Goal: Task Accomplishment & Management: Use online tool/utility

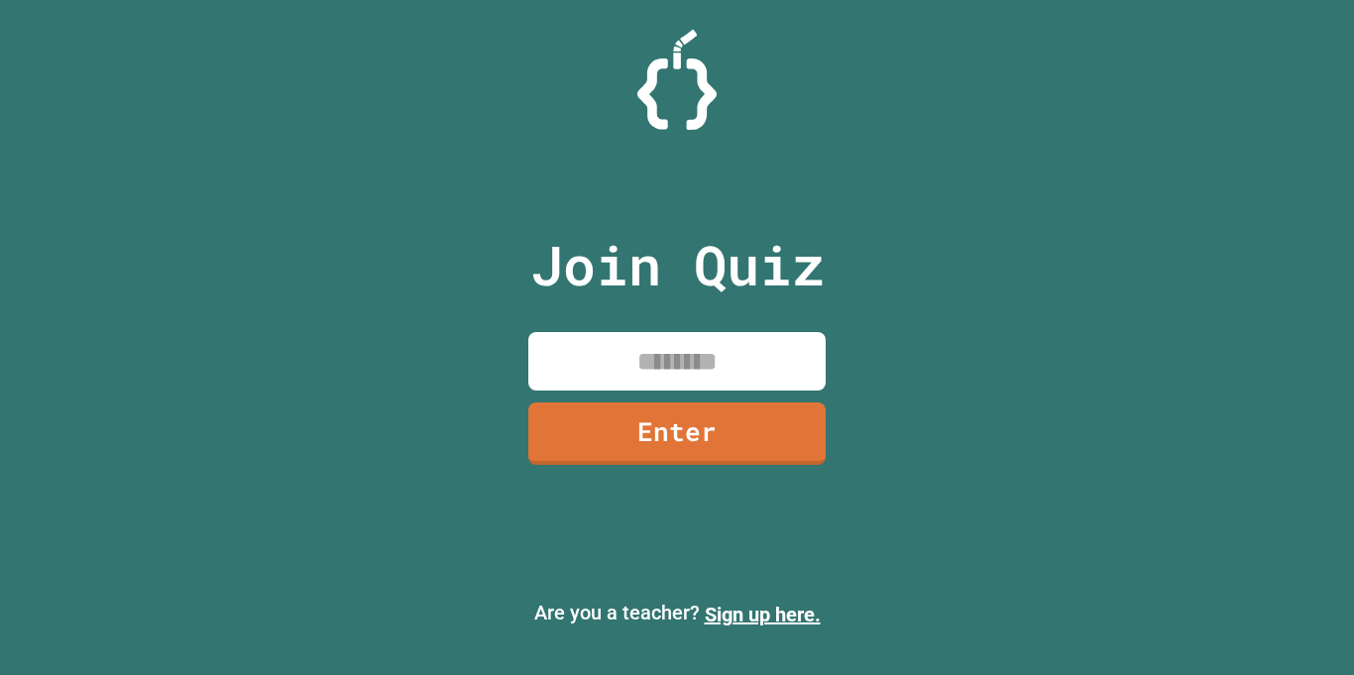
click at [618, 374] on input at bounding box center [676, 361] width 297 height 58
type input "********"
click at [562, 453] on link "Enter" at bounding box center [676, 430] width 291 height 65
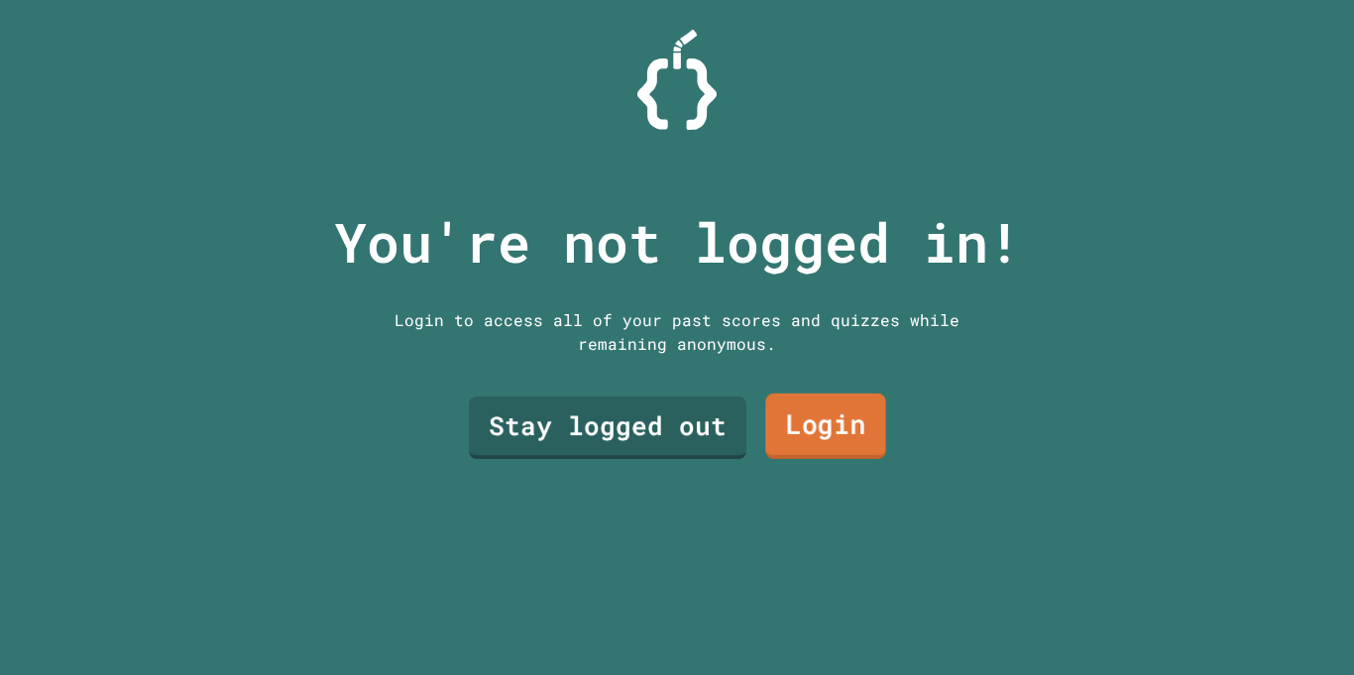
click at [788, 422] on link "Login" at bounding box center [825, 425] width 121 height 65
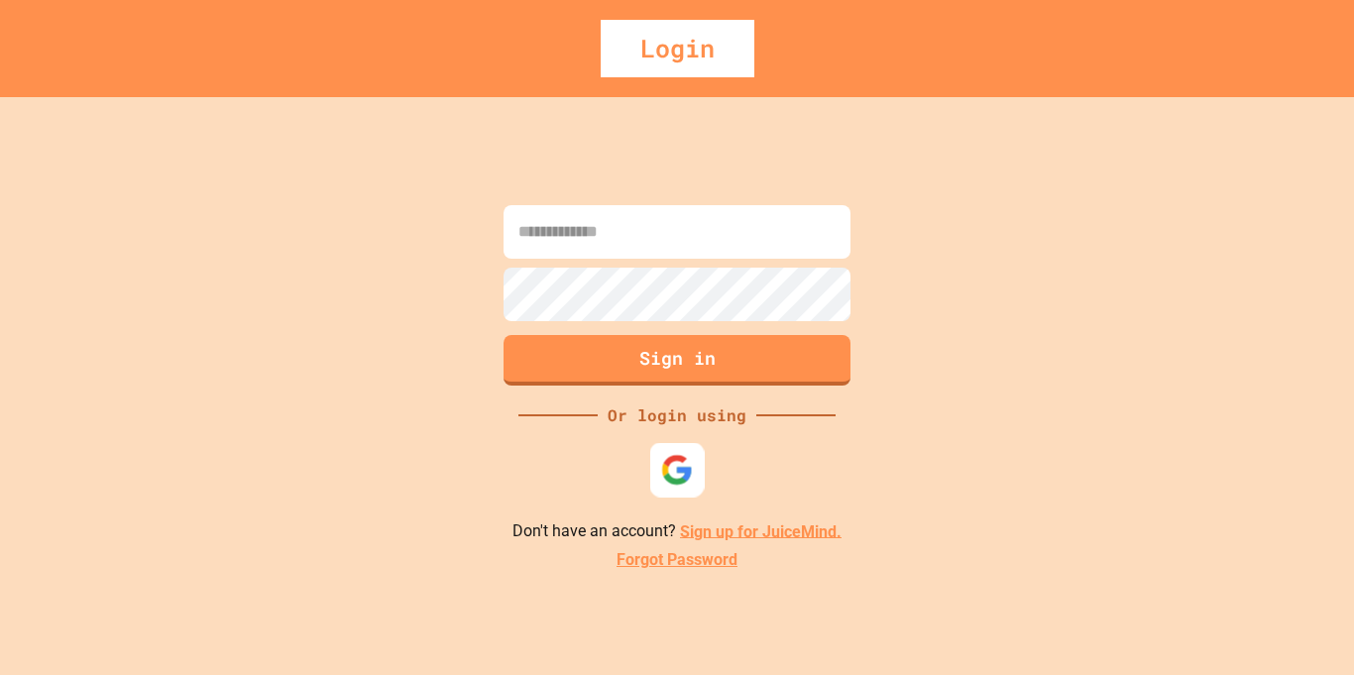
click at [676, 457] on img at bounding box center [677, 469] width 33 height 33
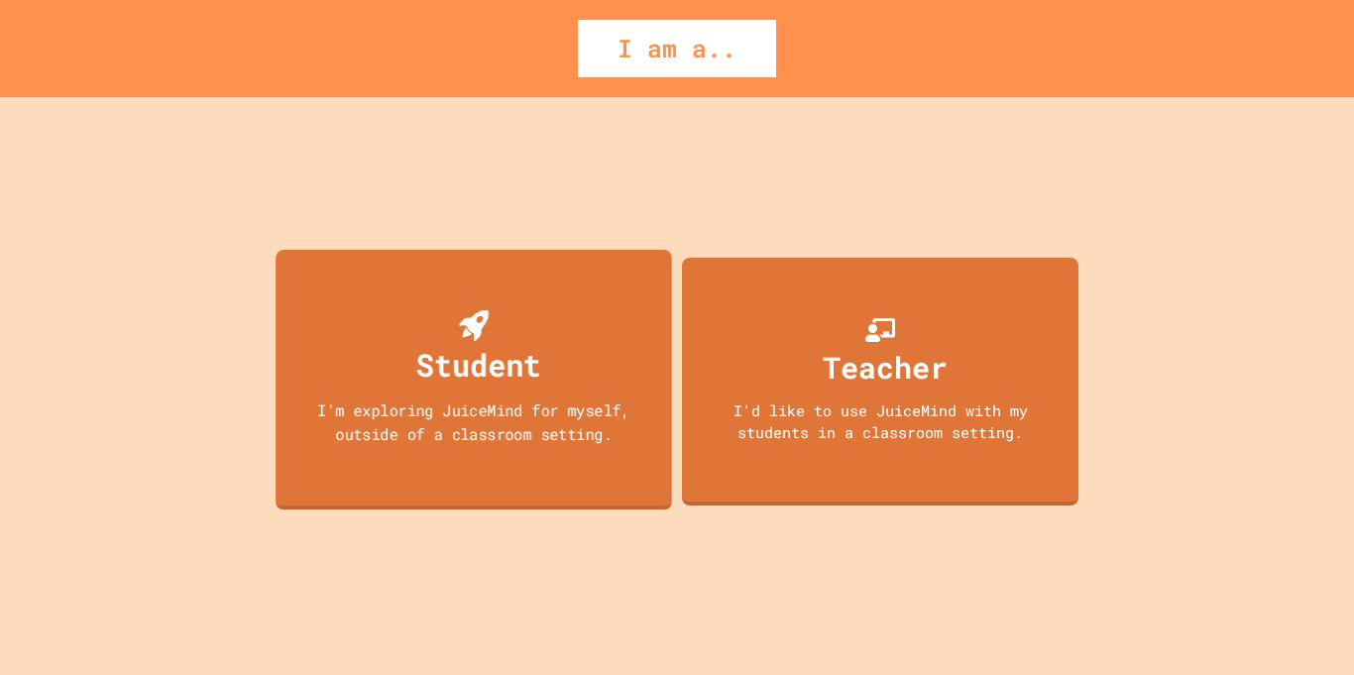
click at [542, 447] on div "Student I'm exploring JuiceMind for myself, outside of a classroom setting." at bounding box center [474, 379] width 396 height 261
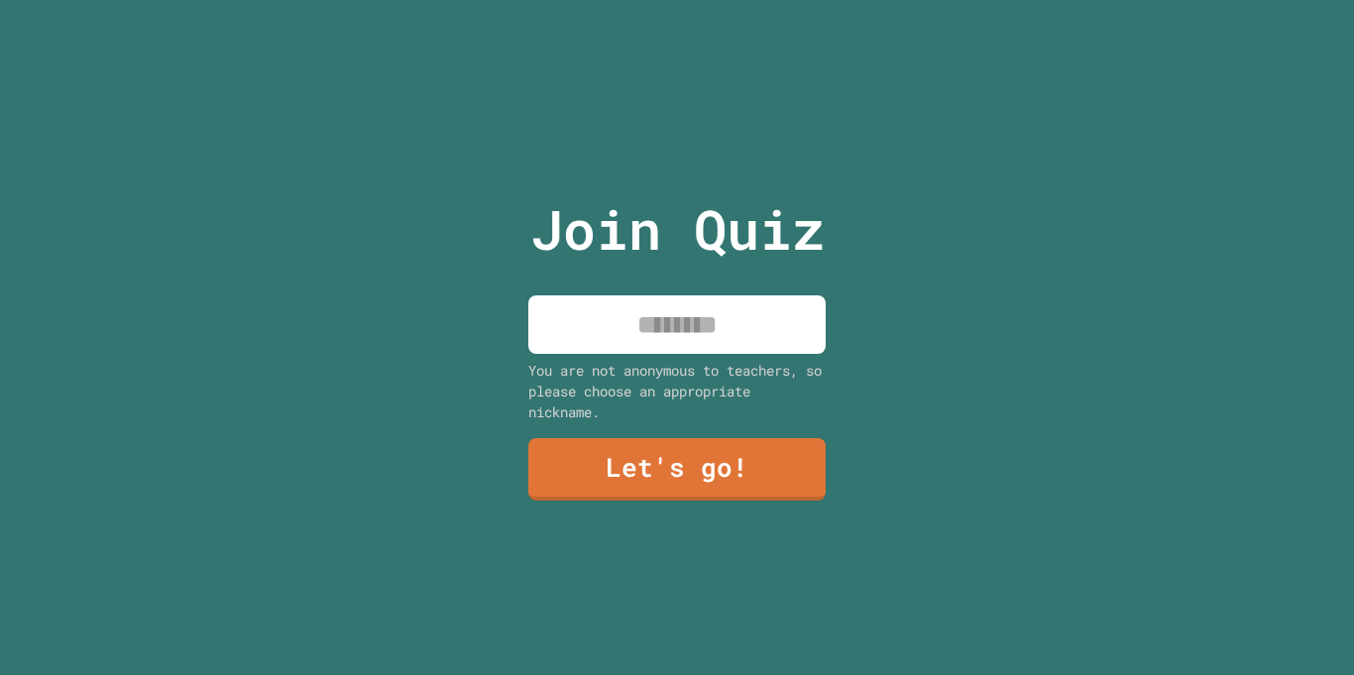
click at [645, 336] on input at bounding box center [676, 324] width 297 height 58
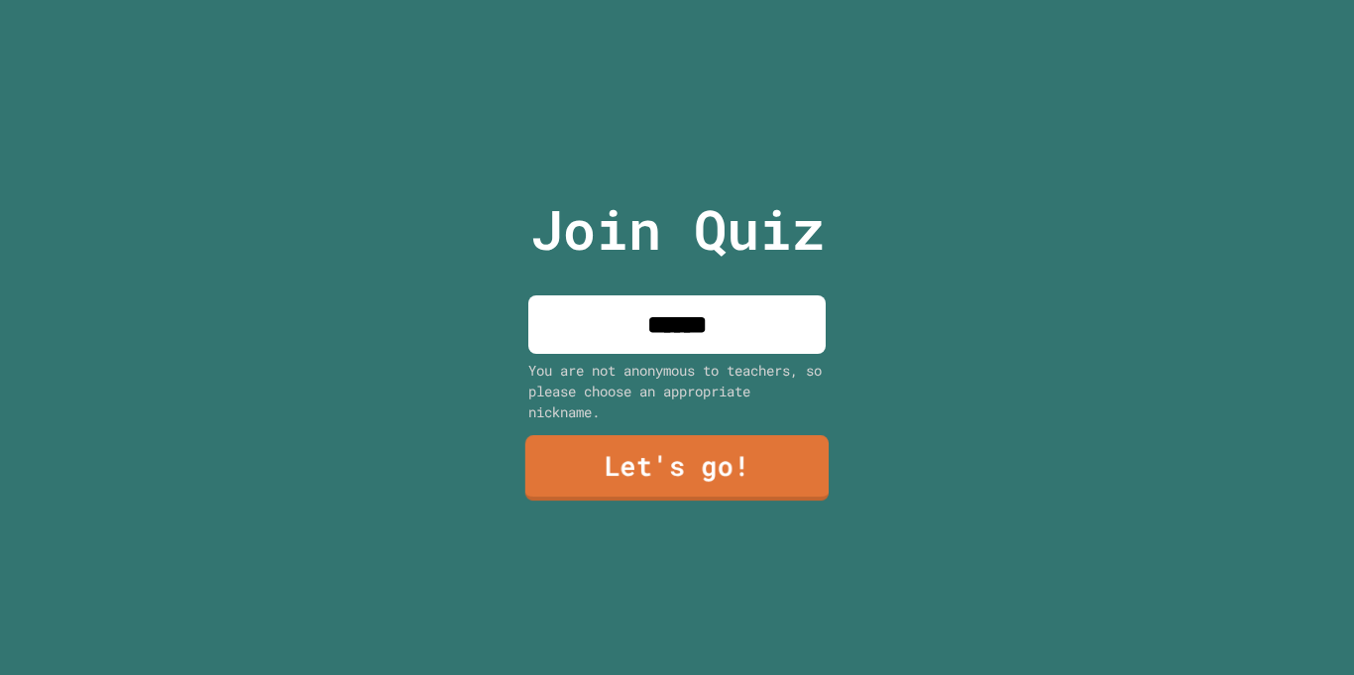
type input "******"
click at [705, 477] on link "Let's go!" at bounding box center [676, 467] width 303 height 65
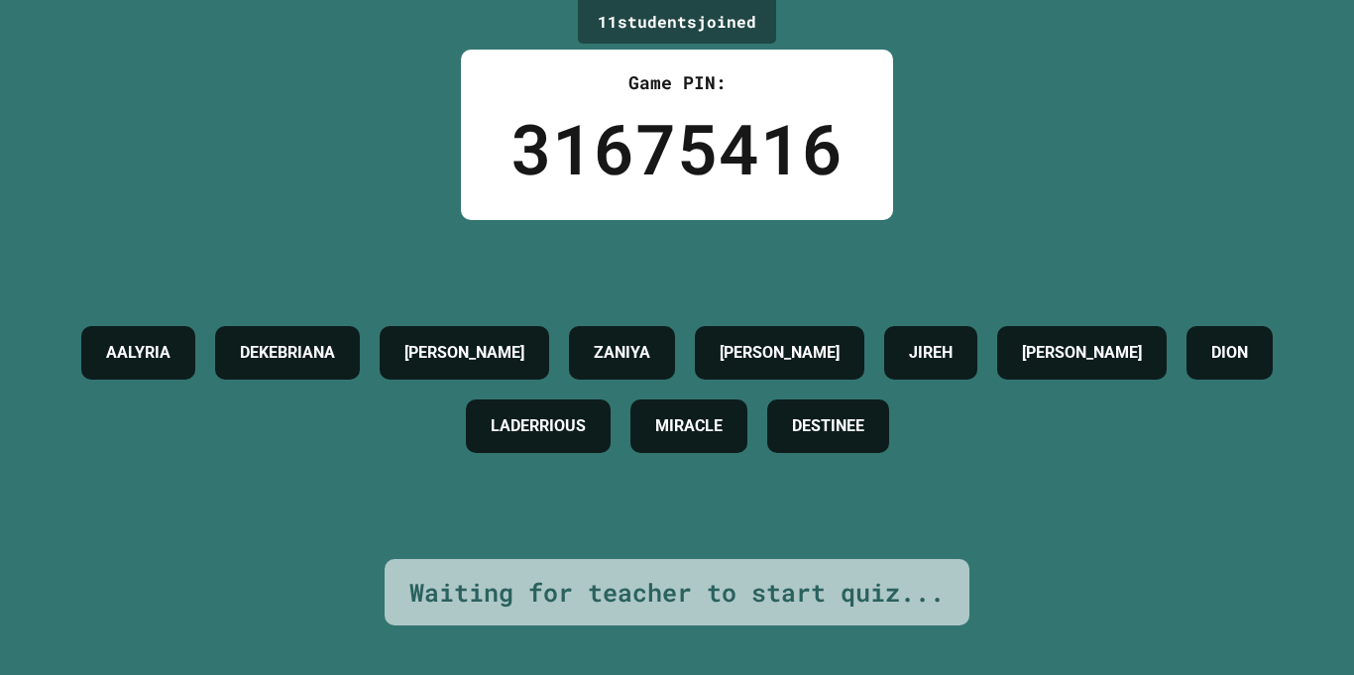
click at [524, 358] on h4 "[PERSON_NAME]" at bounding box center [464, 353] width 120 height 24
click at [779, 589] on div "Waiting for teacher to start quiz..." at bounding box center [676, 593] width 535 height 38
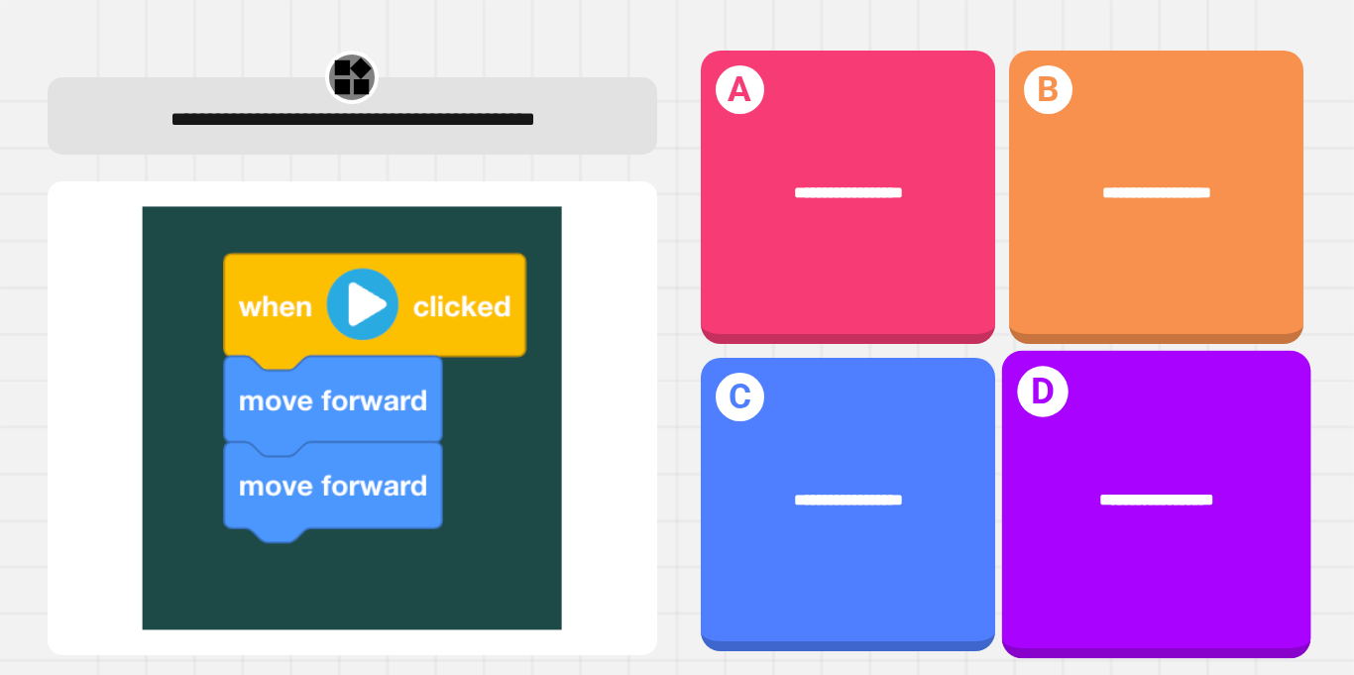
click at [1054, 430] on div "**********" at bounding box center [1155, 505] width 309 height 308
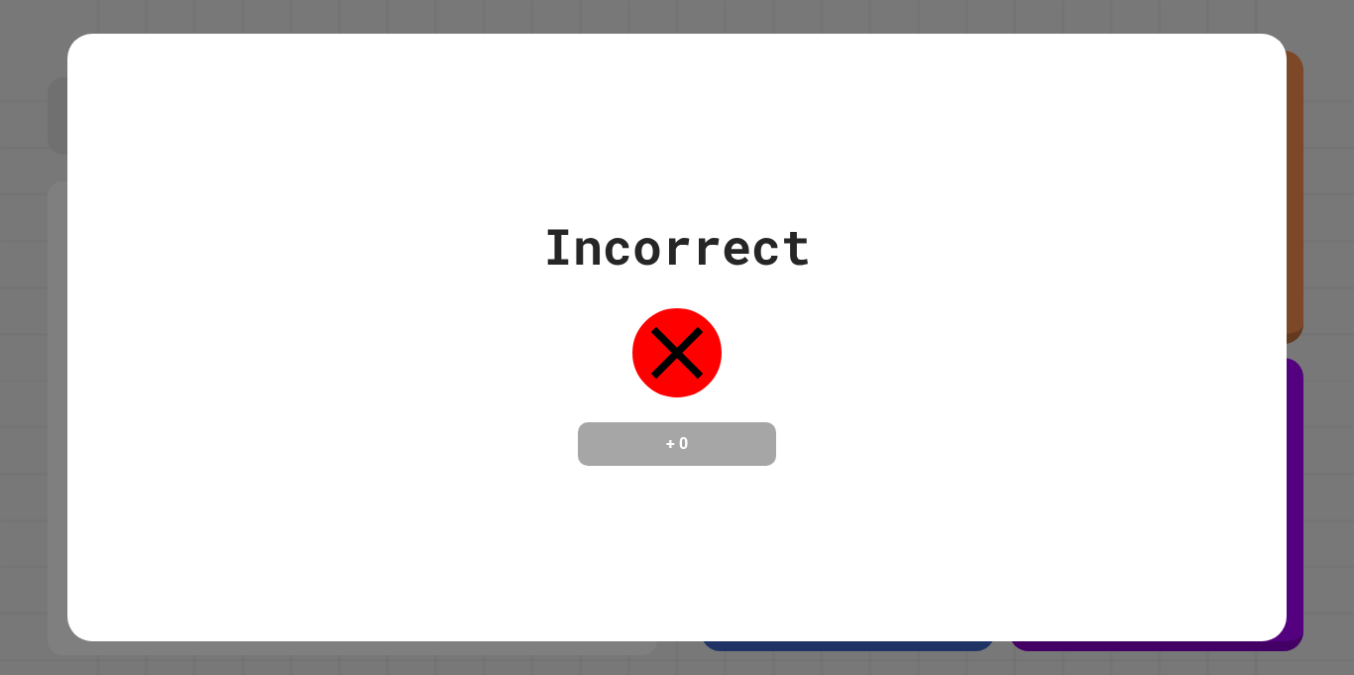
click at [777, 460] on div "Incorrect + 0" at bounding box center [677, 337] width 268 height 257
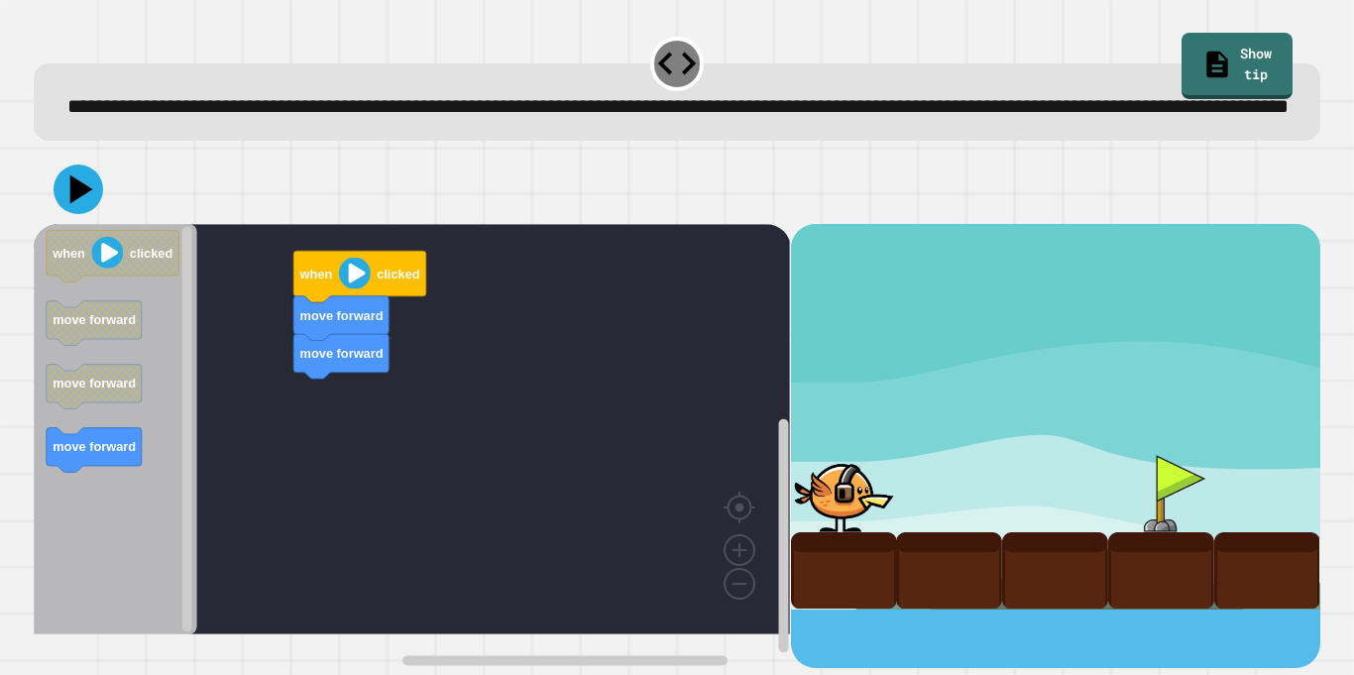
click at [303, 414] on div "move forward move forward when clicked when clicked move forward move forward m…" at bounding box center [412, 446] width 756 height 444
click at [270, 387] on div "move forward move forward when clicked when clicked move forward move forward m…" at bounding box center [412, 446] width 756 height 444
click at [284, 376] on div "move forward move forward when clicked when clicked move forward move forward m…" at bounding box center [412, 446] width 756 height 444
click at [127, 281] on icon "Blockly Workspace" at bounding box center [113, 256] width 133 height 52
click at [237, 380] on div "when clicked move forward move forward when clicked move forward move forward m…" at bounding box center [412, 446] width 756 height 444
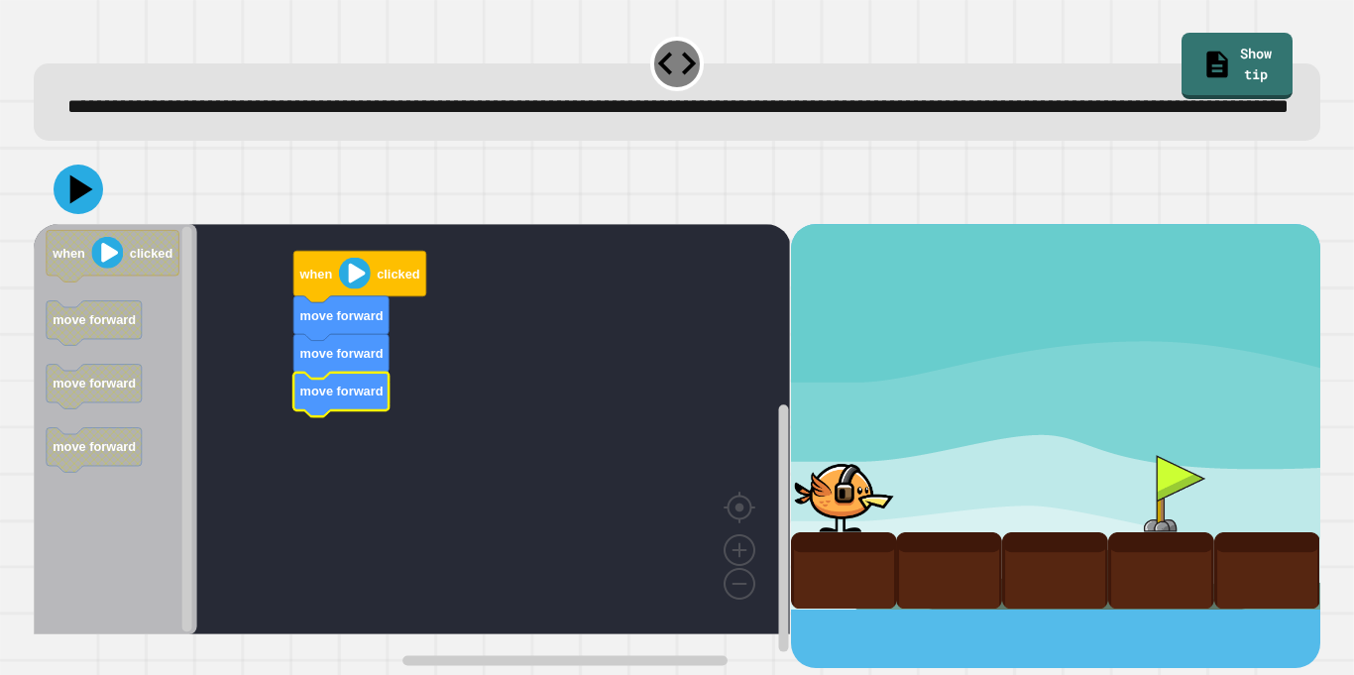
click at [865, 524] on div at bounding box center [844, 493] width 106 height 77
drag, startPoint x: 865, startPoint y: 524, endPoint x: 1059, endPoint y: 540, distance: 194.9
click at [1059, 540] on div at bounding box center [1055, 416] width 529 height 385
click at [1154, 518] on div at bounding box center [1161, 493] width 106 height 77
click at [1154, 517] on div at bounding box center [1161, 493] width 106 height 77
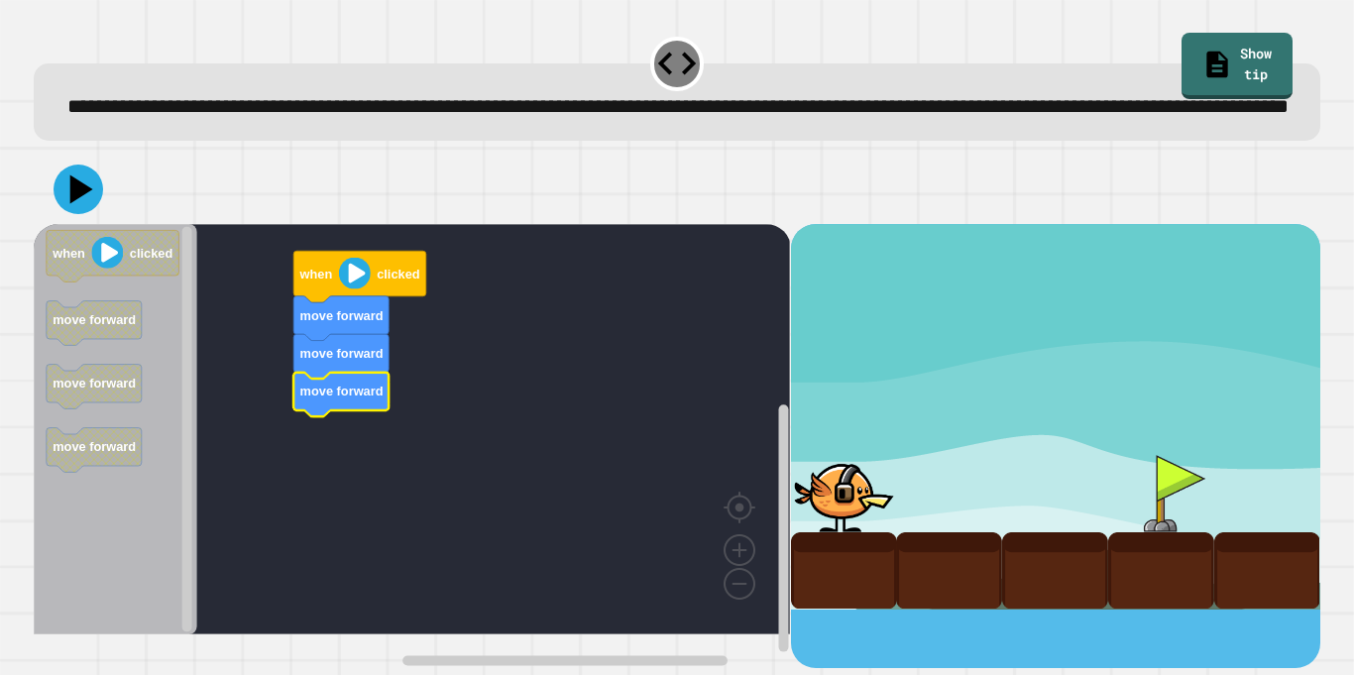
click at [1154, 517] on div at bounding box center [1161, 493] width 106 height 77
click at [334, 458] on div "when clicked move forward move forward move forward when clicked move forward m…" at bounding box center [412, 446] width 756 height 444
click at [230, 443] on div "when clicked move forward move forward move forward when clicked move forward m…" at bounding box center [412, 446] width 756 height 444
click at [348, 289] on image "Blockly Workspace" at bounding box center [355, 274] width 32 height 32
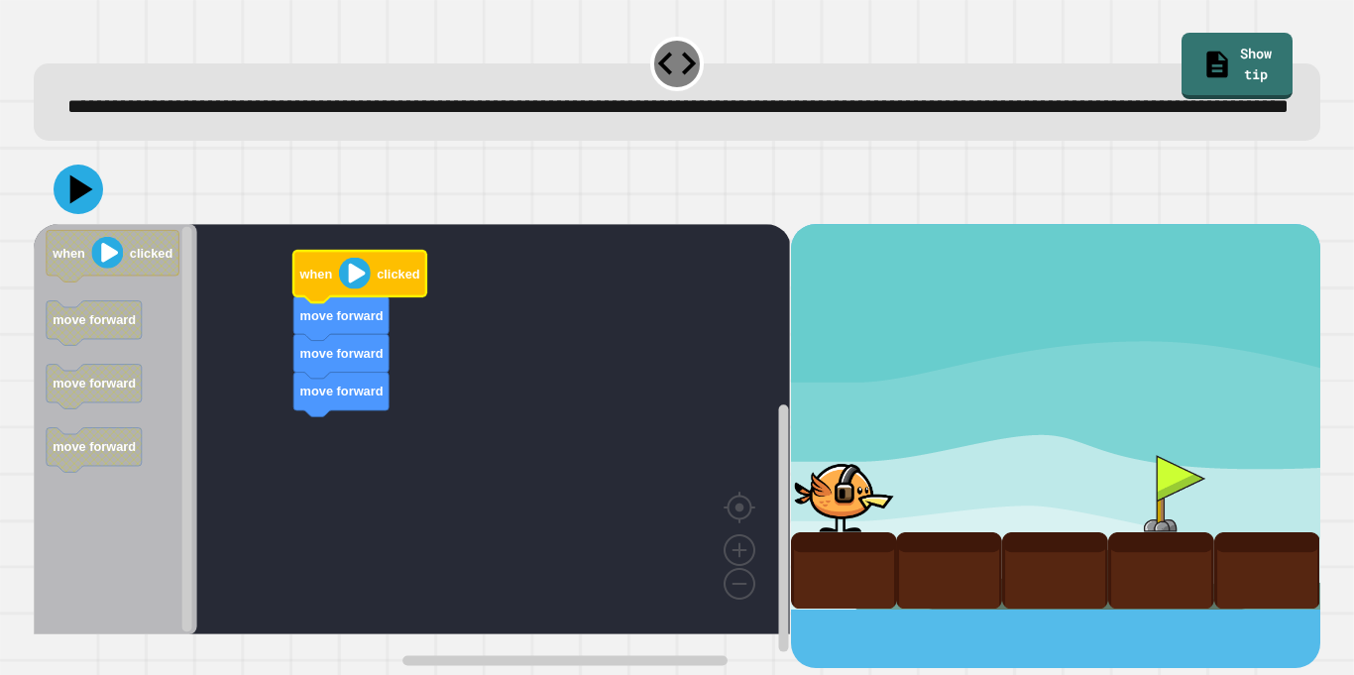
click at [348, 289] on image "Blockly Workspace" at bounding box center [355, 274] width 32 height 32
click at [102, 269] on image "Blockly Workspace" at bounding box center [108, 253] width 32 height 32
click at [232, 395] on div "when clicked move forward move forward move forward when clicked move forward m…" at bounding box center [412, 446] width 756 height 444
click at [219, 423] on div "when clicked move forward move forward move forward when clicked move forward m…" at bounding box center [412, 446] width 756 height 444
click at [78, 207] on icon at bounding box center [82, 189] width 28 height 35
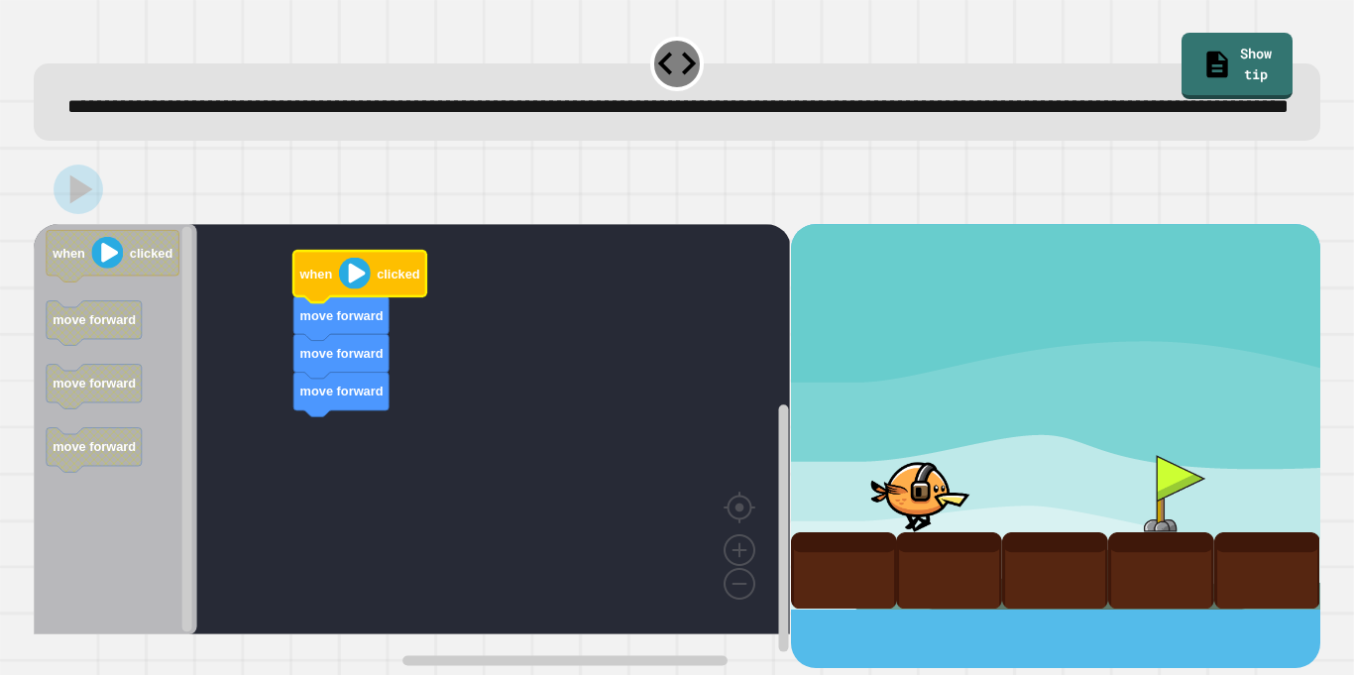
click at [352, 289] on image "Blockly Workspace" at bounding box center [355, 274] width 32 height 32
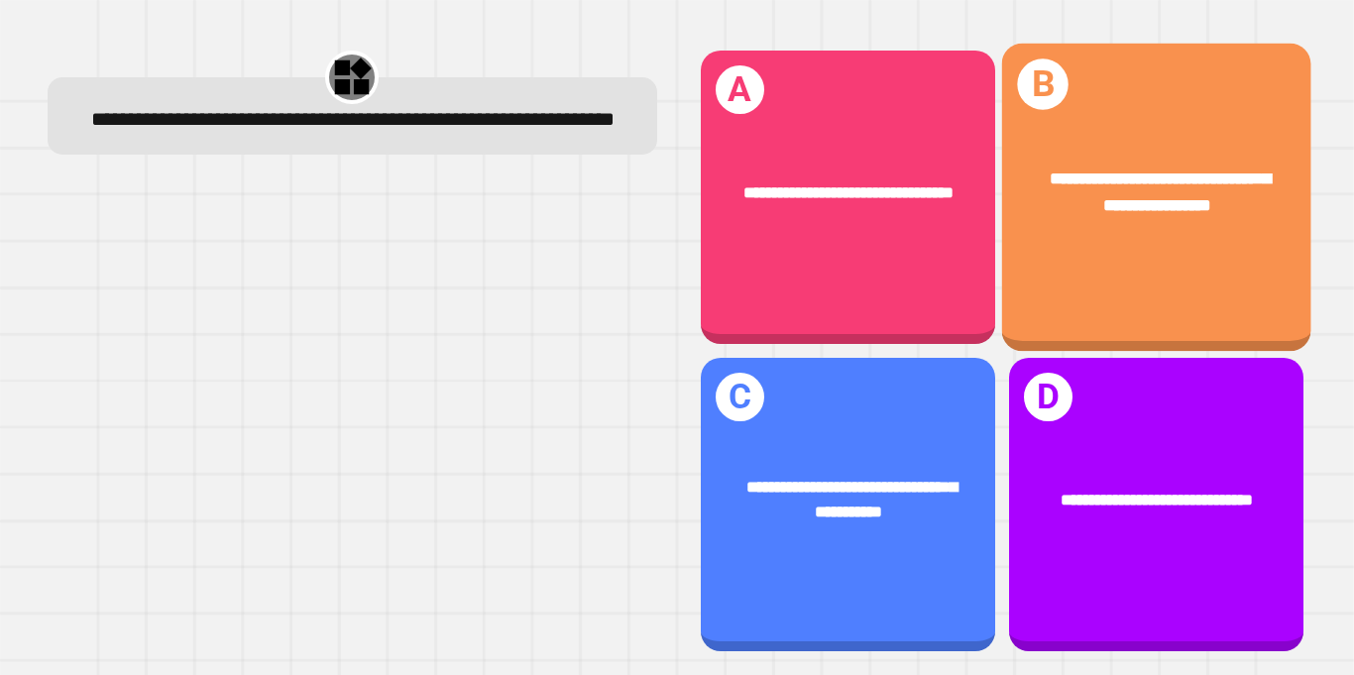
click at [1111, 300] on div "**********" at bounding box center [1155, 198] width 309 height 308
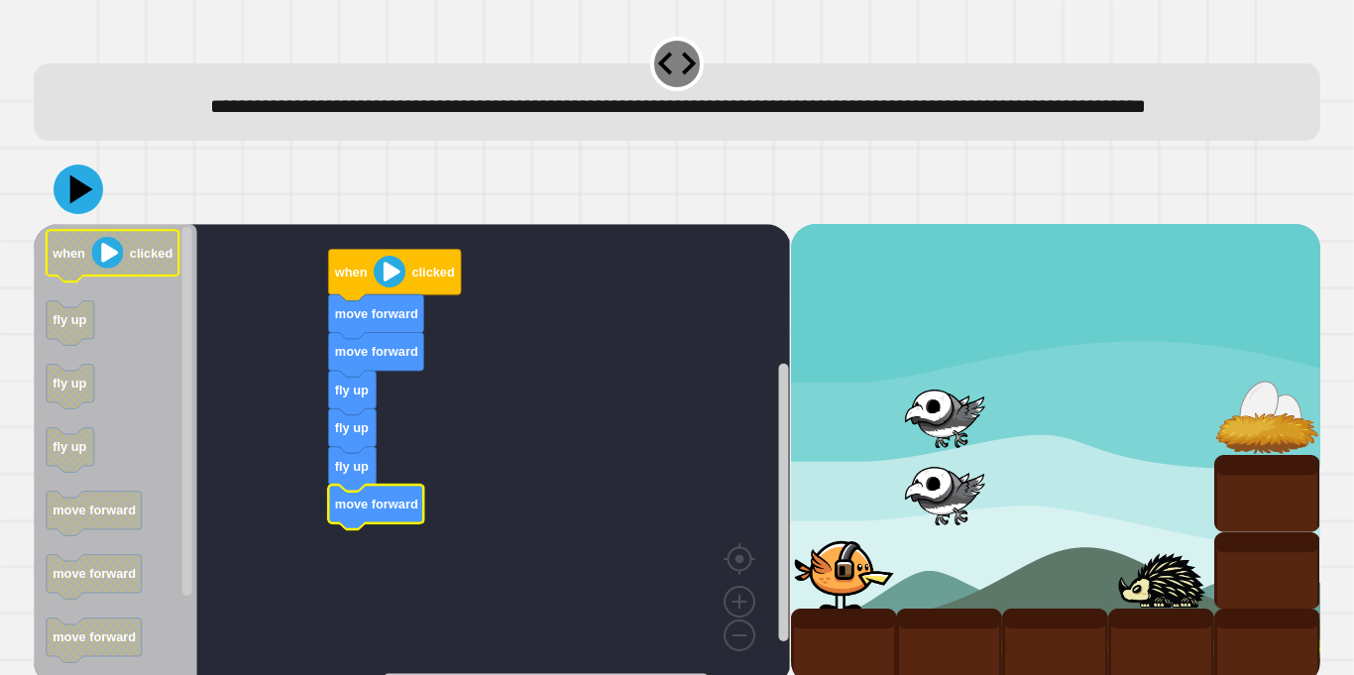
click at [96, 269] on image "Blockly Workspace" at bounding box center [108, 253] width 32 height 32
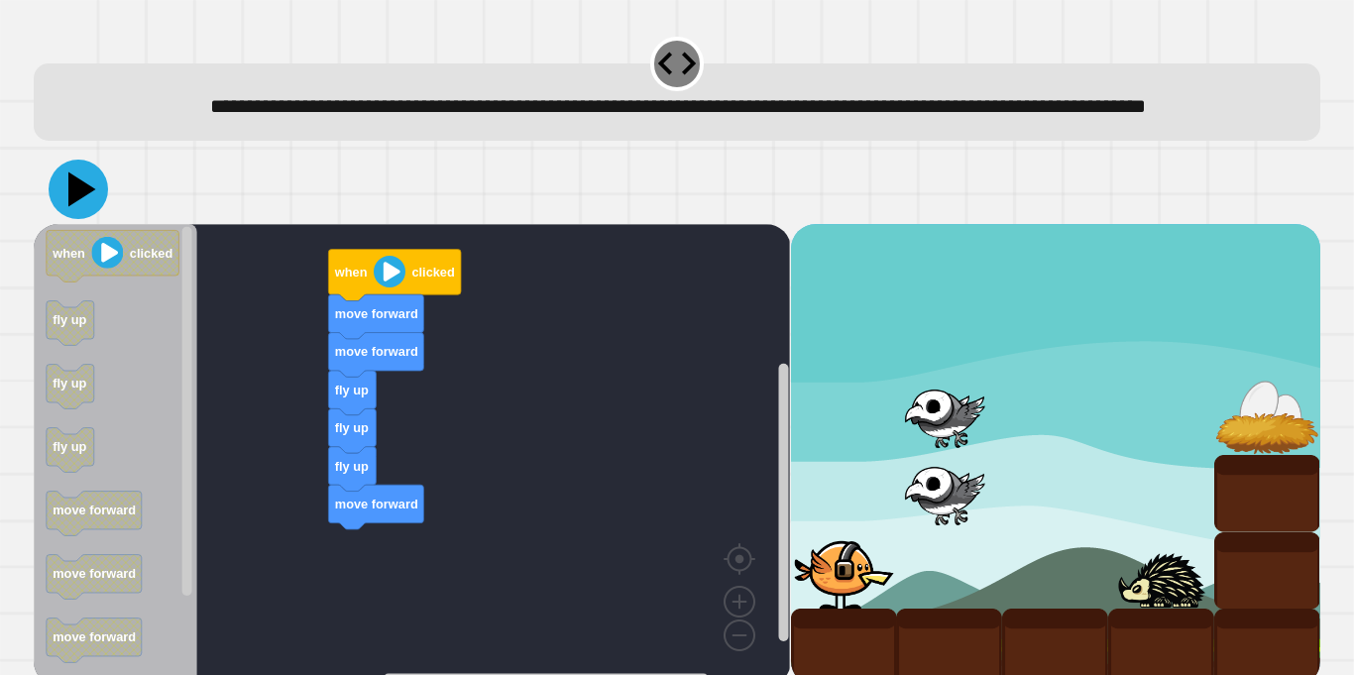
click at [79, 207] on icon at bounding box center [82, 189] width 28 height 35
click at [377, 287] on image "Blockly Workspace" at bounding box center [390, 272] width 32 height 32
click at [389, 287] on image "Blockly Workspace" at bounding box center [390, 272] width 32 height 32
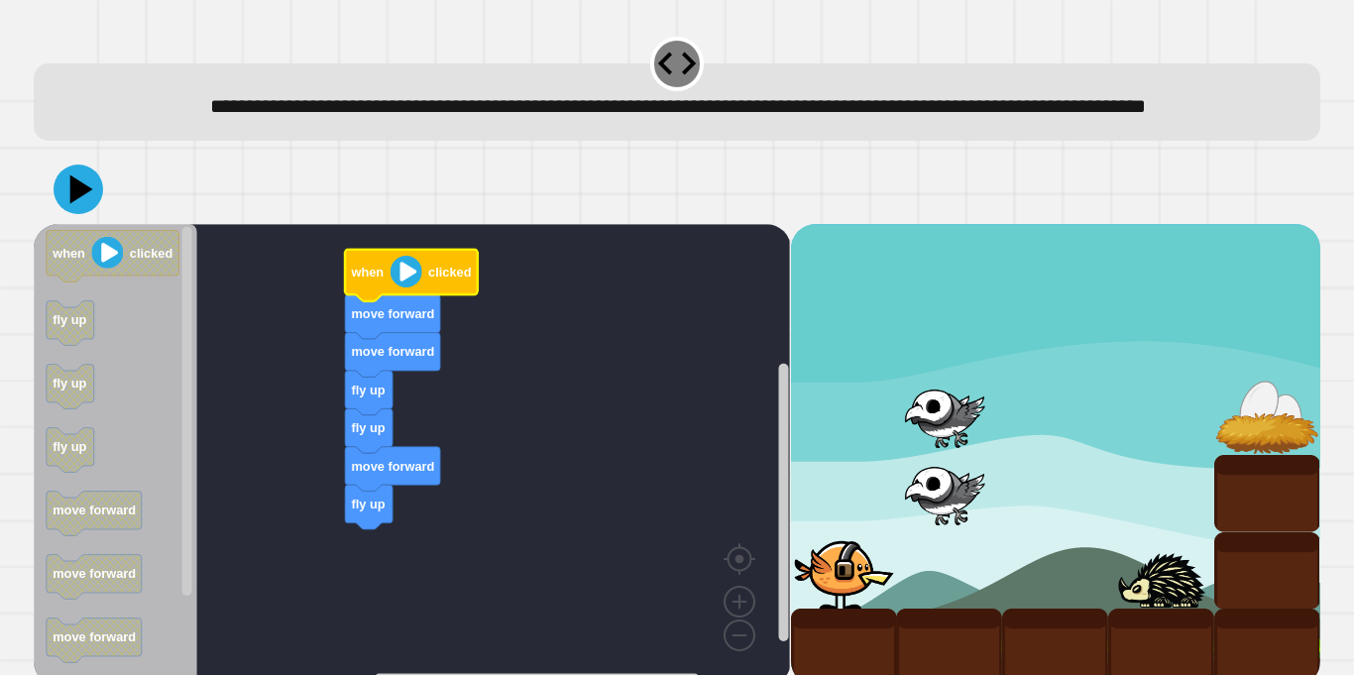
click at [390, 287] on image "Blockly Workspace" at bounding box center [406, 272] width 32 height 32
click at [404, 287] on image "Blockly Workspace" at bounding box center [406, 272] width 32 height 32
click at [87, 207] on icon at bounding box center [82, 189] width 28 height 35
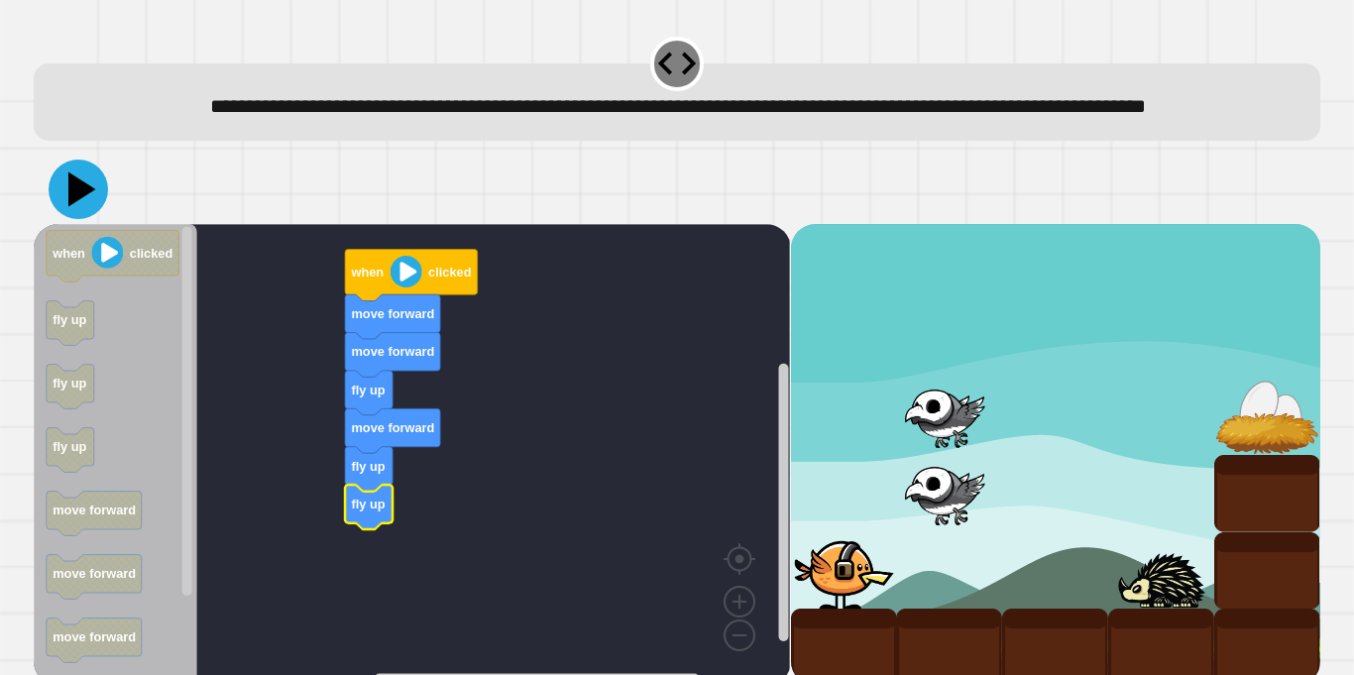
click at [63, 219] on icon at bounding box center [78, 189] width 59 height 59
click at [82, 207] on icon at bounding box center [82, 189] width 28 height 35
click at [65, 219] on icon at bounding box center [78, 189] width 59 height 59
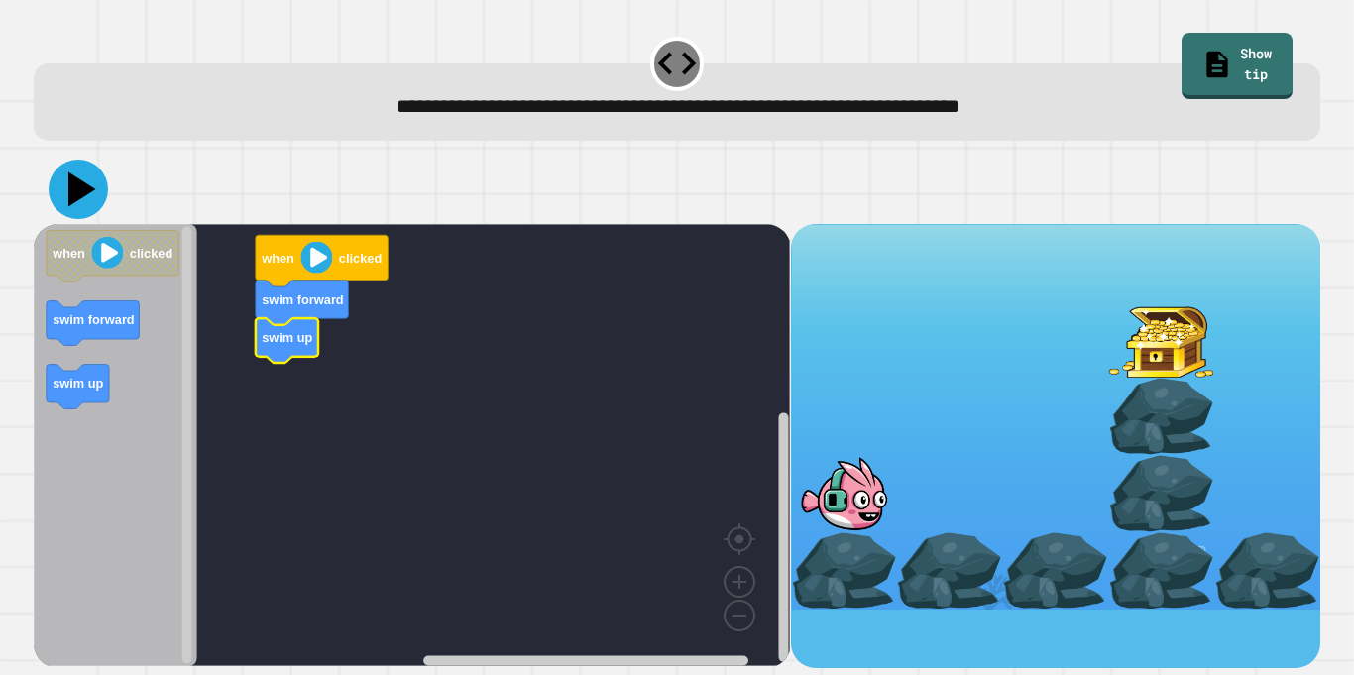
click at [80, 194] on icon at bounding box center [82, 189] width 28 height 35
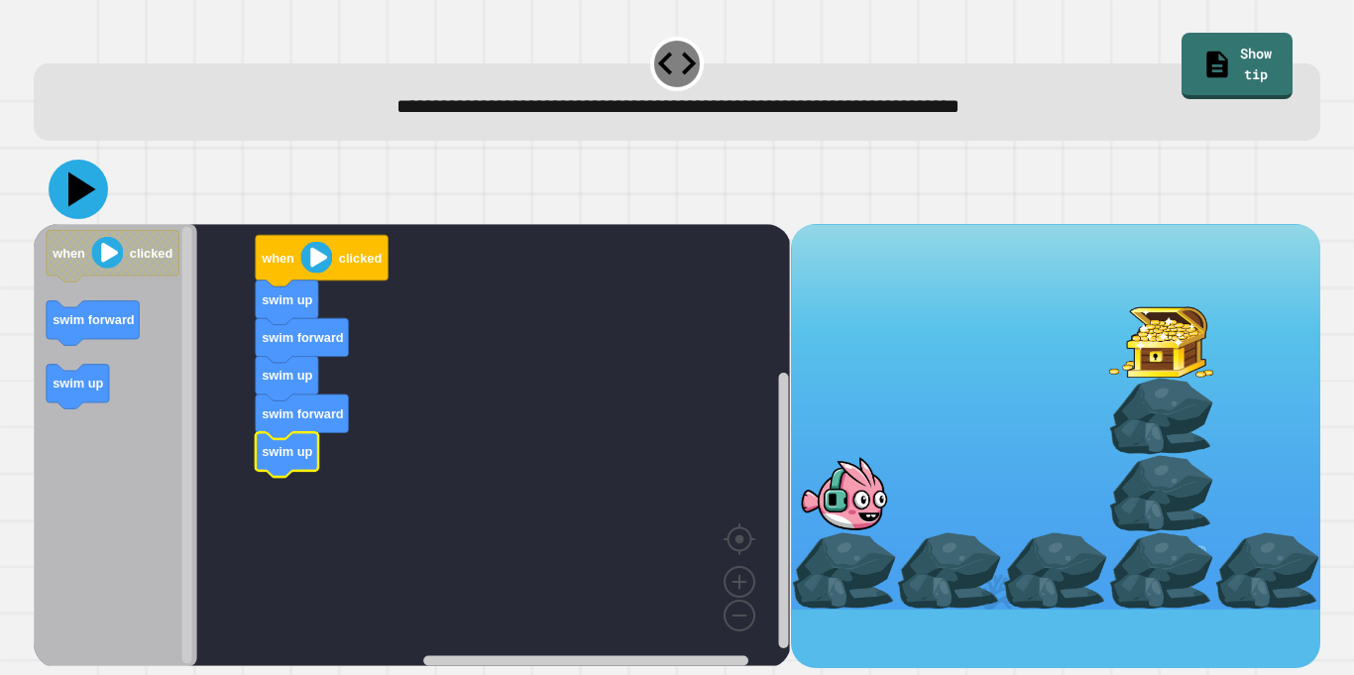
click at [76, 208] on icon at bounding box center [78, 189] width 59 height 59
click at [73, 182] on icon at bounding box center [82, 189] width 28 height 35
click at [299, 342] on text "swim forward" at bounding box center [303, 337] width 82 height 15
click at [78, 192] on icon at bounding box center [82, 189] width 28 height 35
click at [87, 186] on icon at bounding box center [78, 189] width 59 height 59
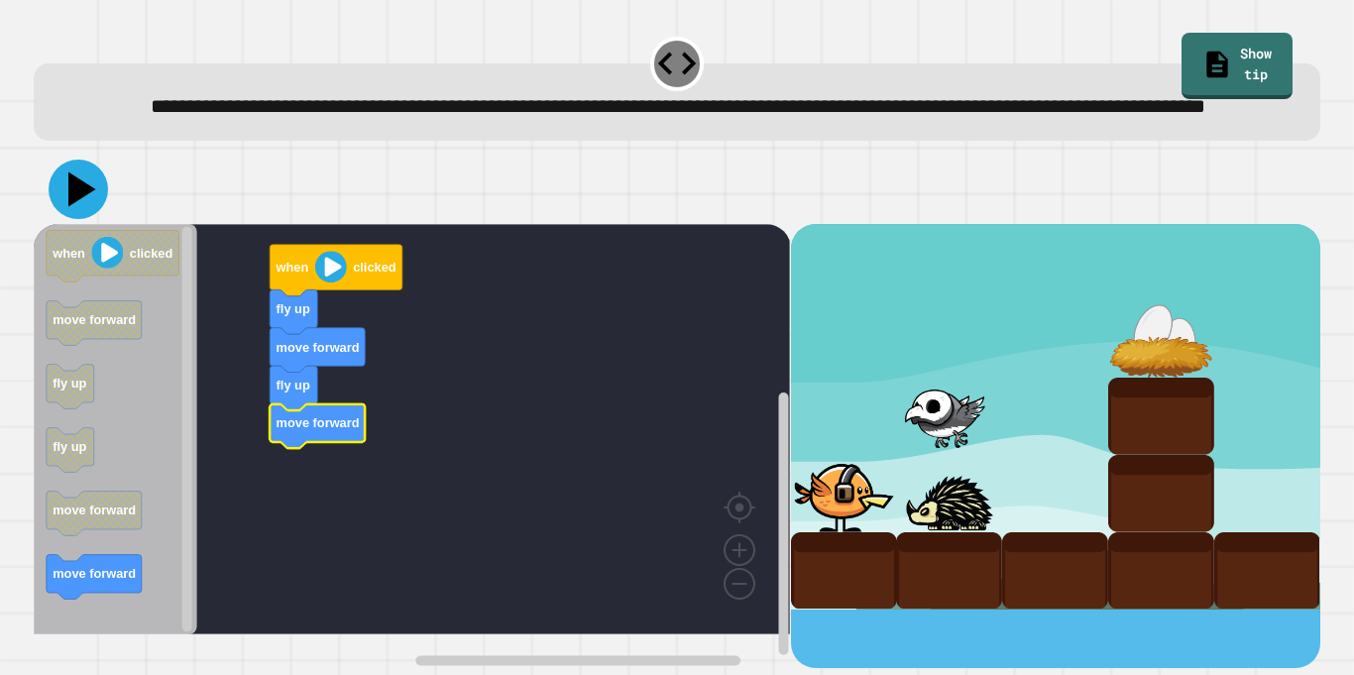
click at [73, 207] on icon at bounding box center [82, 189] width 28 height 35
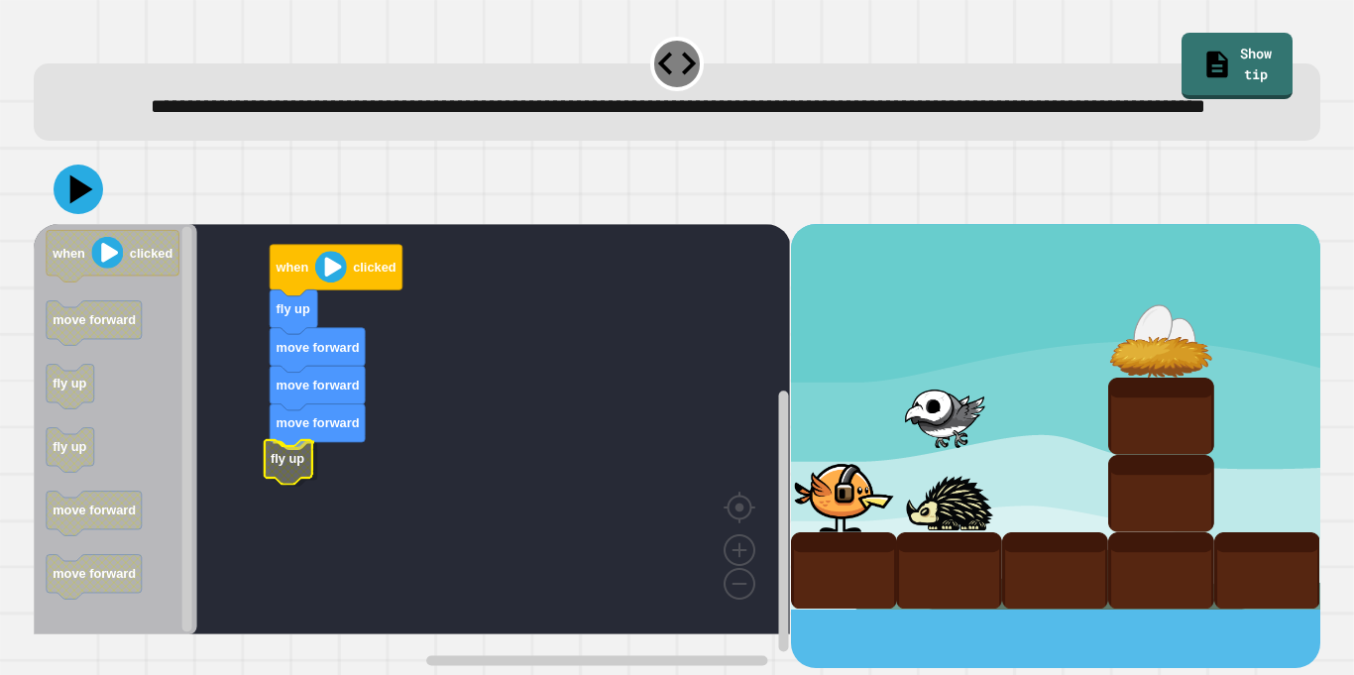
click at [302, 466] on text "fly up" at bounding box center [288, 458] width 34 height 15
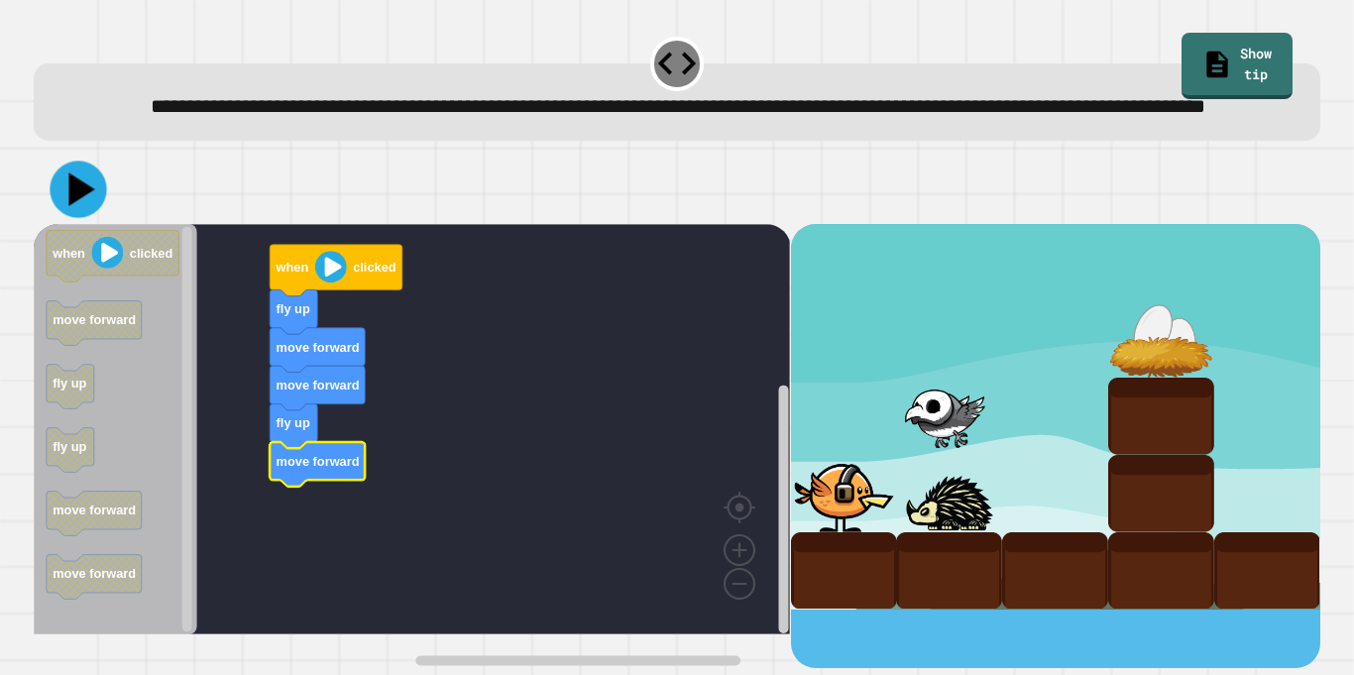
click at [82, 205] on icon at bounding box center [82, 188] width 26 height 33
click at [224, 439] on div "when clicked fly up move forward move forward fly up move forward when clicked …" at bounding box center [412, 446] width 756 height 444
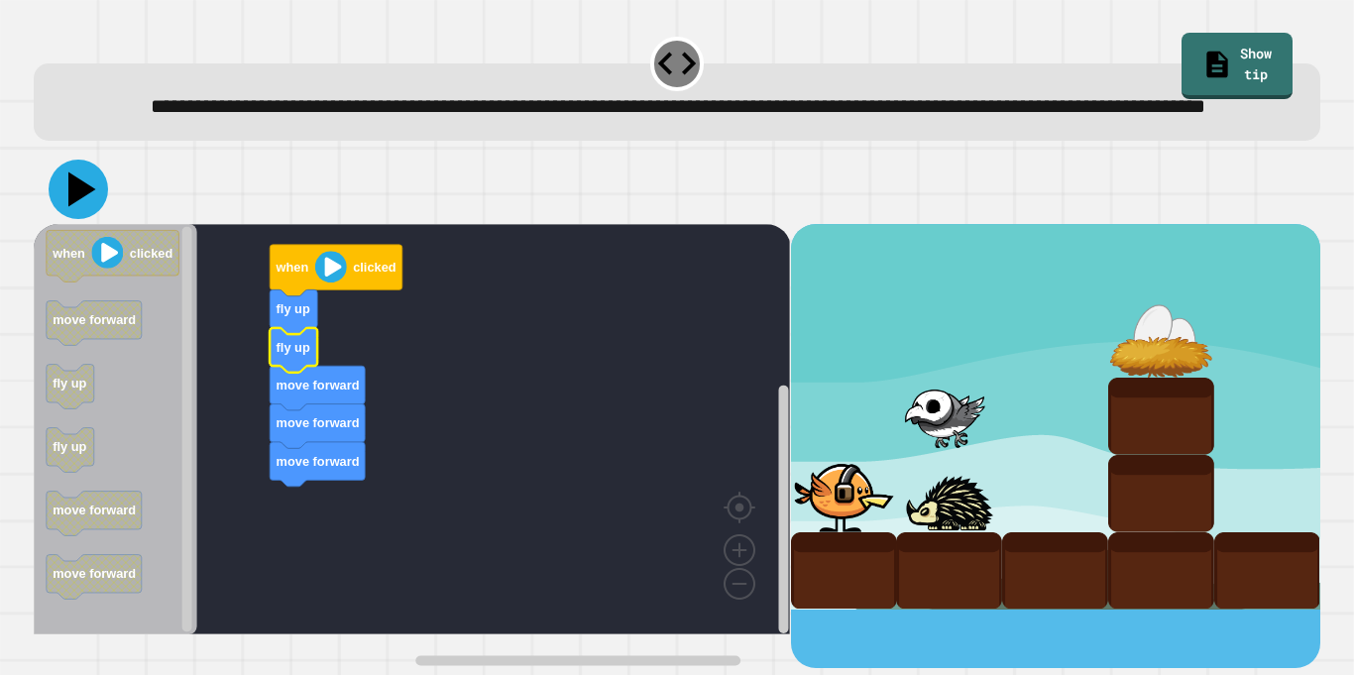
click at [76, 219] on icon at bounding box center [78, 189] width 59 height 59
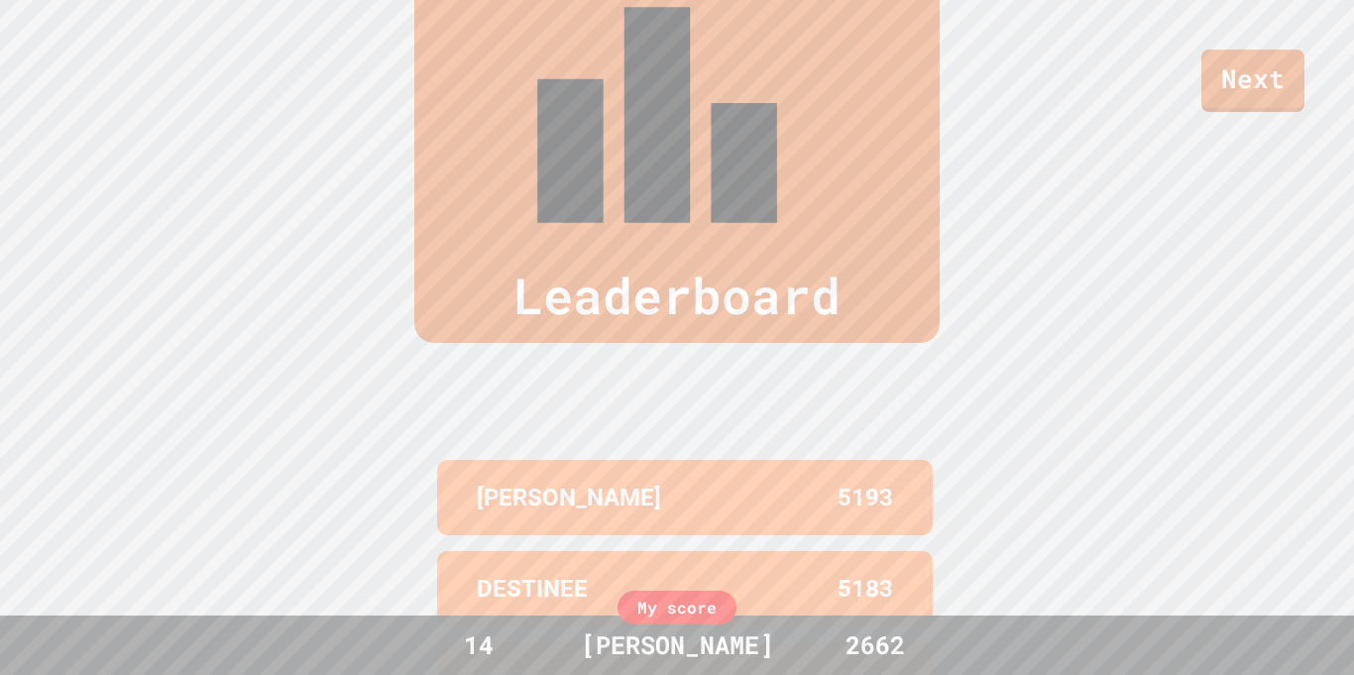
scroll to position [818, 0]
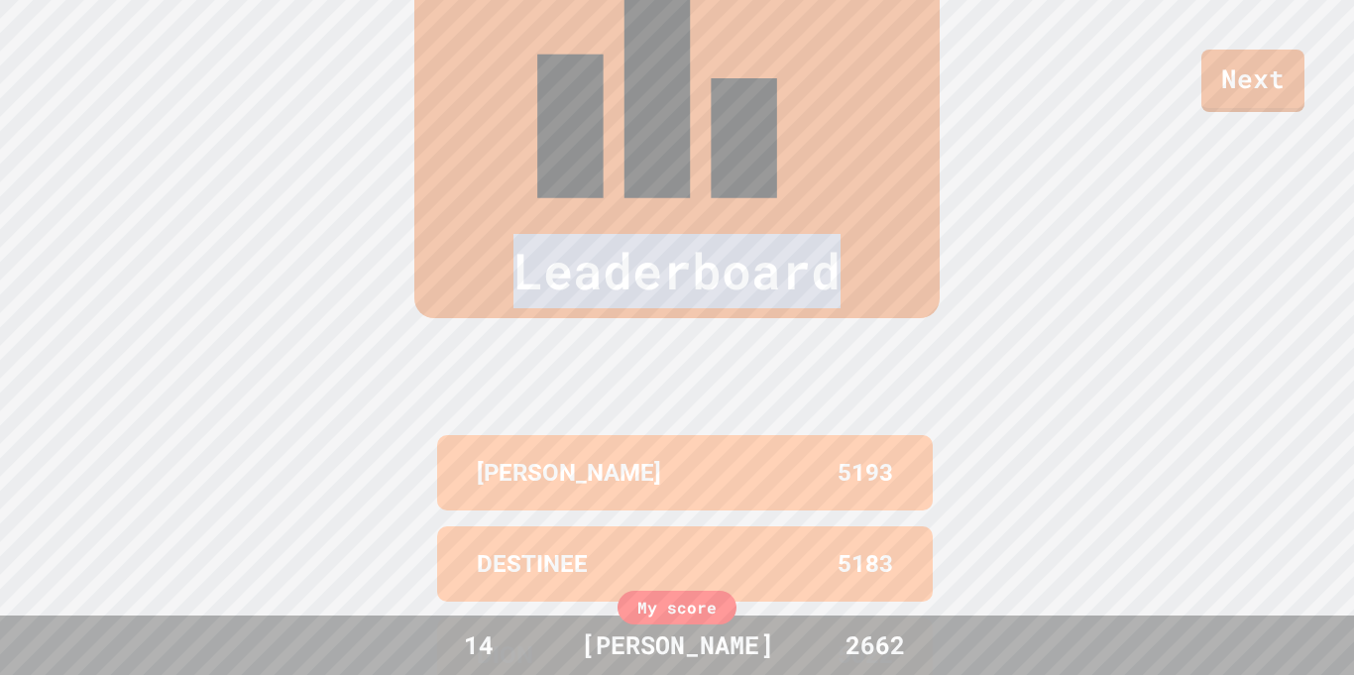
drag, startPoint x: 1353, startPoint y: 163, endPoint x: 1325, endPoint y: 61, distance: 104.8
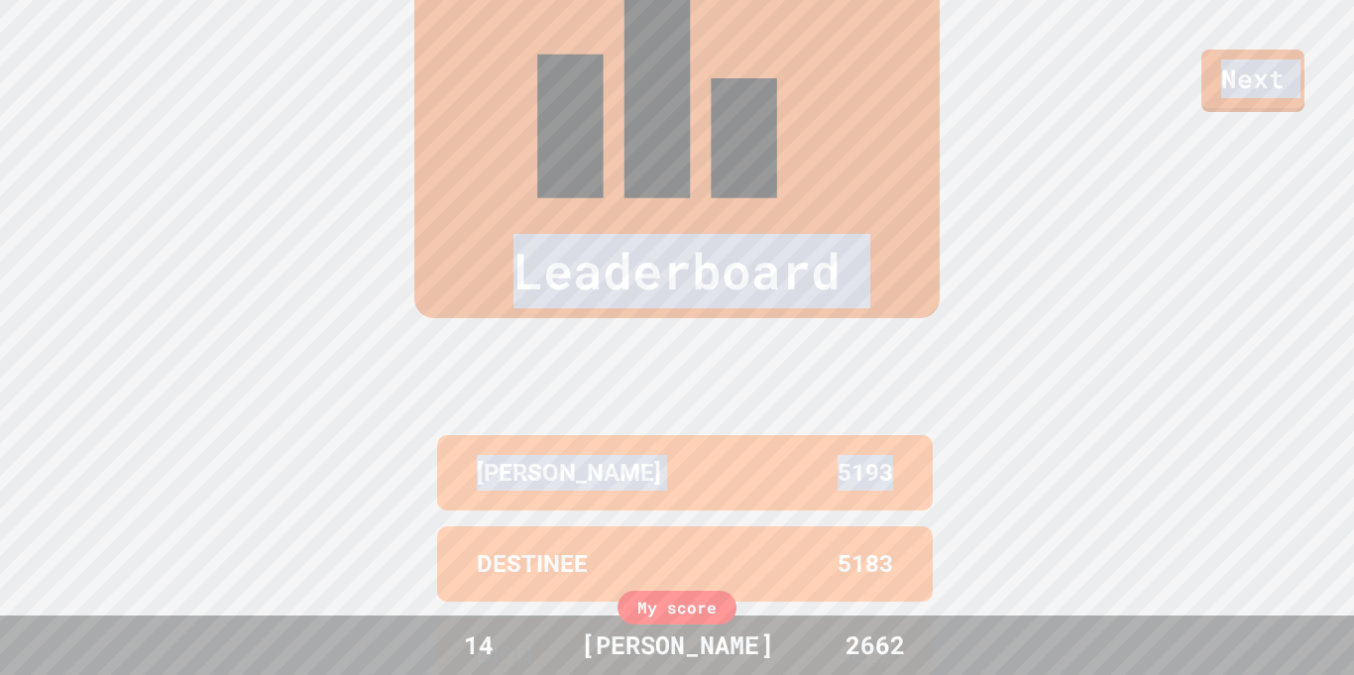
drag, startPoint x: 1077, startPoint y: 102, endPoint x: 1094, endPoint y: 214, distance: 113.3
click at [1094, 214] on div "Leaderboard [PERSON_NAME] 5193 [PERSON_NAME] 5183 DION 5022 [PERSON_NAME] 5001 …" at bounding box center [677, 409] width 1354 height 1105
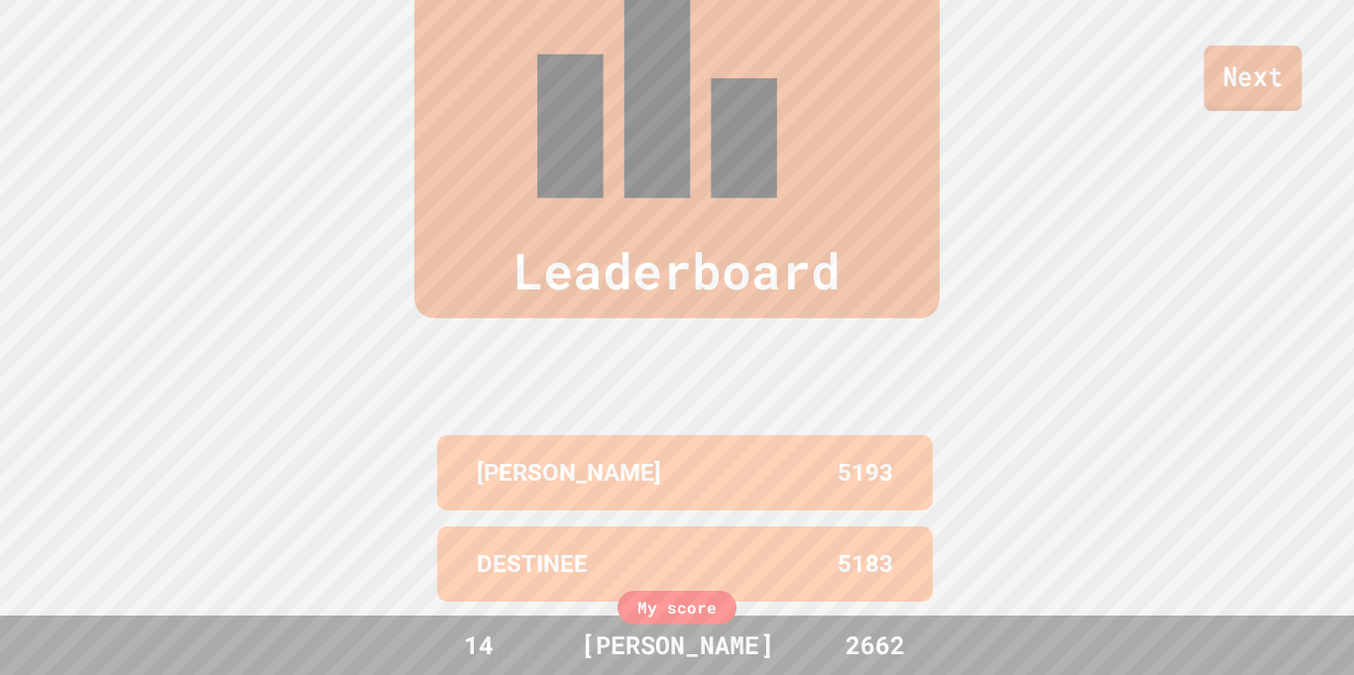
click at [1242, 75] on link "Next" at bounding box center [1253, 78] width 98 height 65
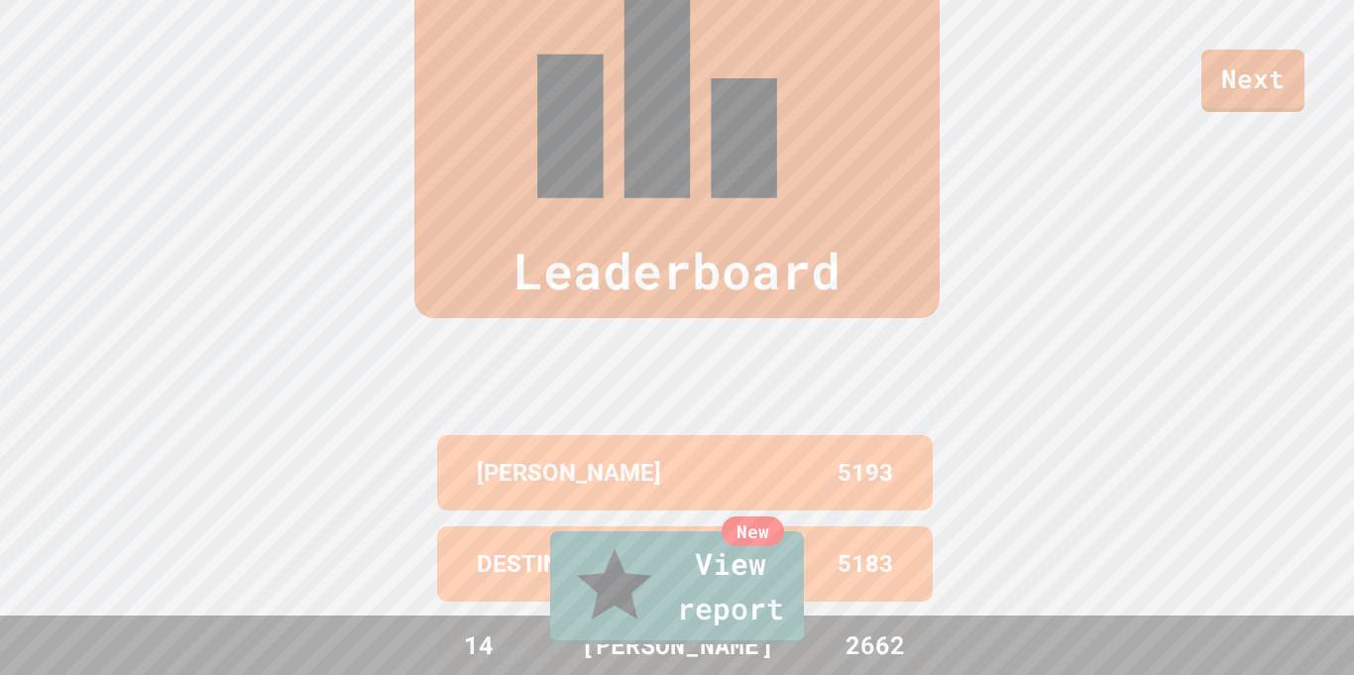
type textarea "**"
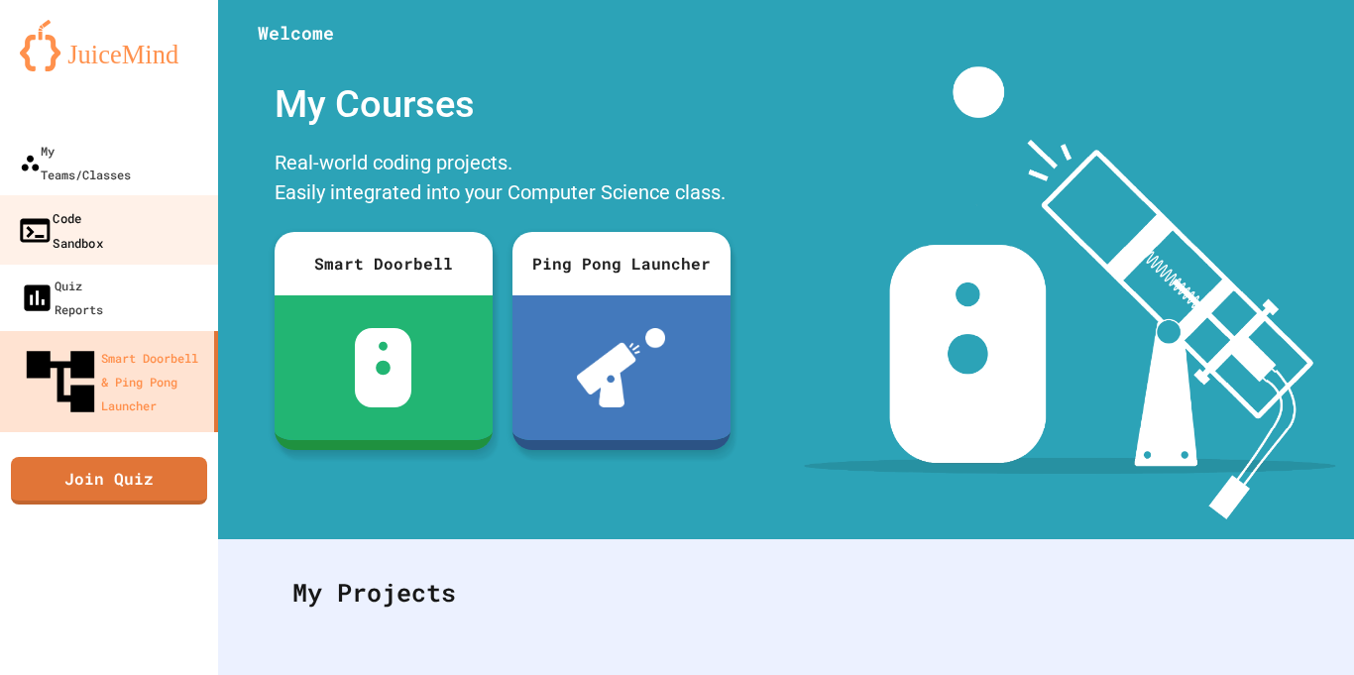
click at [103, 205] on div "Code Sandbox" at bounding box center [60, 229] width 86 height 49
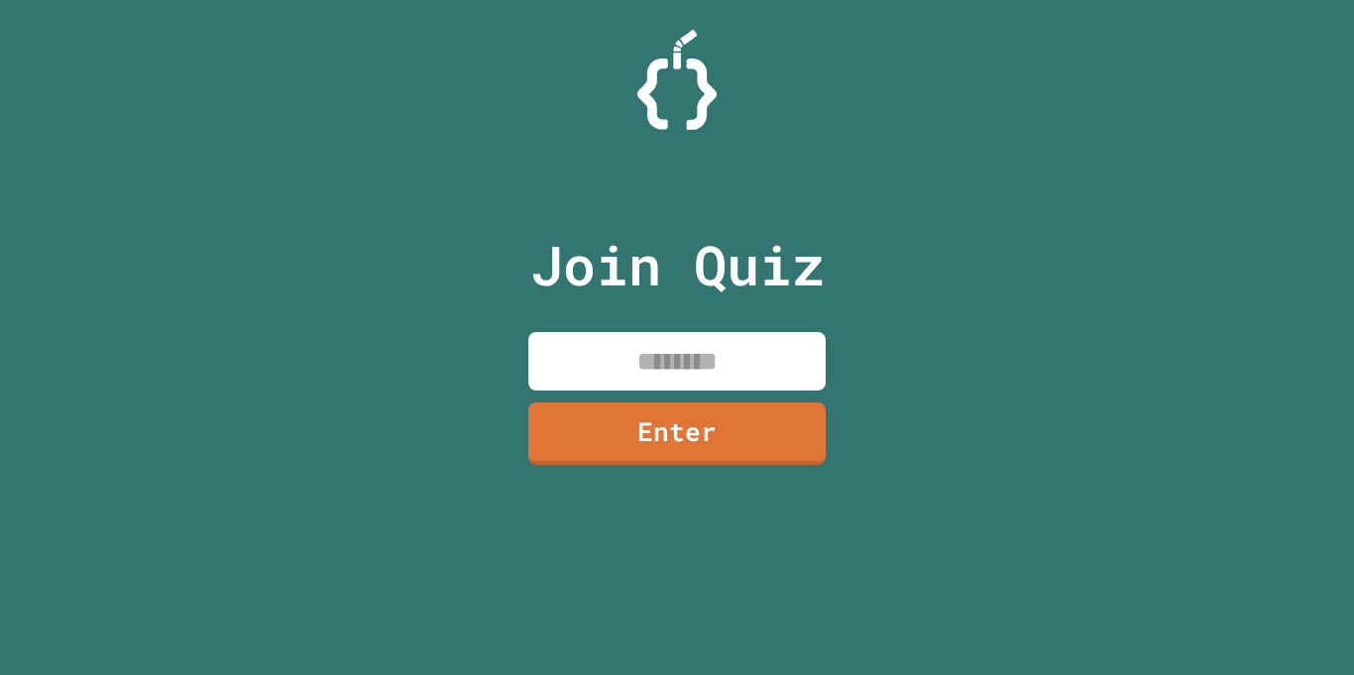
click at [603, 368] on input at bounding box center [676, 361] width 297 height 58
type input "********"
click at [713, 428] on link "Enter" at bounding box center [676, 430] width 295 height 65
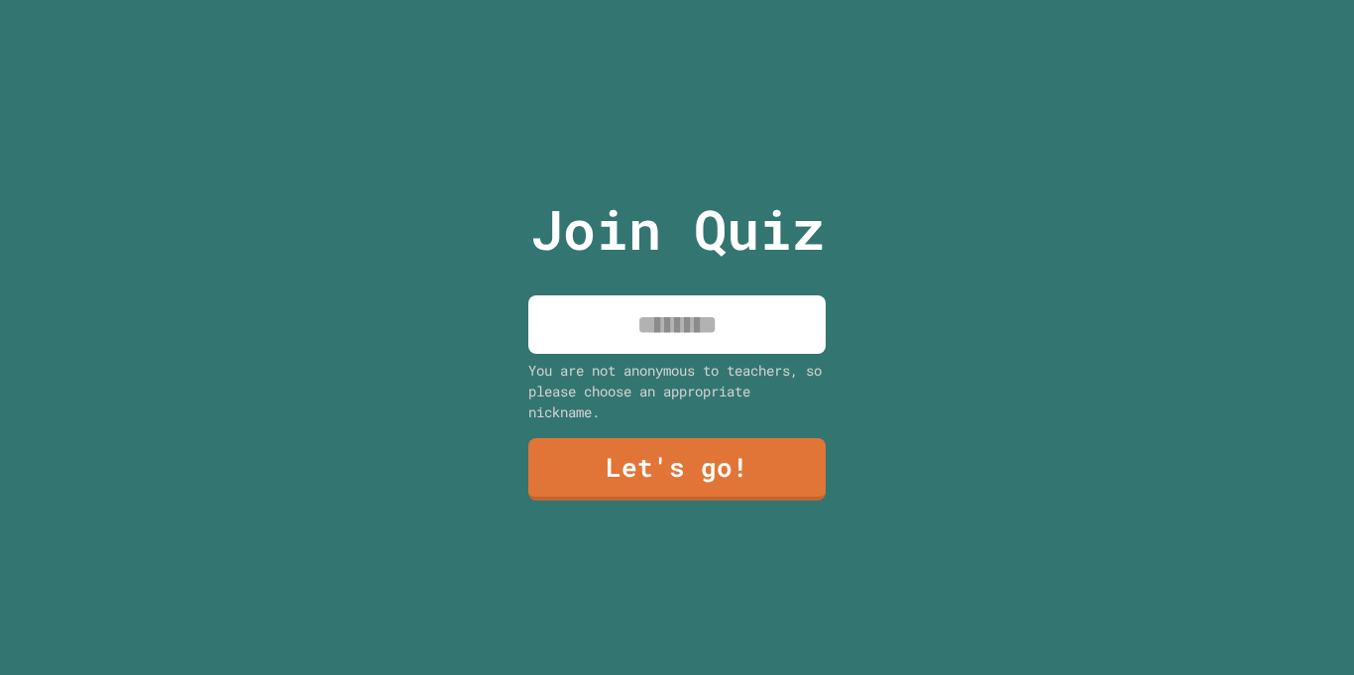
click at [677, 337] on input at bounding box center [676, 324] width 297 height 58
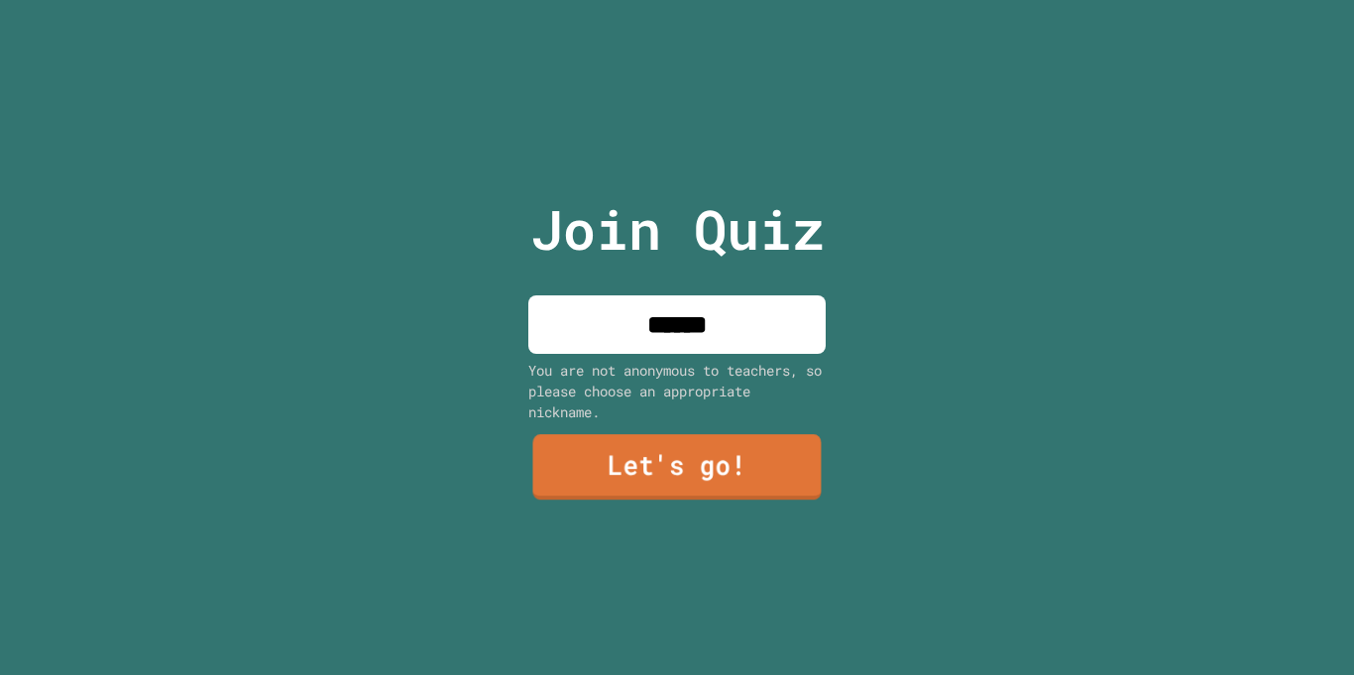
type input "******"
click at [694, 453] on link "Let's go!" at bounding box center [676, 466] width 288 height 65
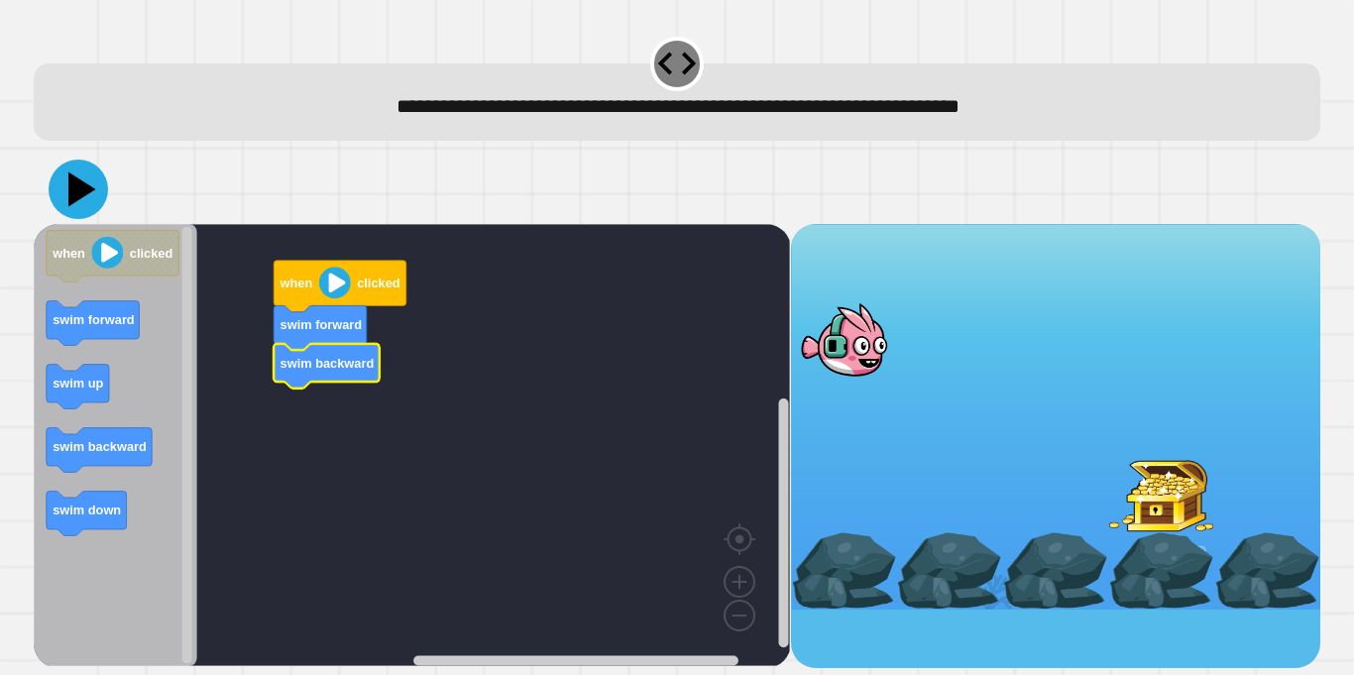
click at [71, 199] on icon at bounding box center [82, 189] width 28 height 35
click at [78, 197] on icon at bounding box center [82, 189] width 28 height 35
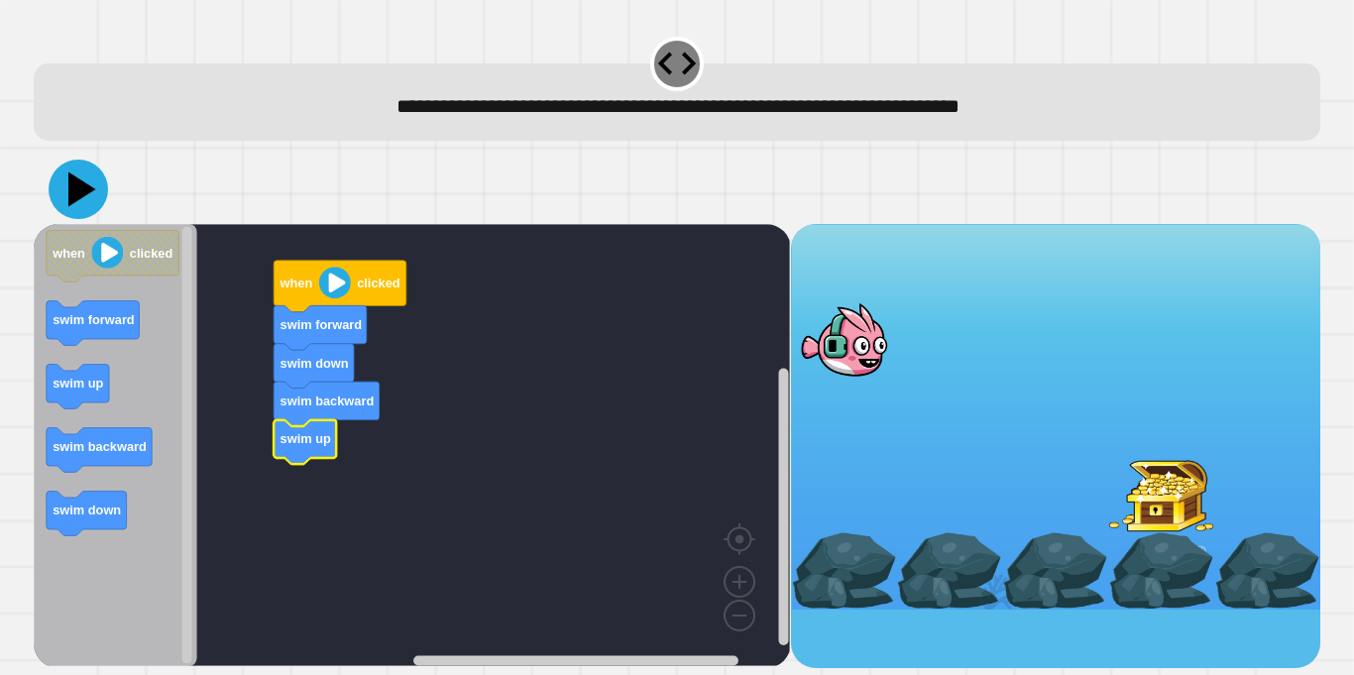
click at [78, 200] on icon at bounding box center [78, 189] width 59 height 59
click at [66, 186] on icon at bounding box center [78, 189] width 59 height 59
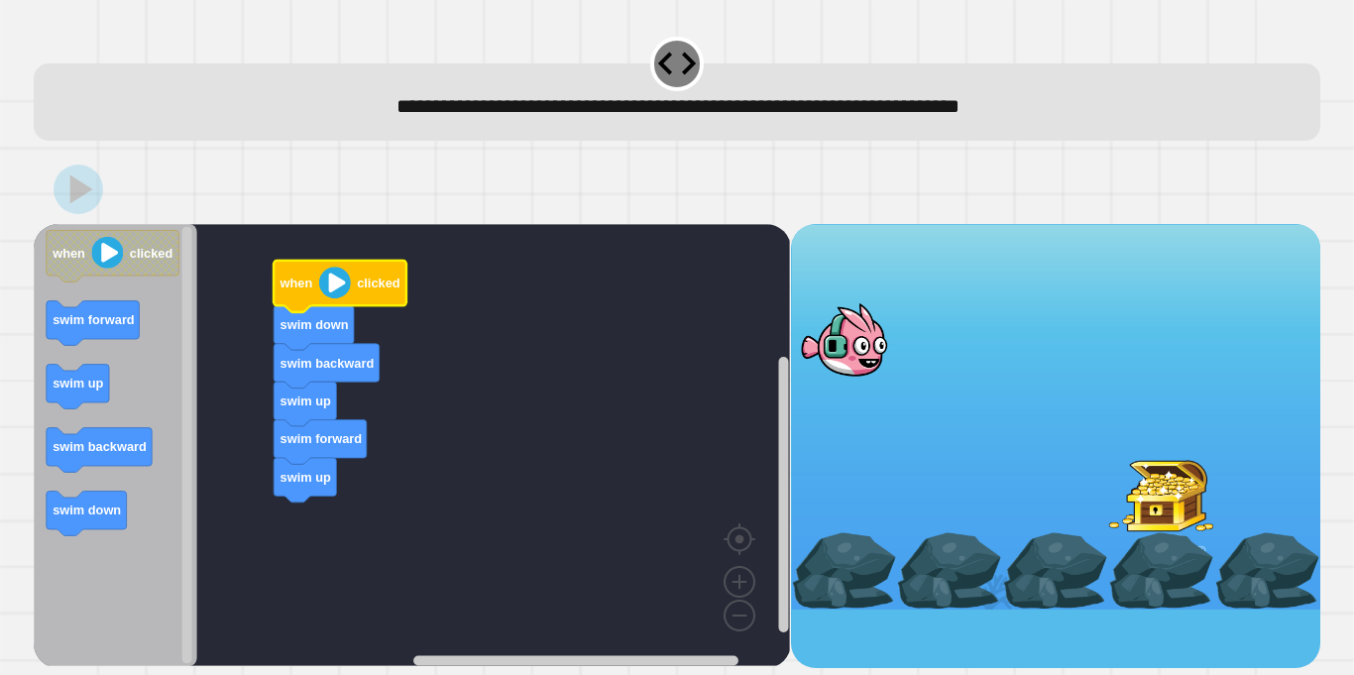
click at [324, 283] on image "Blockly Workspace" at bounding box center [335, 283] width 32 height 32
click at [324, 282] on image "Blockly Workspace" at bounding box center [335, 283] width 32 height 32
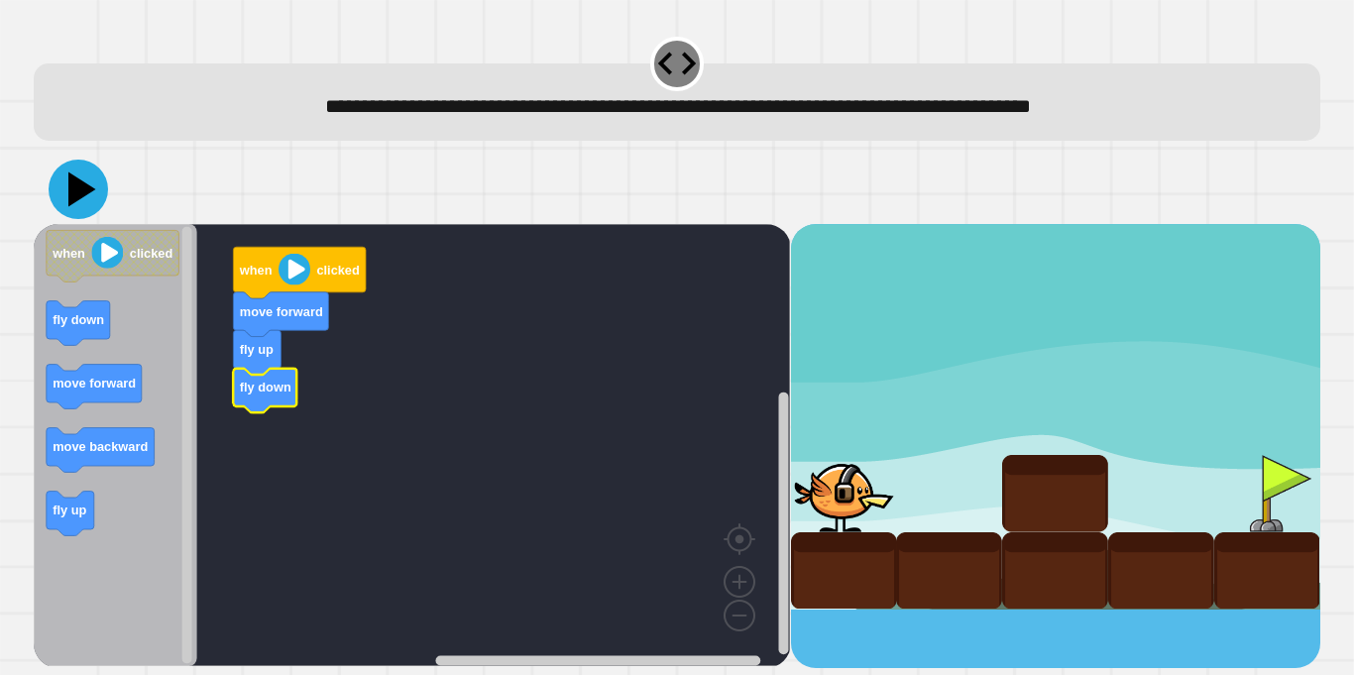
click at [71, 187] on icon at bounding box center [82, 189] width 28 height 35
click at [84, 197] on icon at bounding box center [78, 189] width 59 height 59
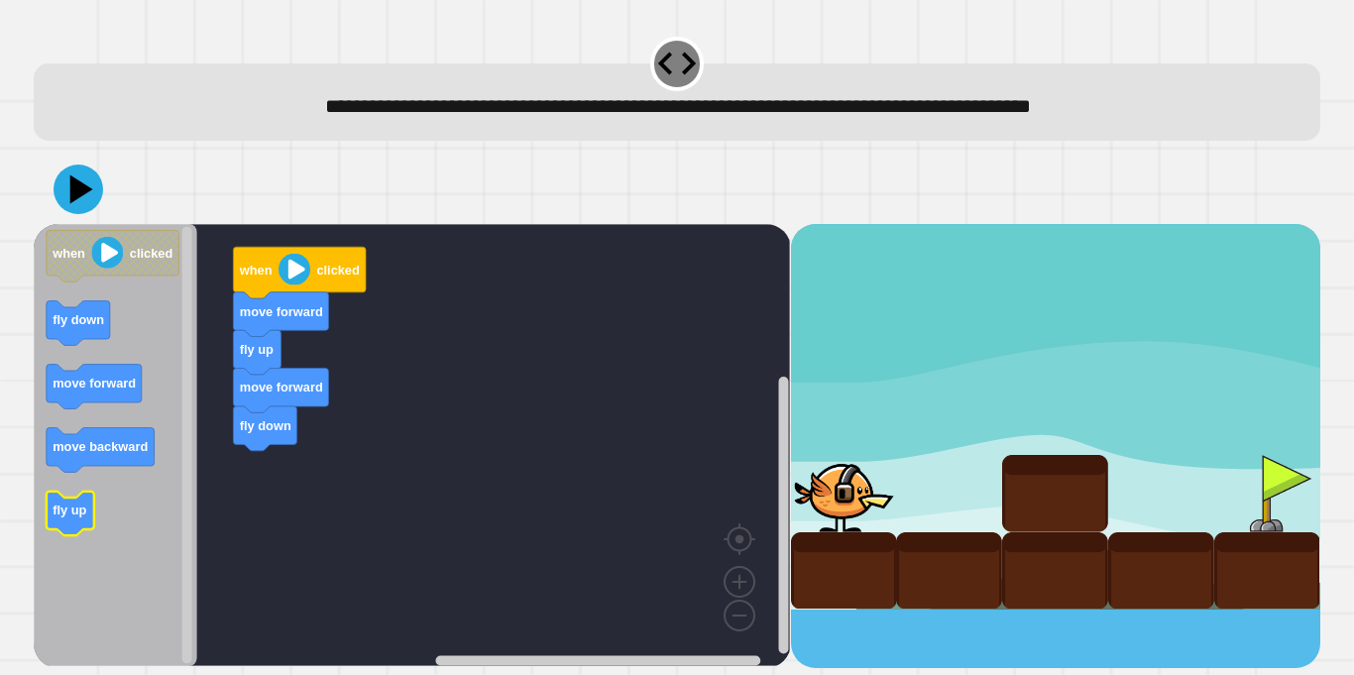
click at [74, 512] on text "fly up" at bounding box center [70, 509] width 34 height 15
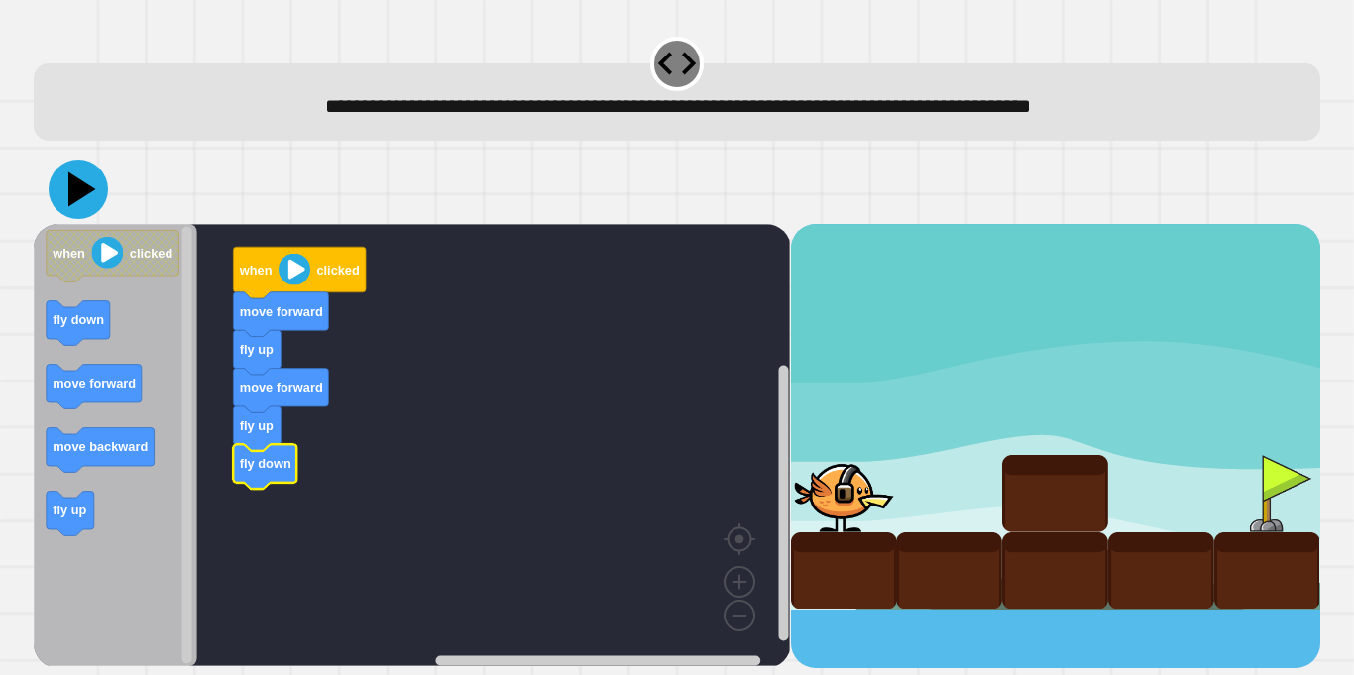
click at [80, 189] on icon at bounding box center [82, 189] width 28 height 35
click at [76, 192] on icon at bounding box center [82, 189] width 28 height 35
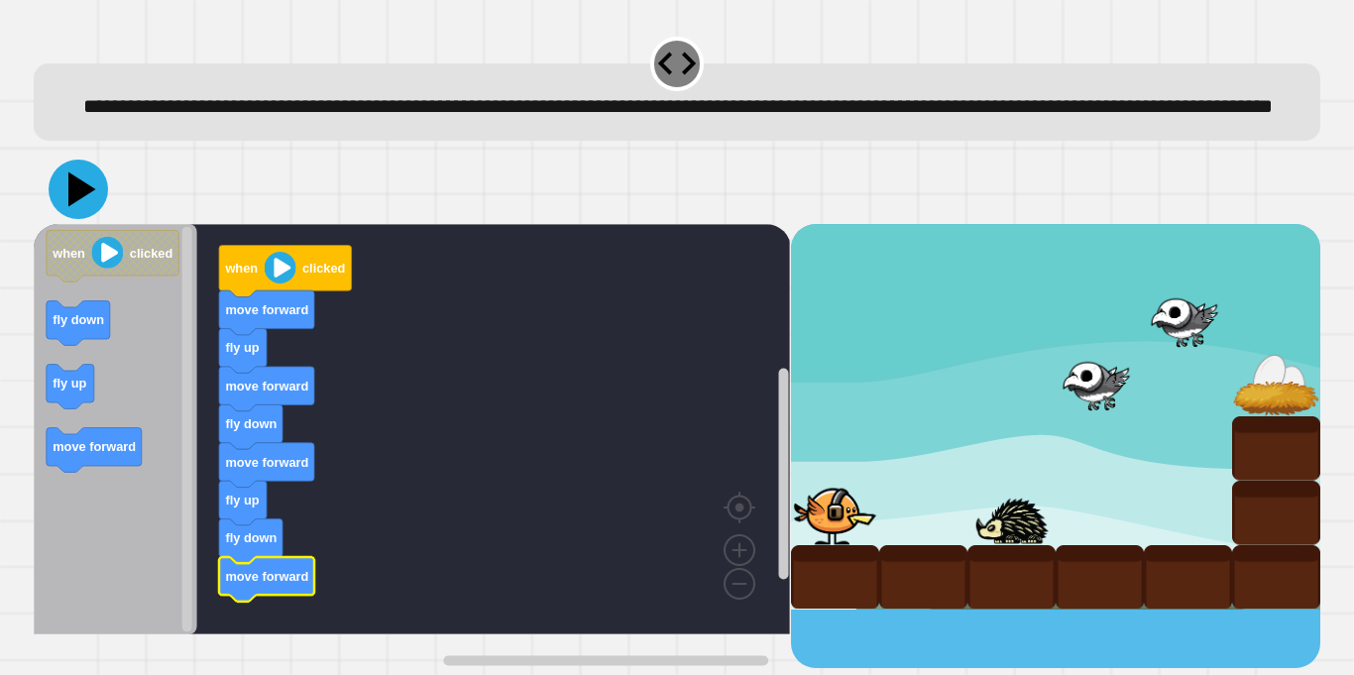
click at [71, 207] on icon at bounding box center [82, 189] width 28 height 35
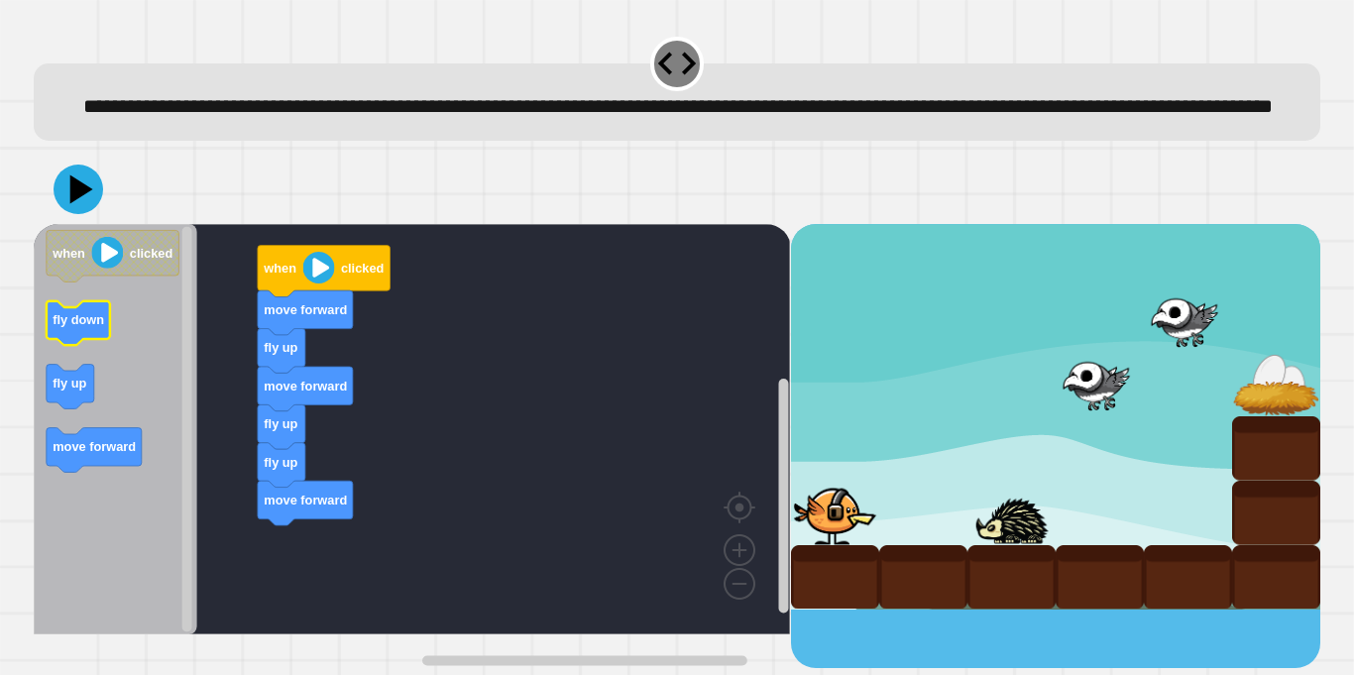
click at [86, 327] on text "fly down" at bounding box center [79, 319] width 52 height 15
click at [81, 219] on icon at bounding box center [78, 189] width 59 height 59
click at [78, 327] on text "fly down" at bounding box center [79, 319] width 52 height 15
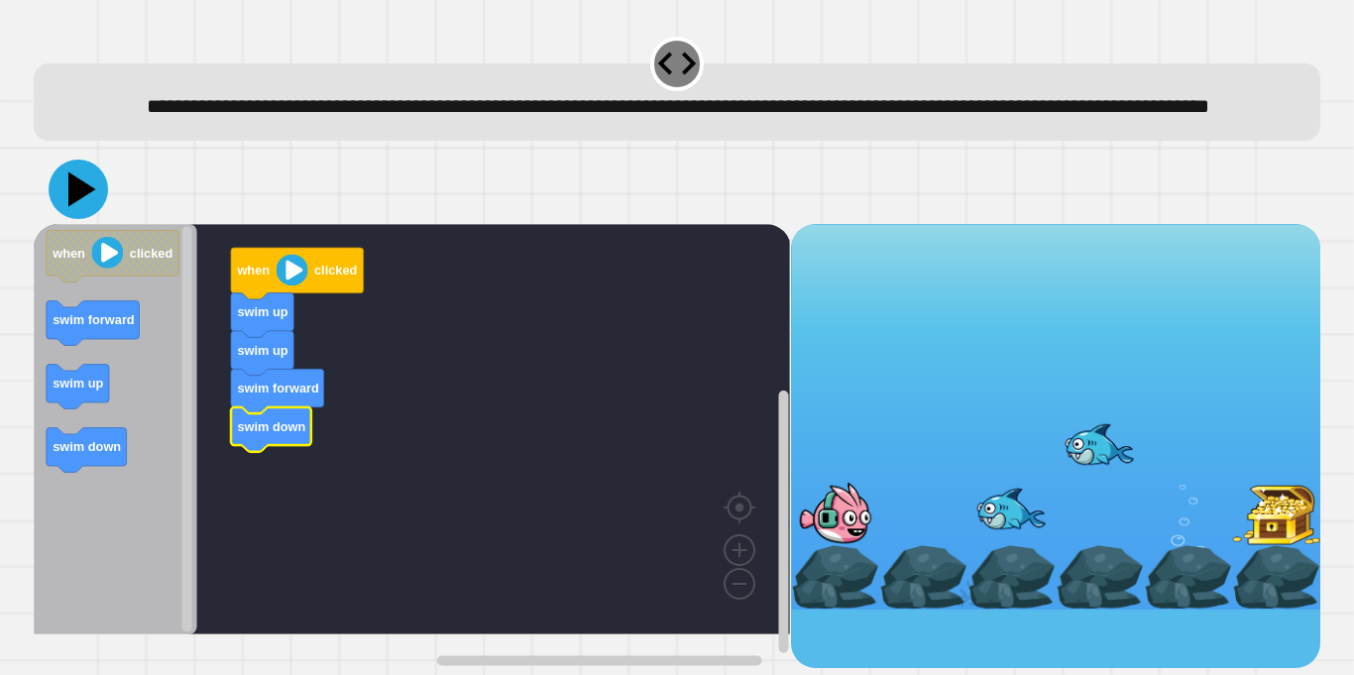
click at [73, 207] on icon at bounding box center [82, 189] width 28 height 35
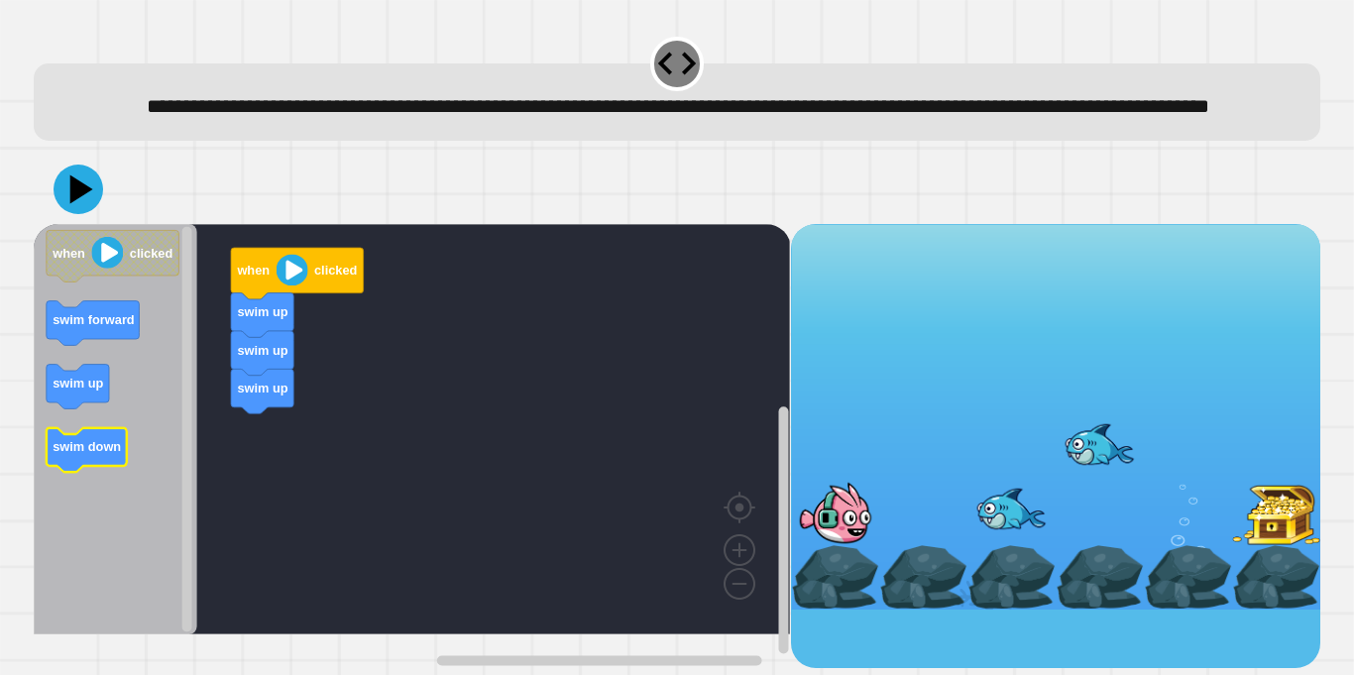
click at [90, 454] on text "swim down" at bounding box center [87, 446] width 68 height 15
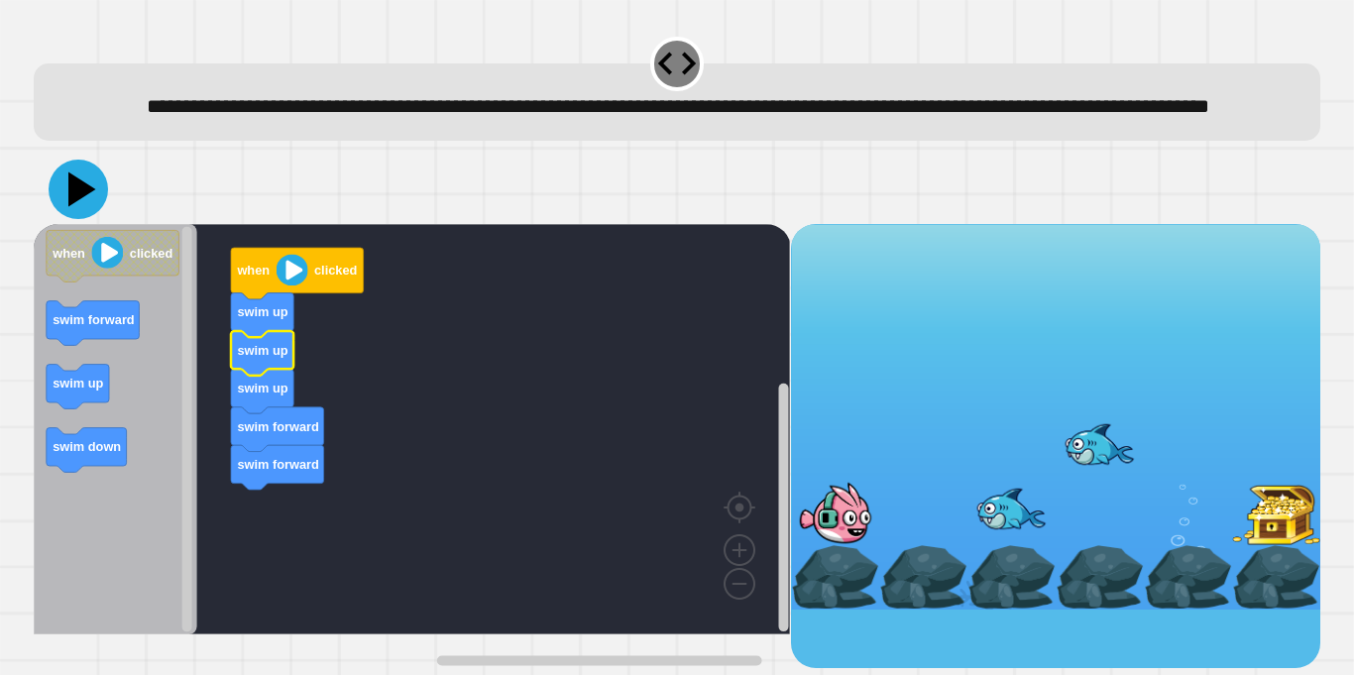
click at [80, 207] on icon at bounding box center [82, 189] width 28 height 35
click at [76, 207] on icon at bounding box center [82, 189] width 28 height 35
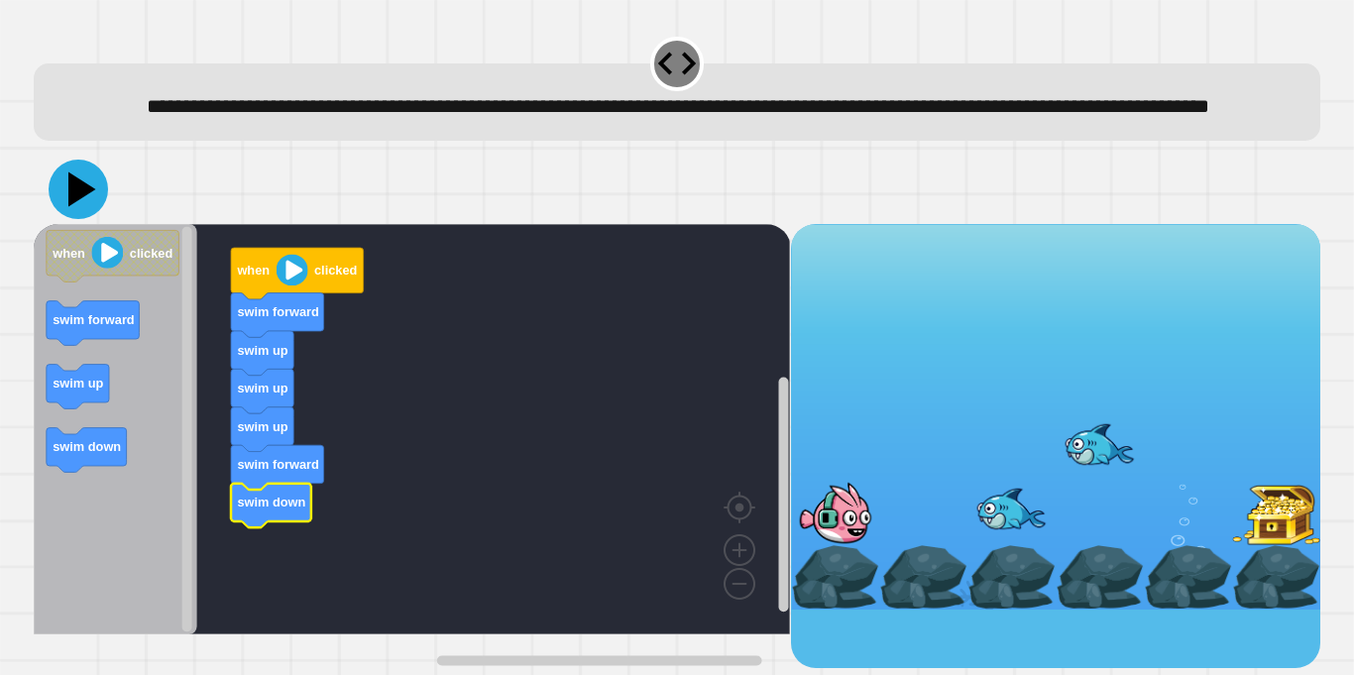
click at [78, 207] on icon at bounding box center [82, 189] width 28 height 35
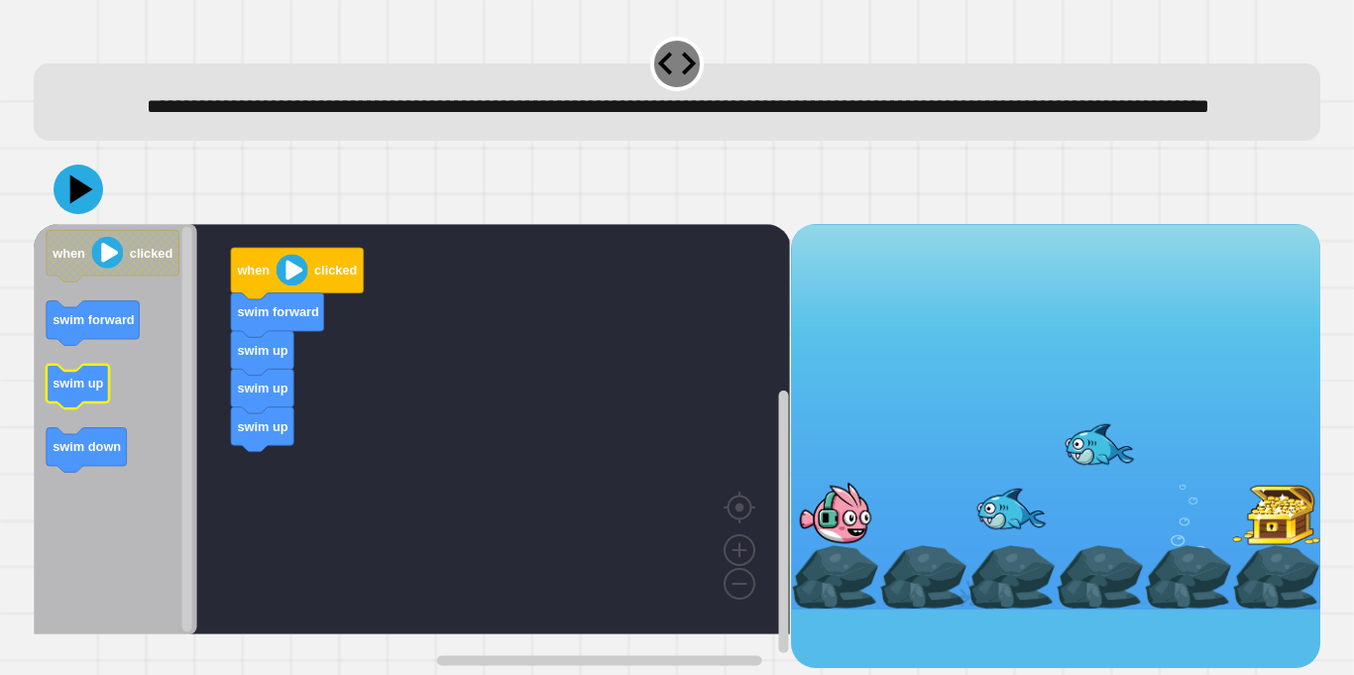
click at [91, 390] on text "swim up" at bounding box center [78, 383] width 51 height 15
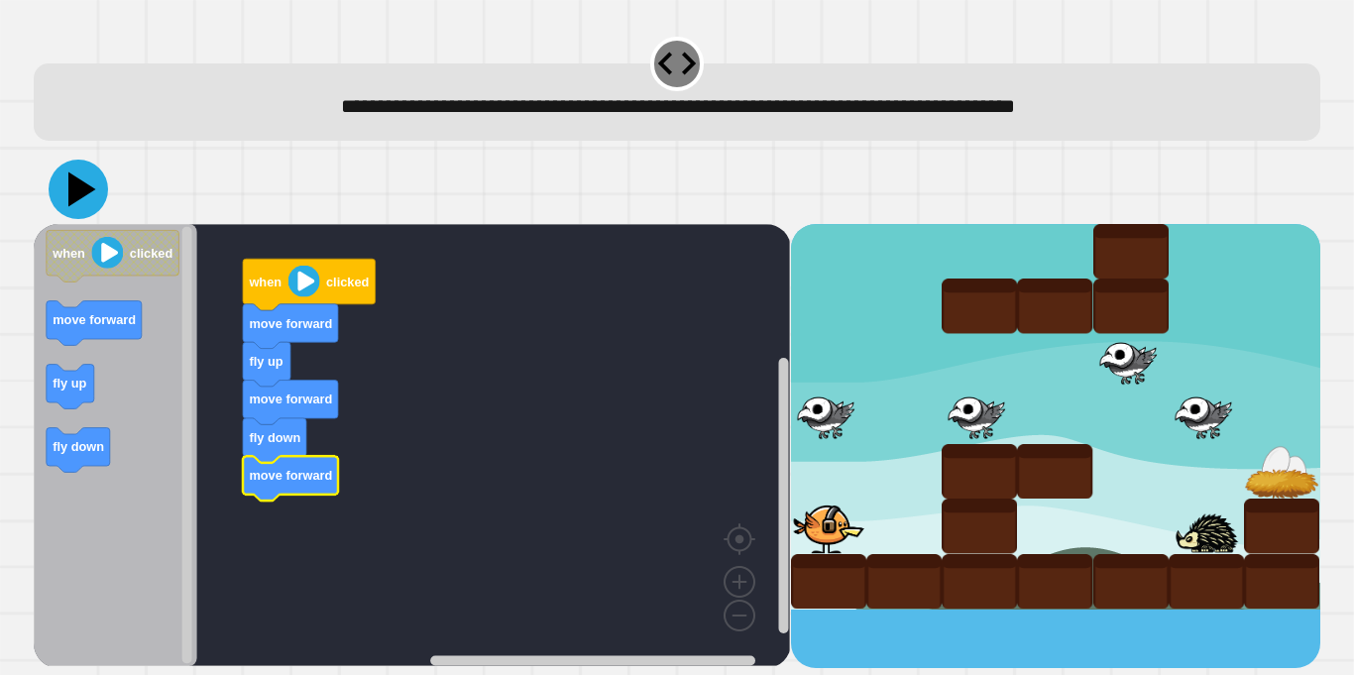
click at [80, 199] on icon at bounding box center [78, 189] width 59 height 59
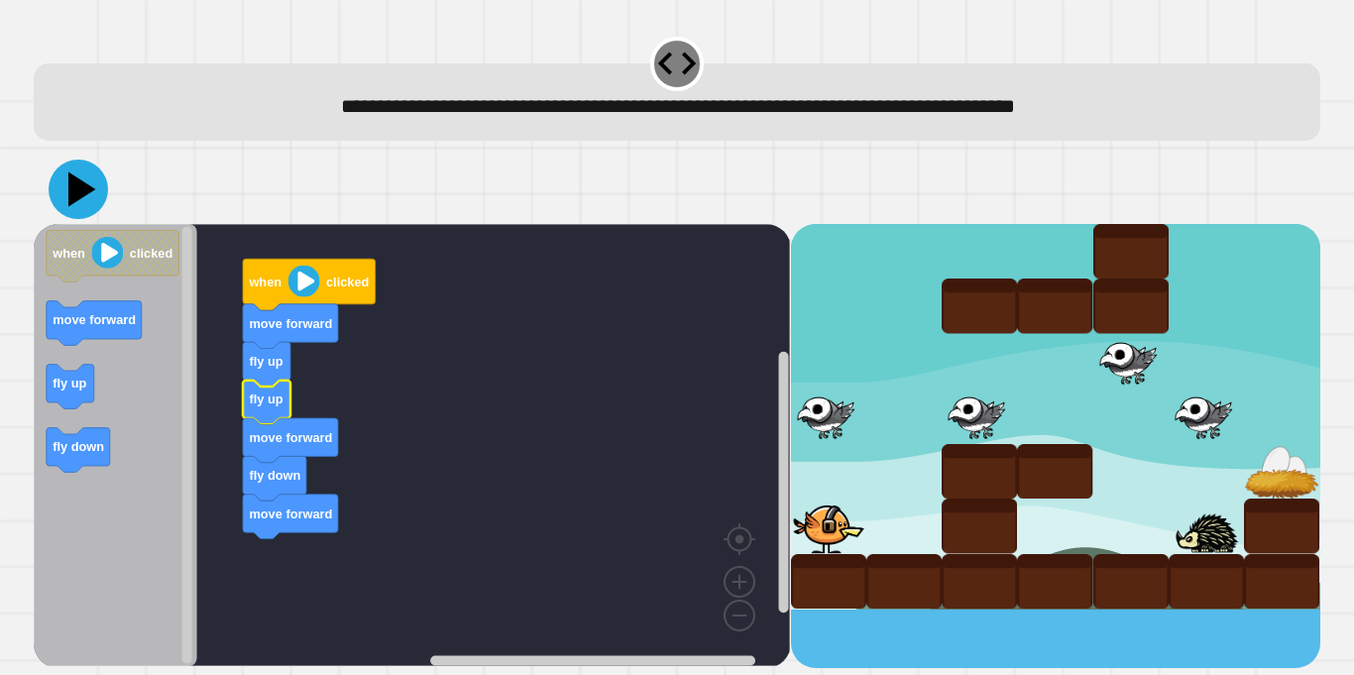
click at [75, 176] on icon at bounding box center [78, 189] width 59 height 59
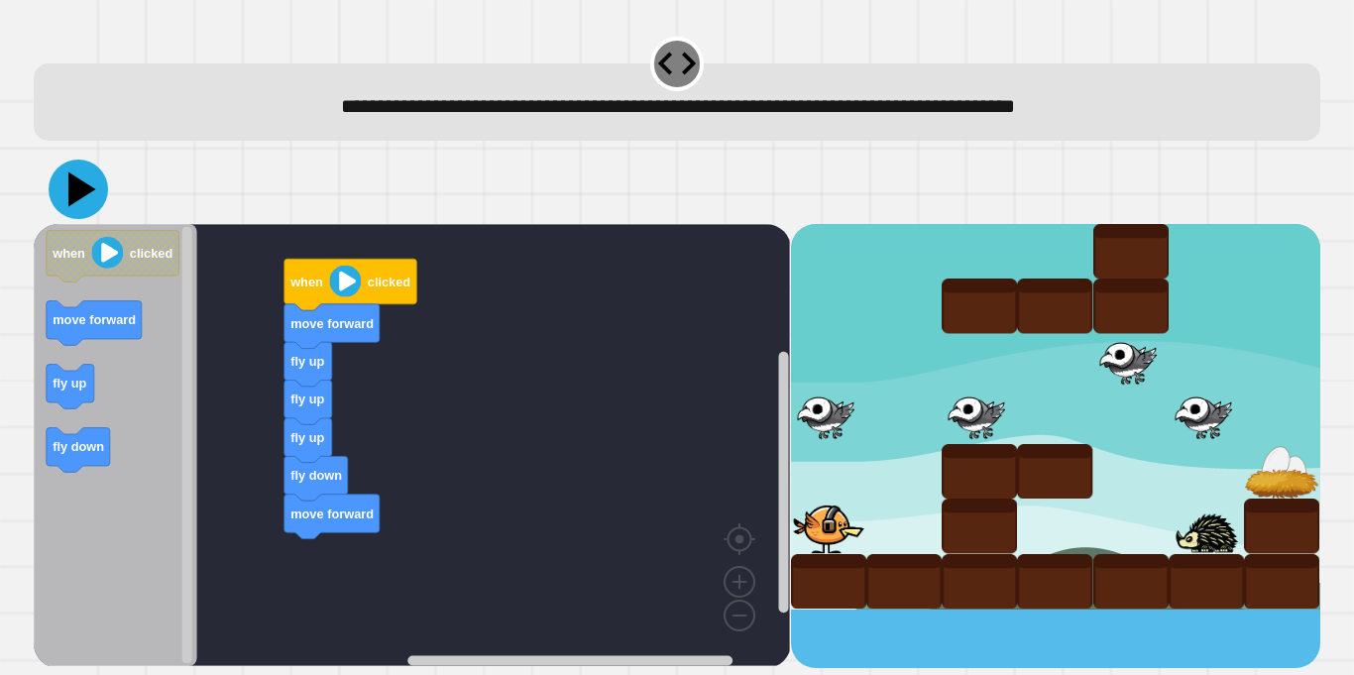
click at [67, 187] on icon at bounding box center [78, 189] width 59 height 59
click at [74, 187] on icon at bounding box center [82, 189] width 28 height 35
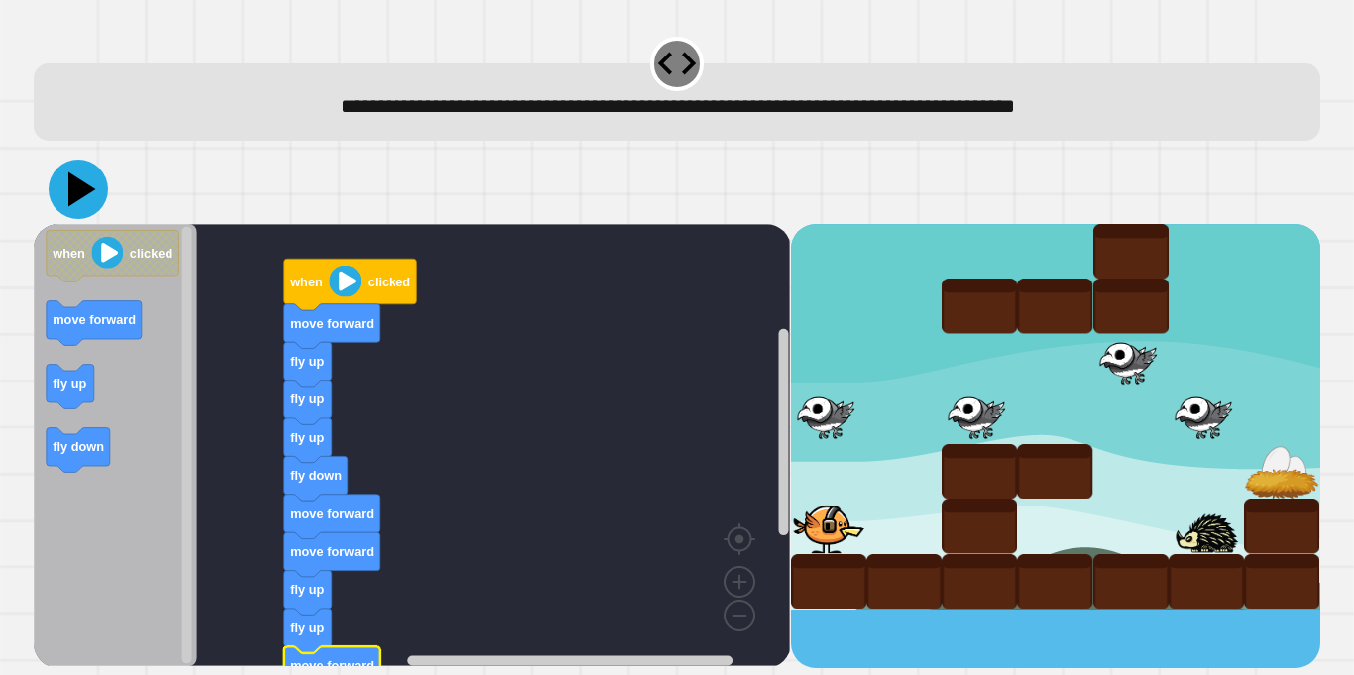
click at [88, 192] on icon at bounding box center [82, 189] width 28 height 35
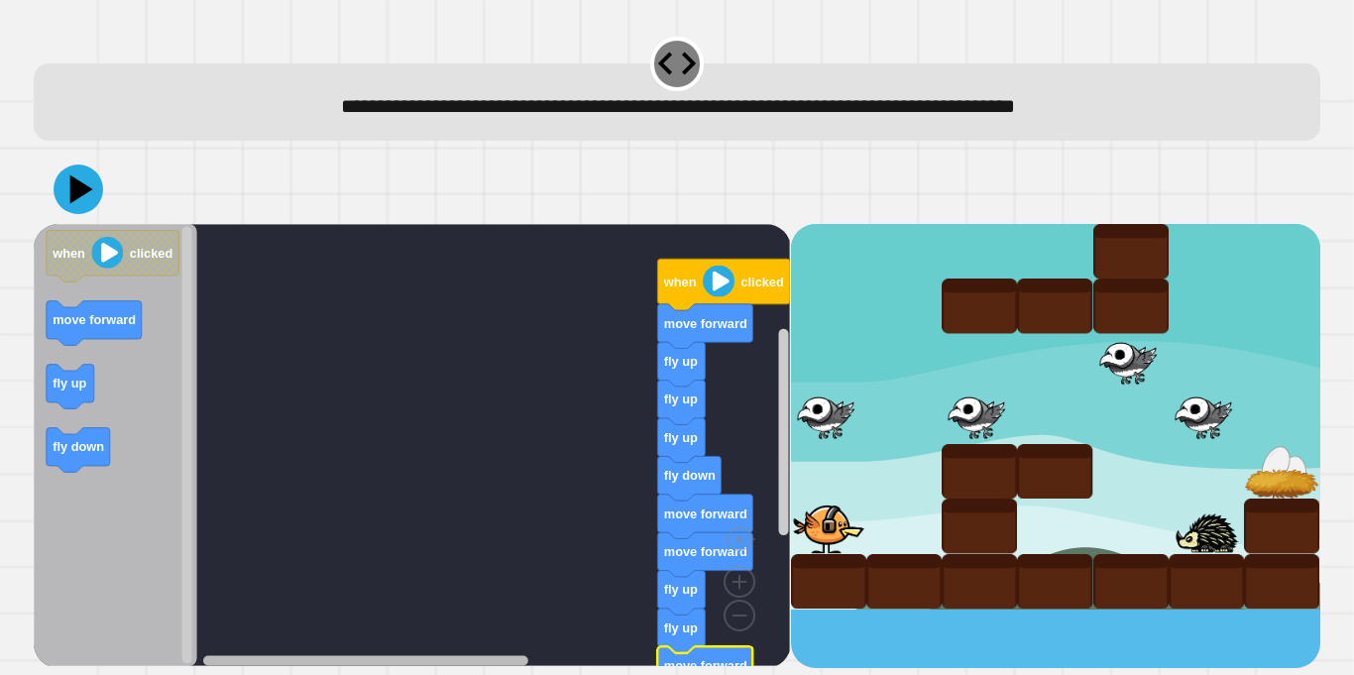
click at [321, 618] on div "when clicked move forward fly up fly up fly up fly down move forward move forwa…" at bounding box center [412, 446] width 756 height 444
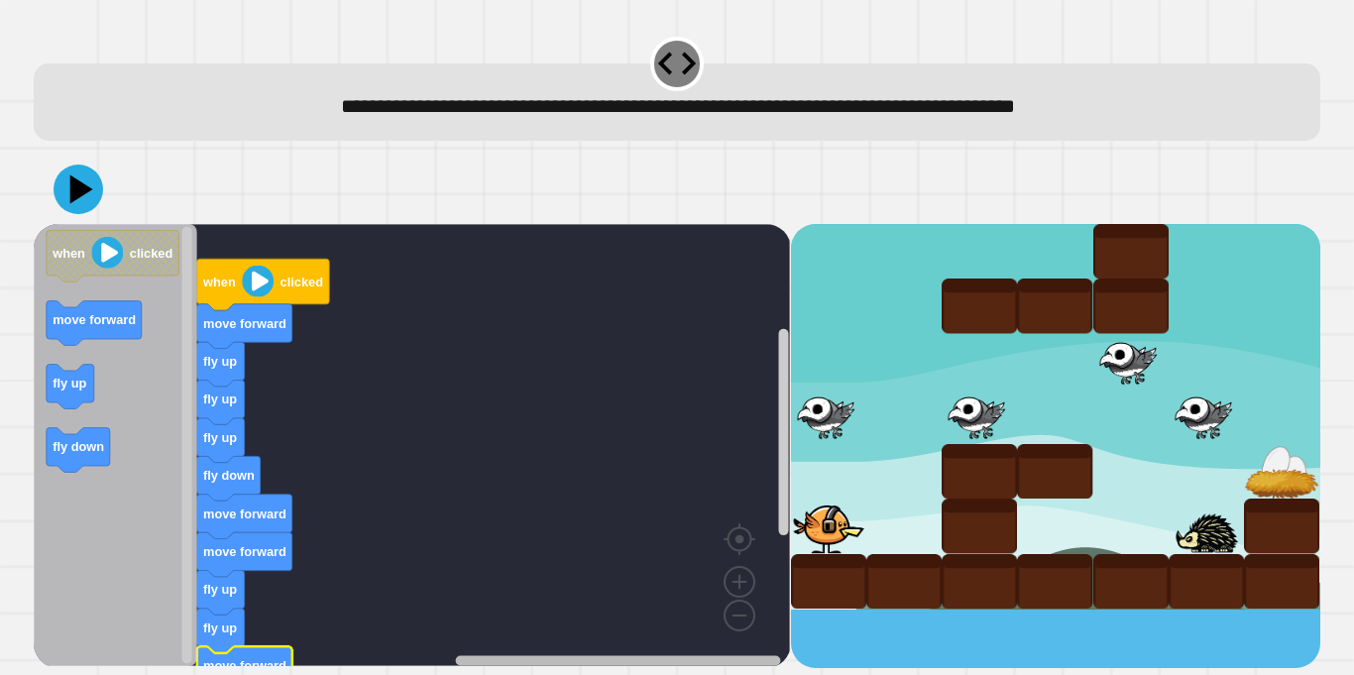
click at [630, 620] on div "when clicked move forward fly up fly up fly up fly down move forward move forwa…" at bounding box center [412, 446] width 756 height 444
click at [83, 310] on icon "Blockly Workspace" at bounding box center [94, 323] width 95 height 45
click at [64, 181] on icon at bounding box center [78, 189] width 59 height 59
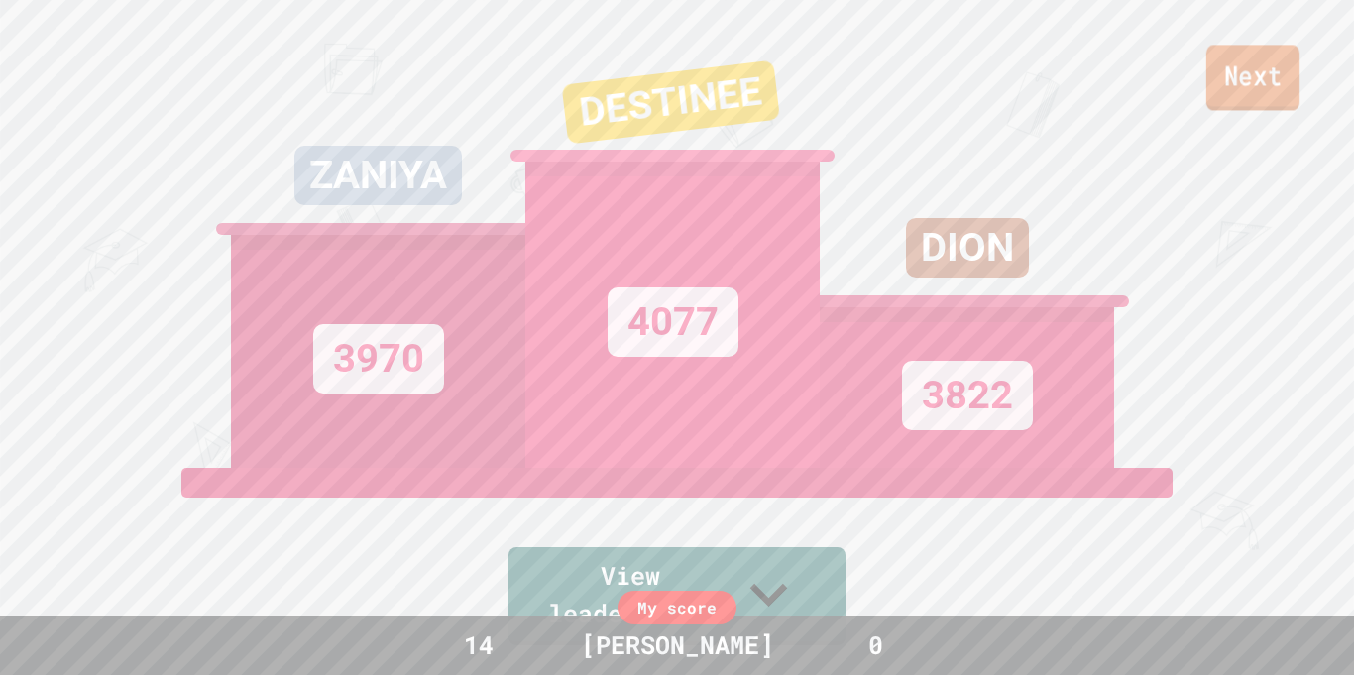
click at [1229, 86] on link "Next" at bounding box center [1252, 77] width 93 height 65
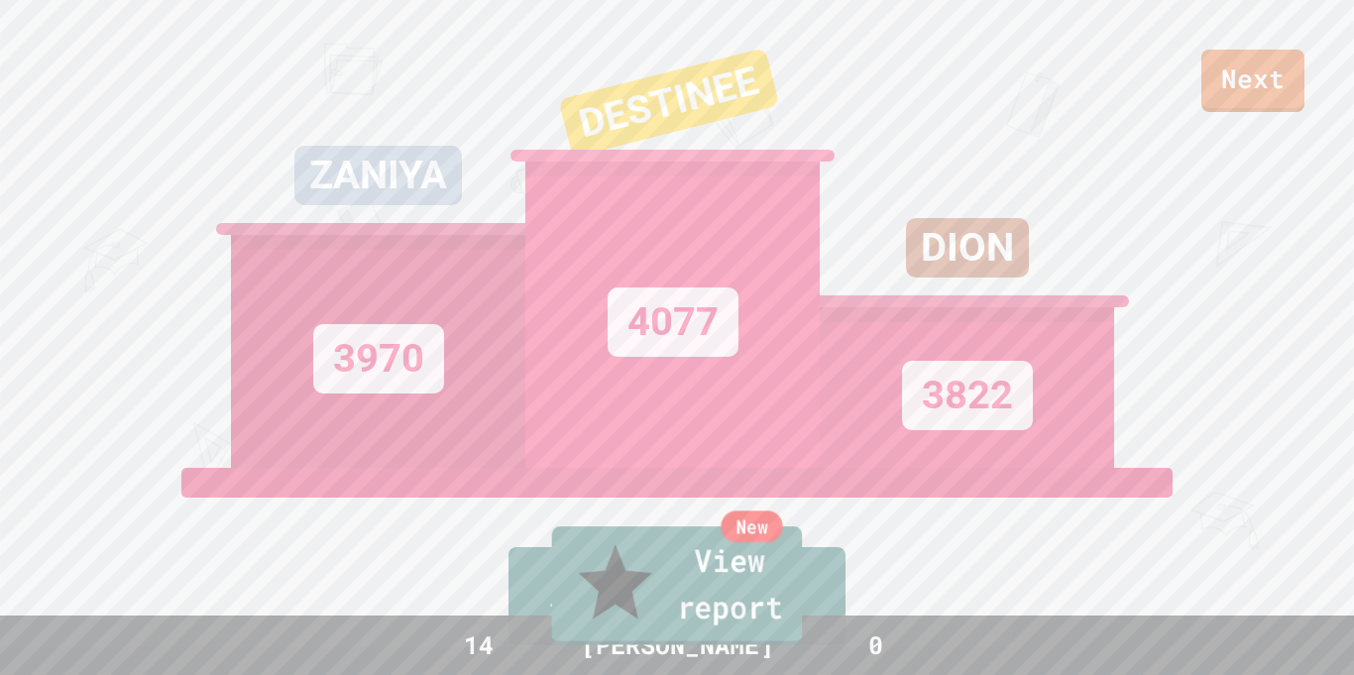
click at [736, 588] on link "New View report" at bounding box center [677, 585] width 251 height 119
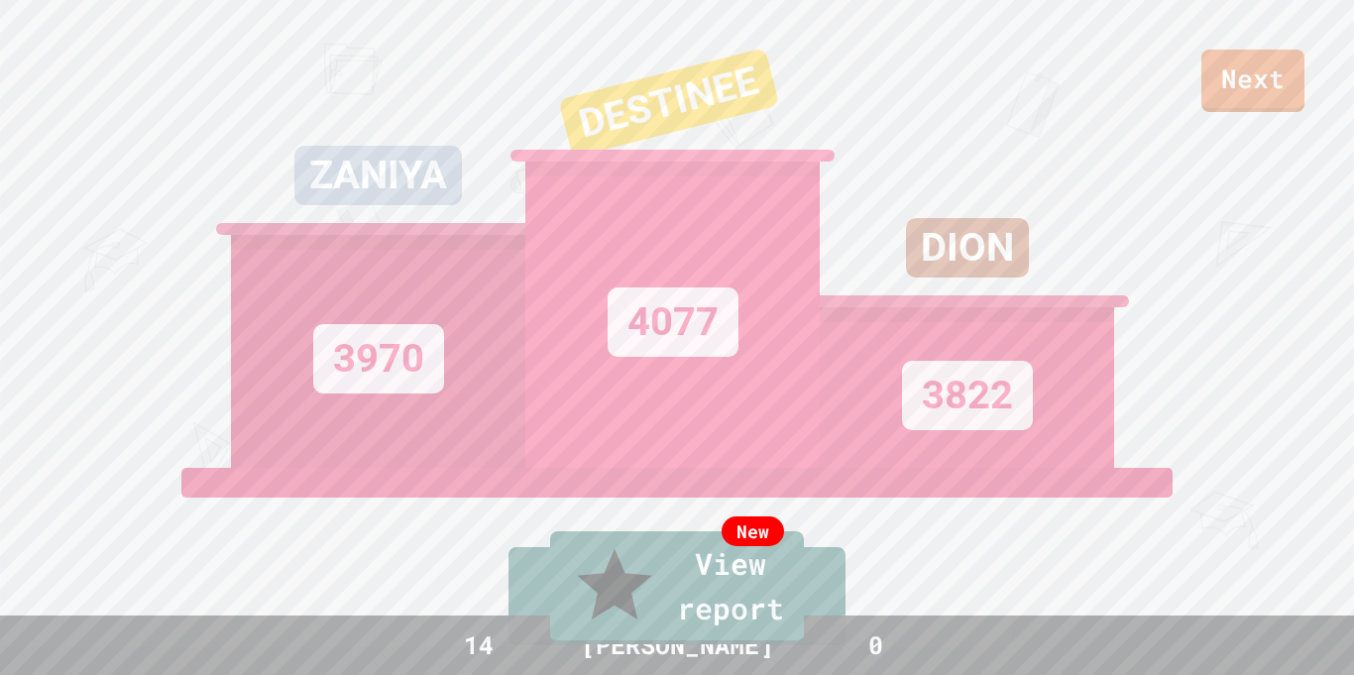
type textarea "**"
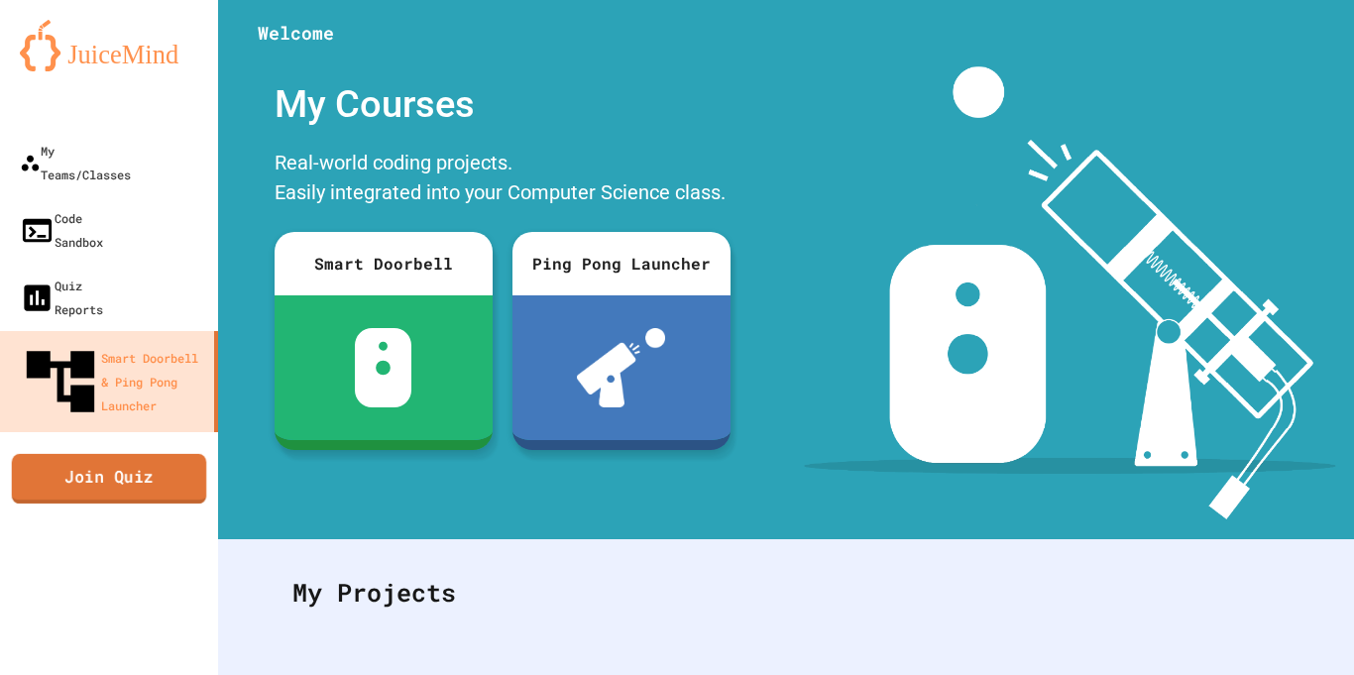
click at [124, 454] on link "Join Quiz" at bounding box center [109, 479] width 194 height 50
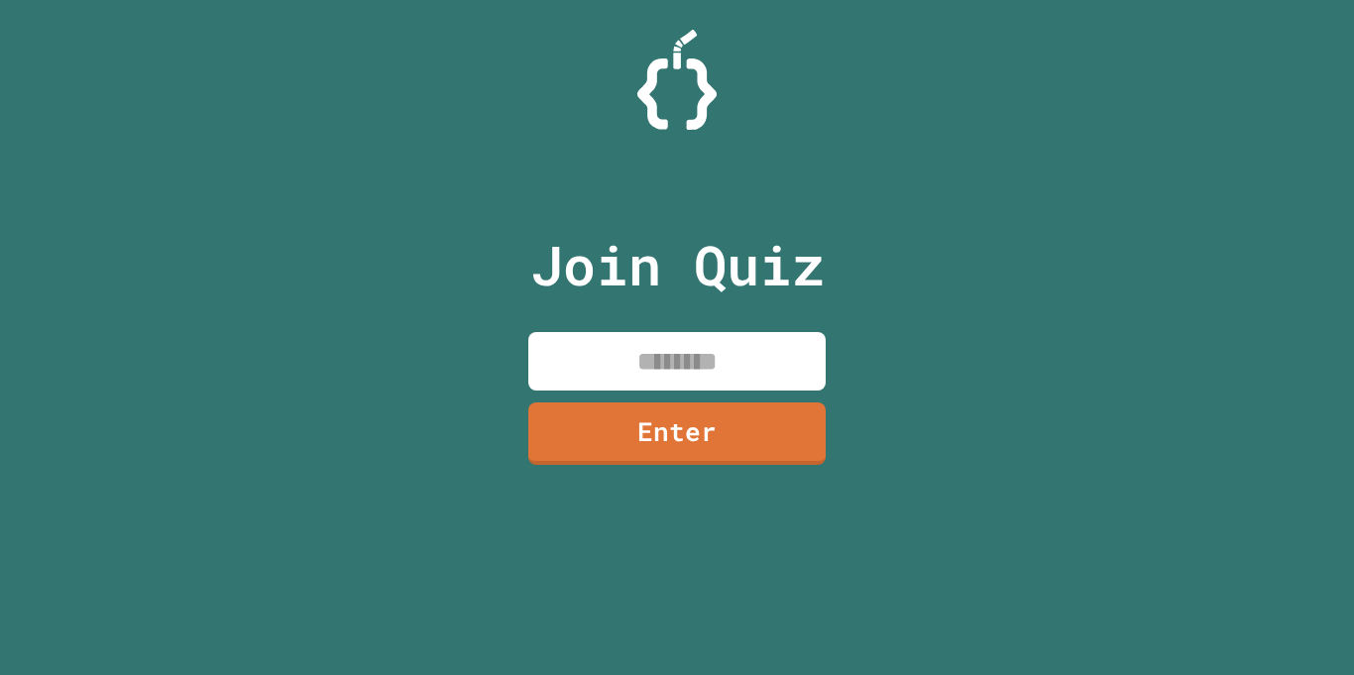
click at [635, 360] on input at bounding box center [676, 361] width 297 height 58
type input "********"
click at [757, 449] on link "Enter" at bounding box center [676, 431] width 302 height 65
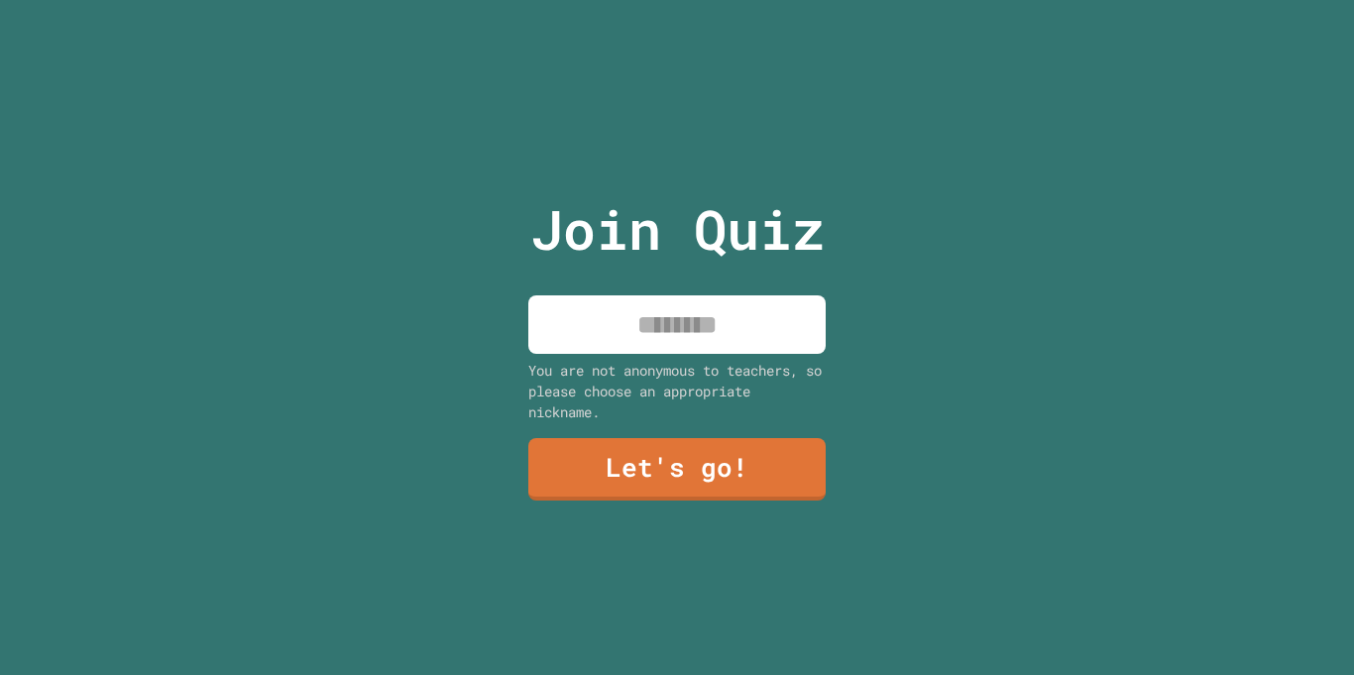
click at [770, 320] on input at bounding box center [676, 324] width 297 height 58
type input "******"
click at [761, 476] on link "Let's go!" at bounding box center [676, 467] width 293 height 65
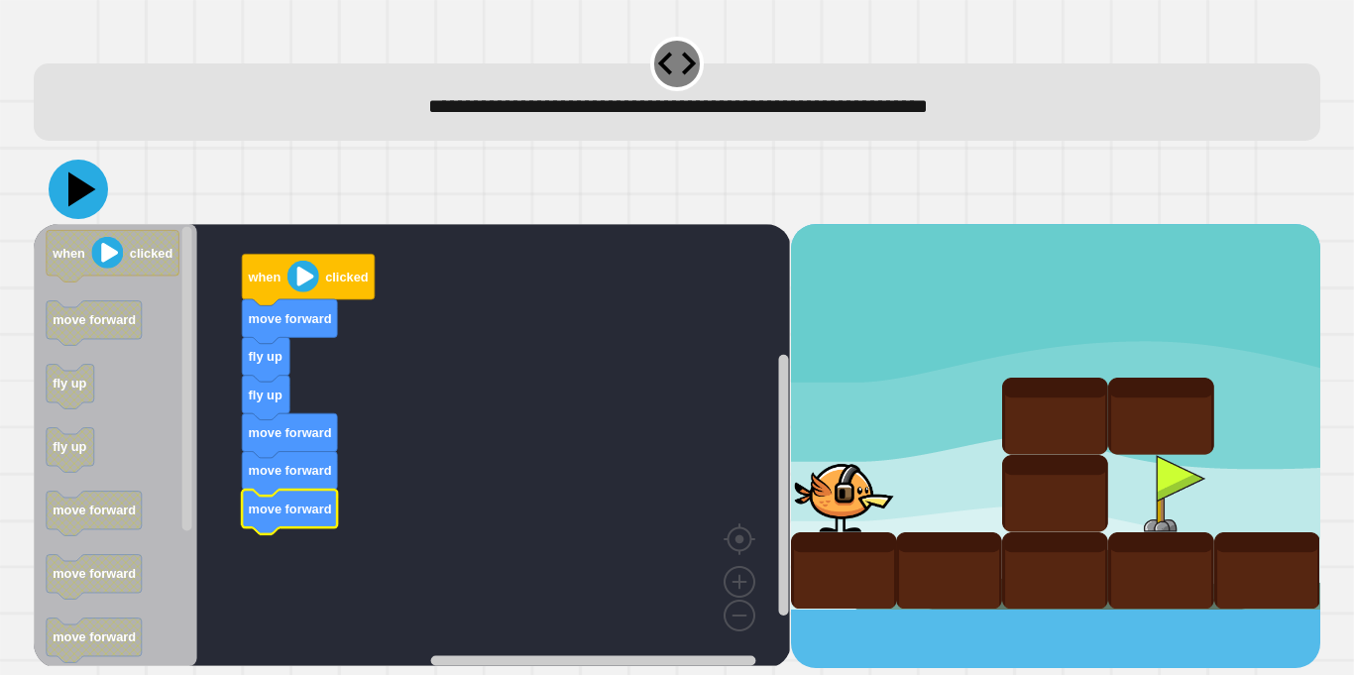
click at [69, 202] on icon at bounding box center [78, 189] width 59 height 59
click at [76, 197] on icon at bounding box center [82, 189] width 28 height 35
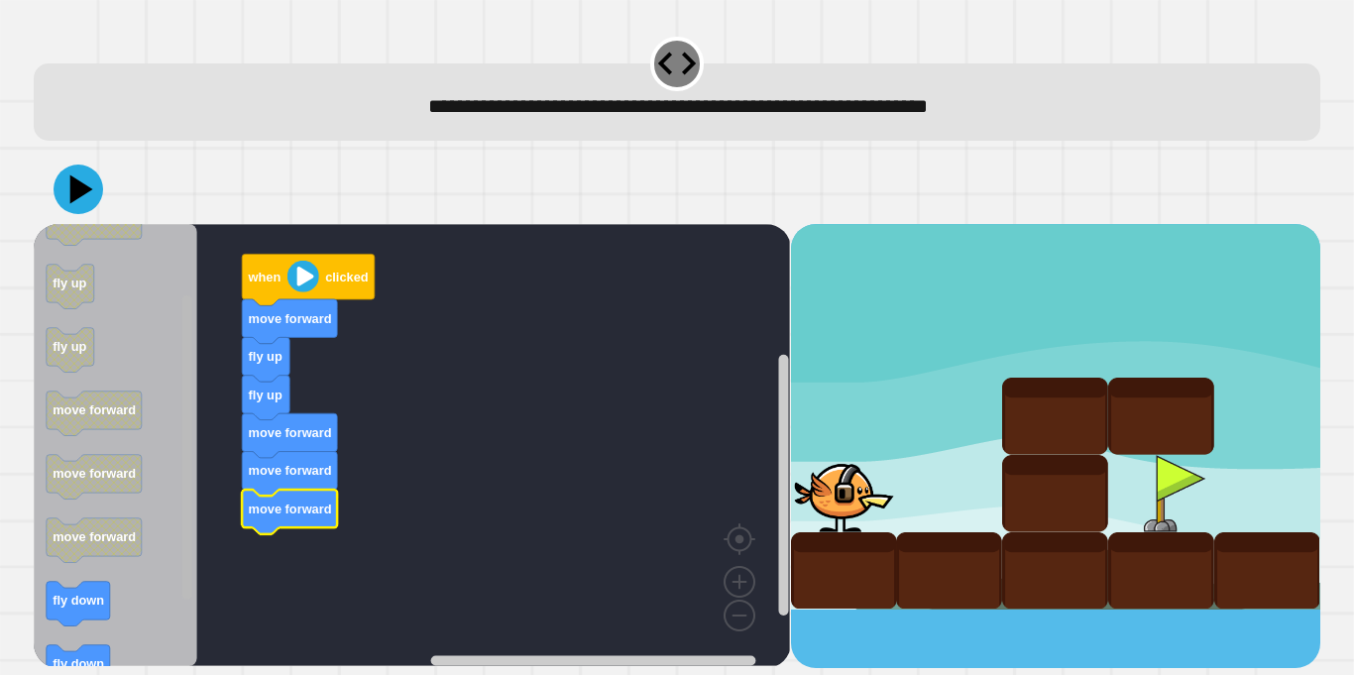
click at [180, 480] on g "Blockly Workspace" at bounding box center [186, 445] width 15 height 437
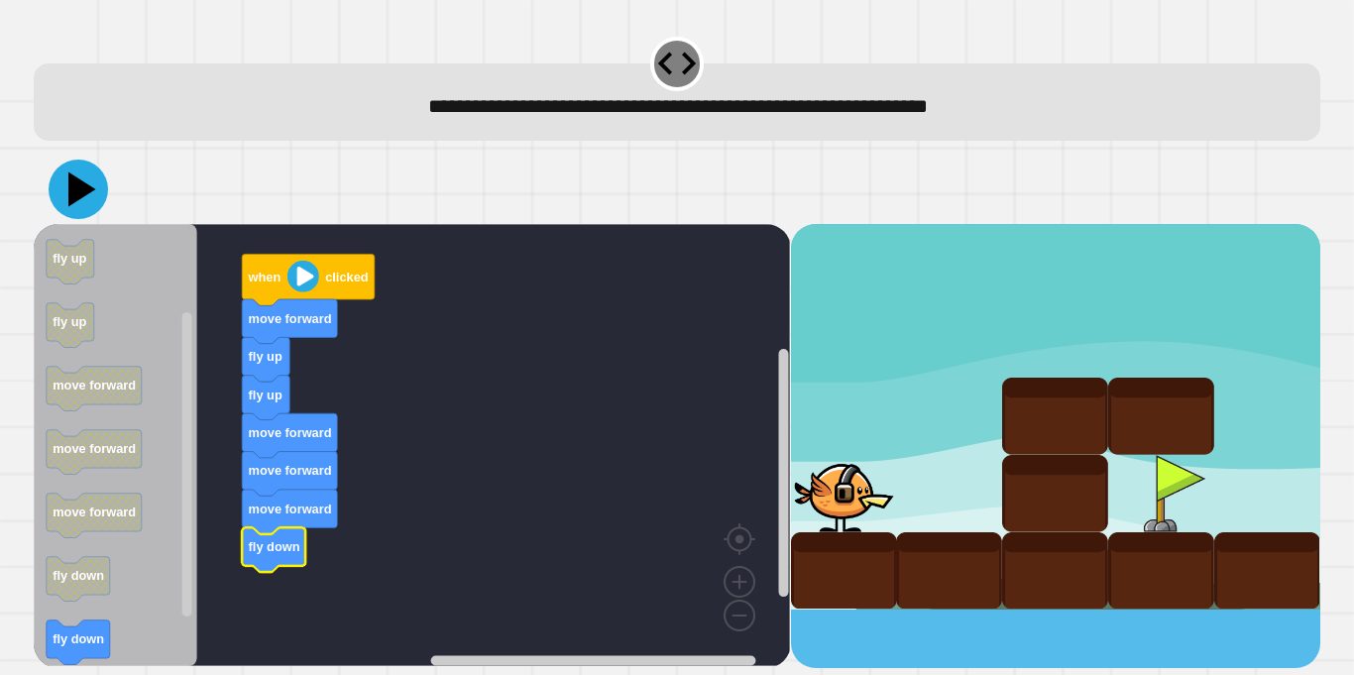
click at [78, 213] on icon at bounding box center [78, 189] width 59 height 59
click at [80, 210] on icon at bounding box center [78, 189] width 59 height 59
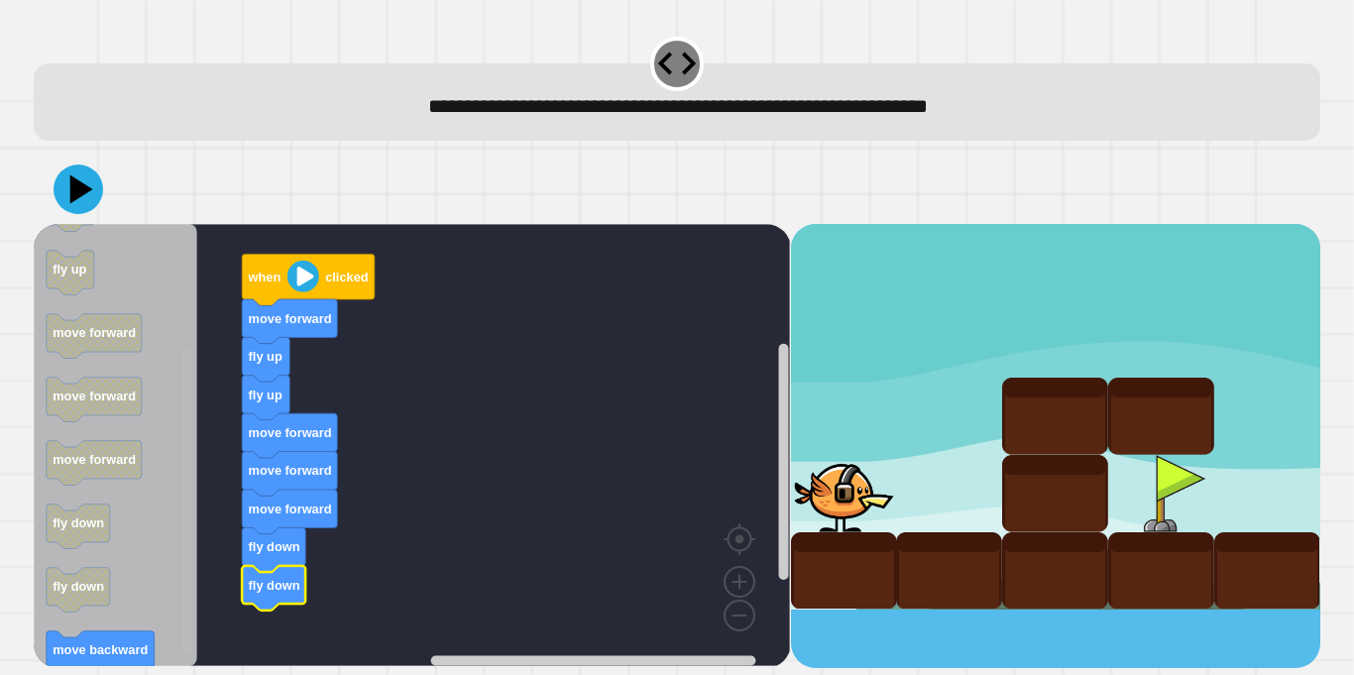
click at [192, 547] on g "Blockly Workspace" at bounding box center [186, 445] width 15 height 437
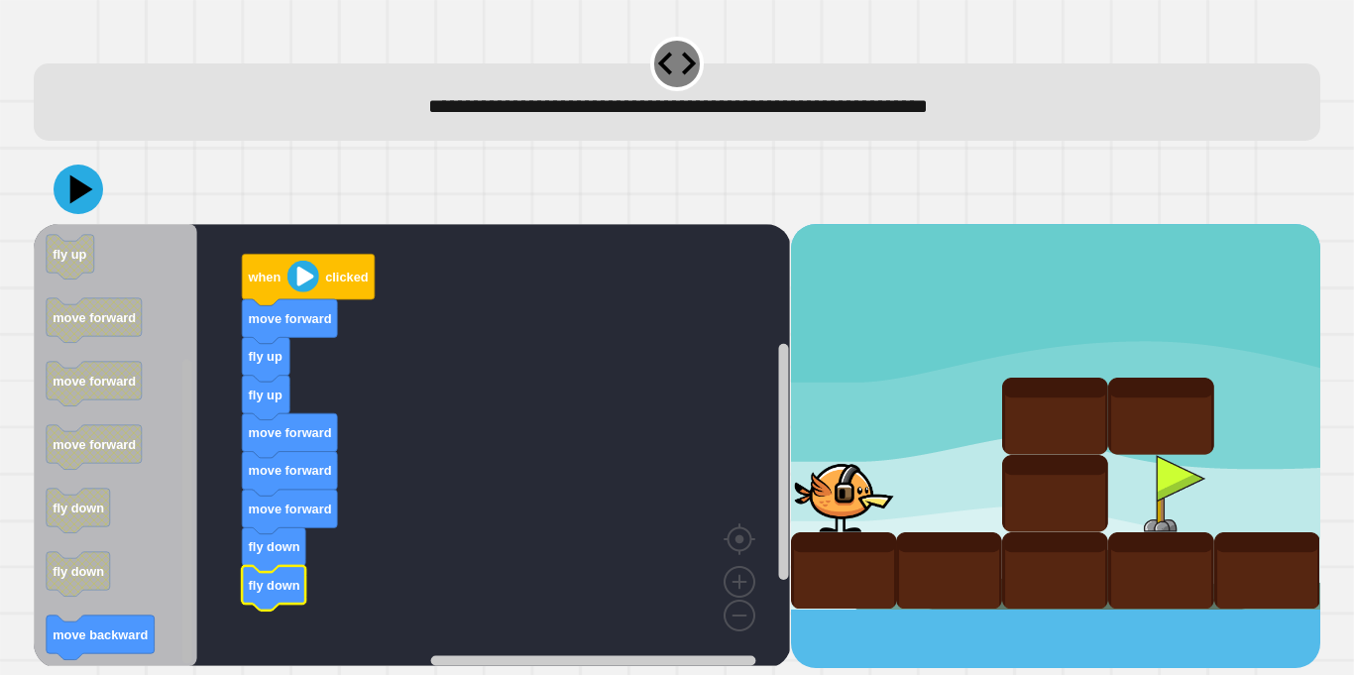
click at [187, 567] on rect "Blockly Workspace" at bounding box center [187, 512] width 10 height 304
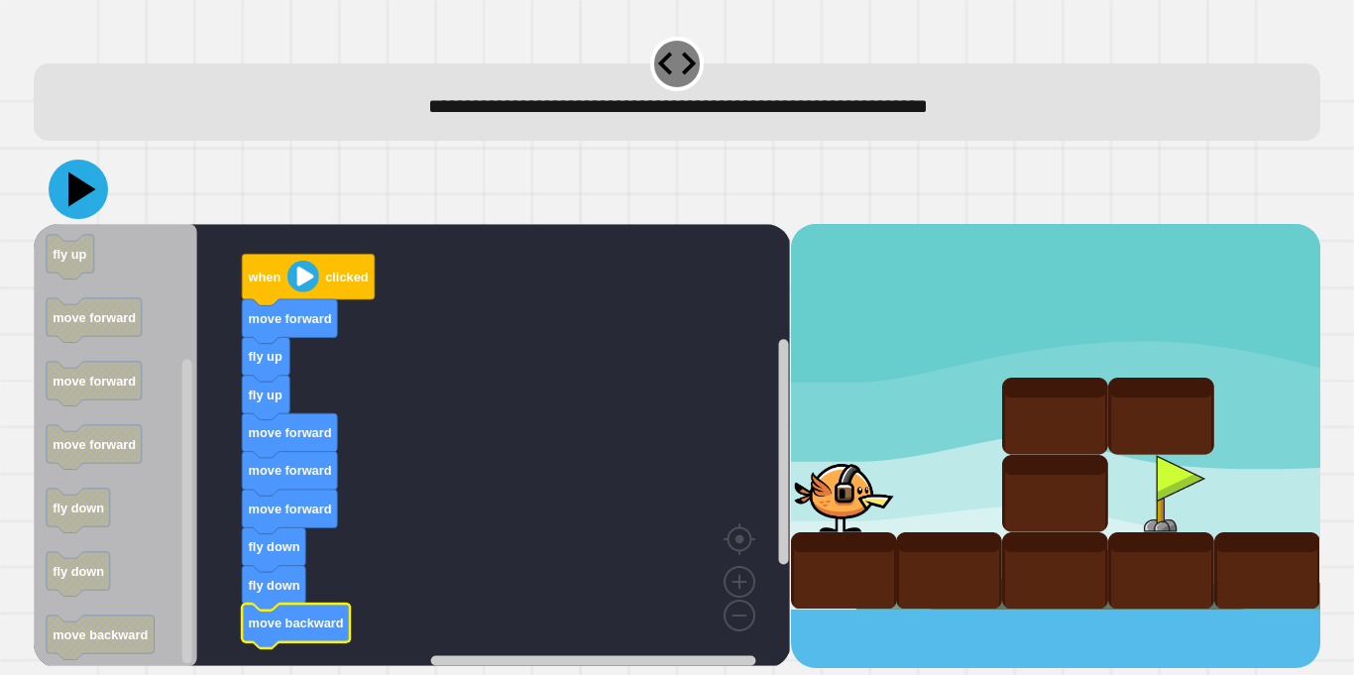
click at [66, 211] on icon at bounding box center [78, 189] width 59 height 59
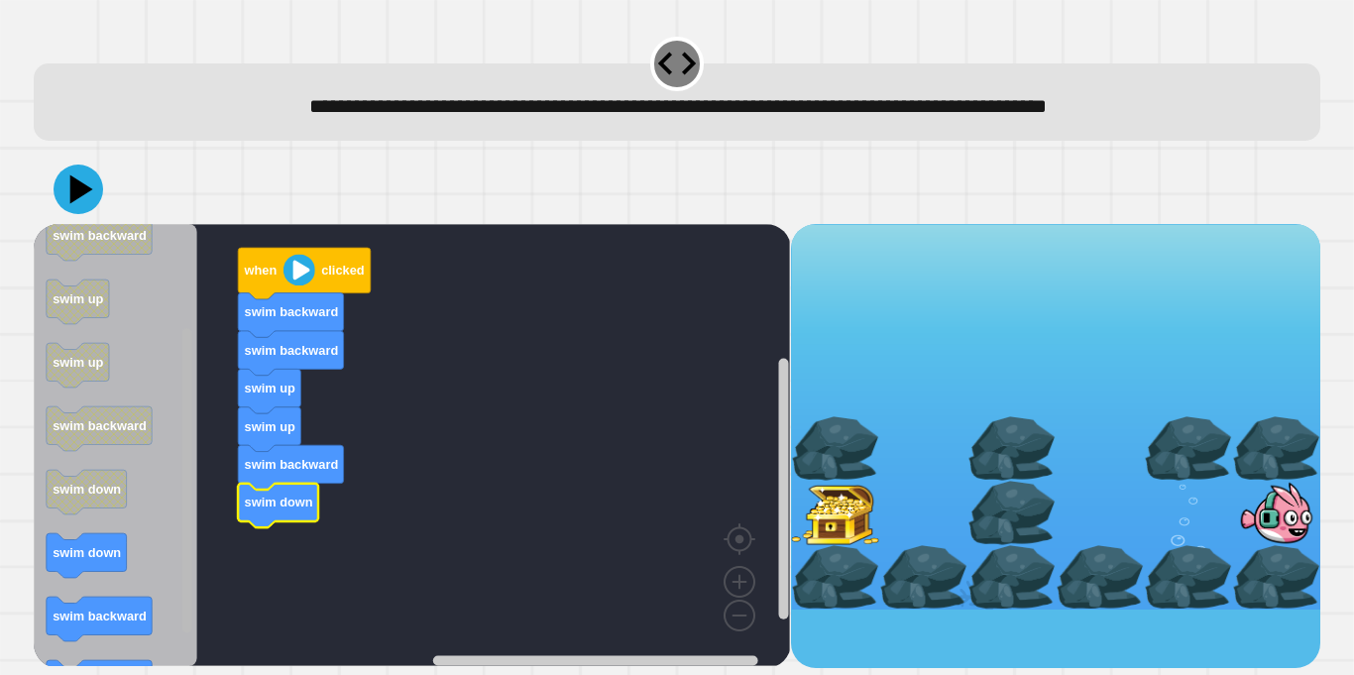
click at [186, 589] on rect "Blockly Workspace" at bounding box center [187, 480] width 10 height 304
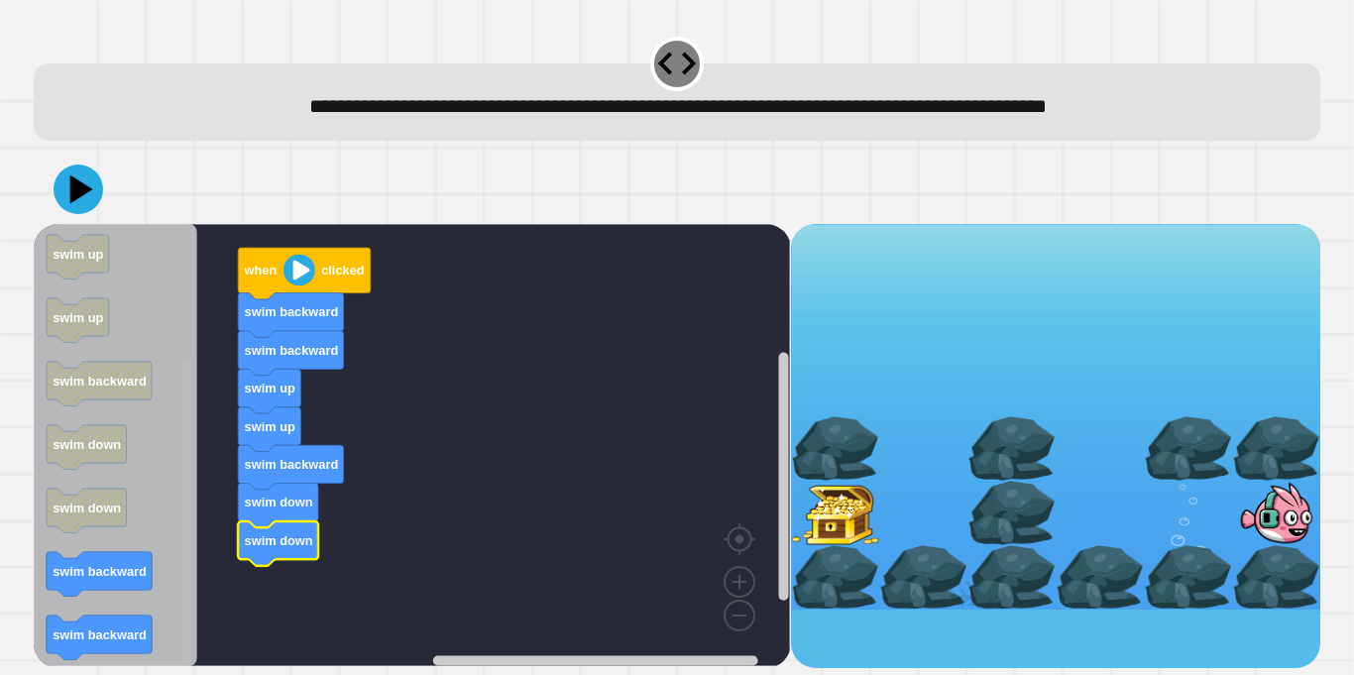
click at [188, 581] on rect "Blockly Workspace" at bounding box center [187, 512] width 10 height 304
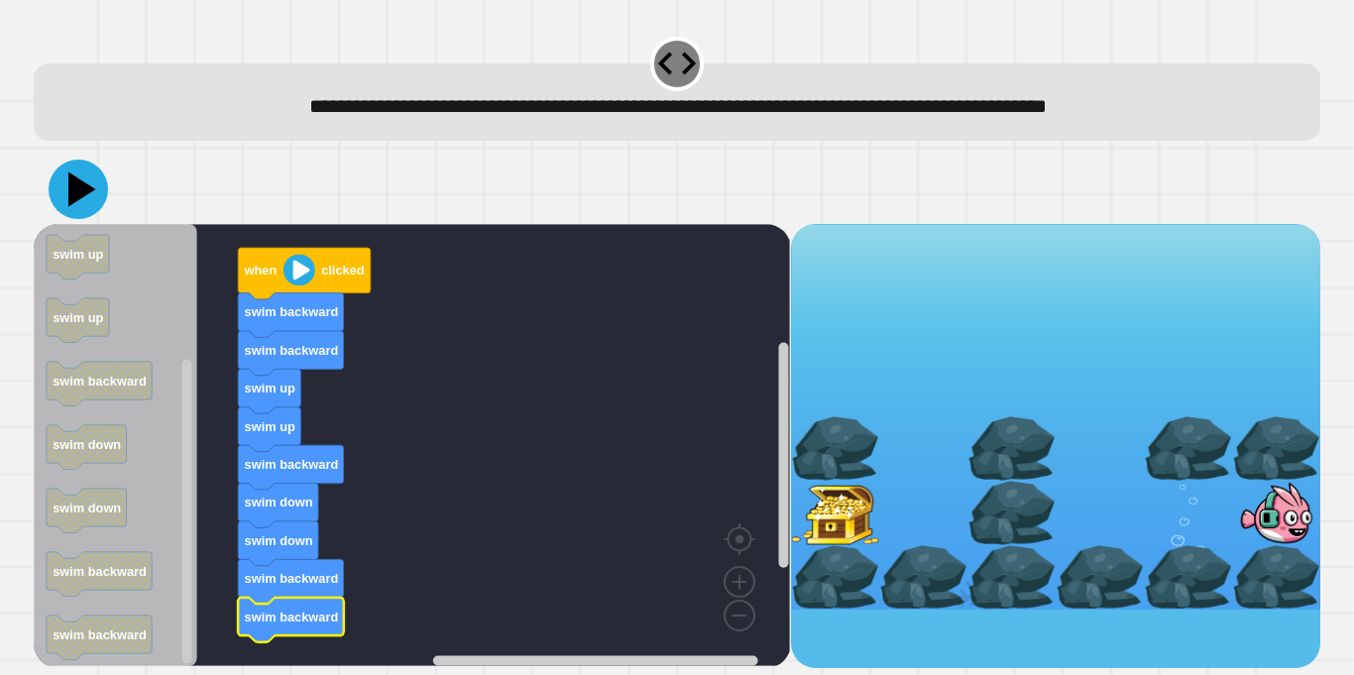
click at [84, 194] on icon at bounding box center [82, 189] width 28 height 35
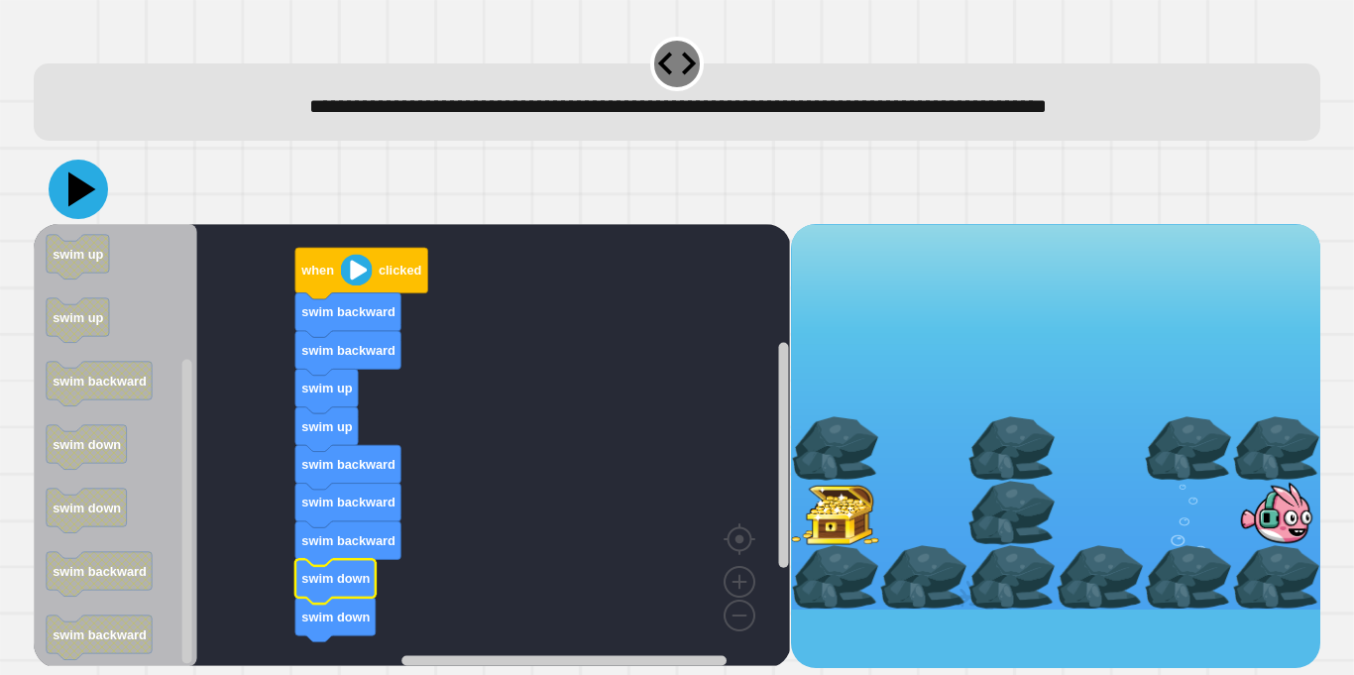
click at [67, 195] on icon at bounding box center [78, 189] width 59 height 59
click at [81, 201] on icon at bounding box center [78, 189] width 59 height 59
click at [84, 210] on icon at bounding box center [78, 189] width 59 height 59
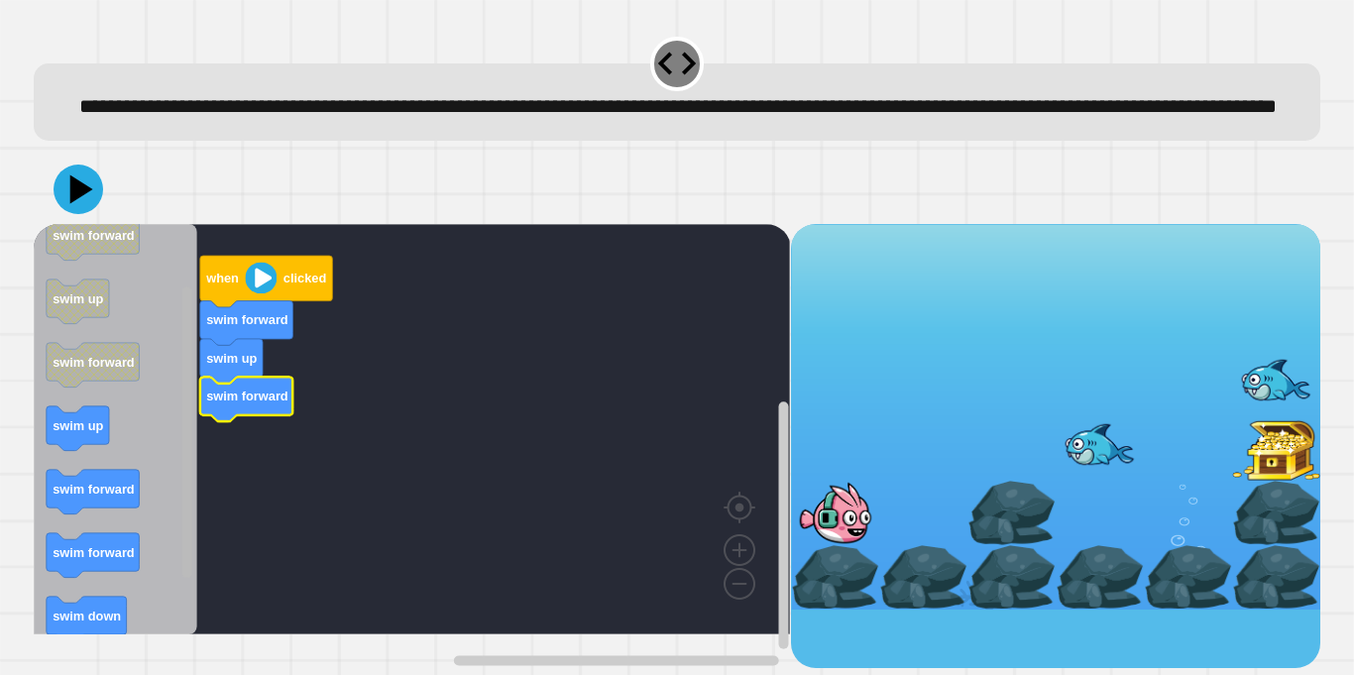
click at [180, 548] on g "Blockly Workspace" at bounding box center [186, 429] width 15 height 405
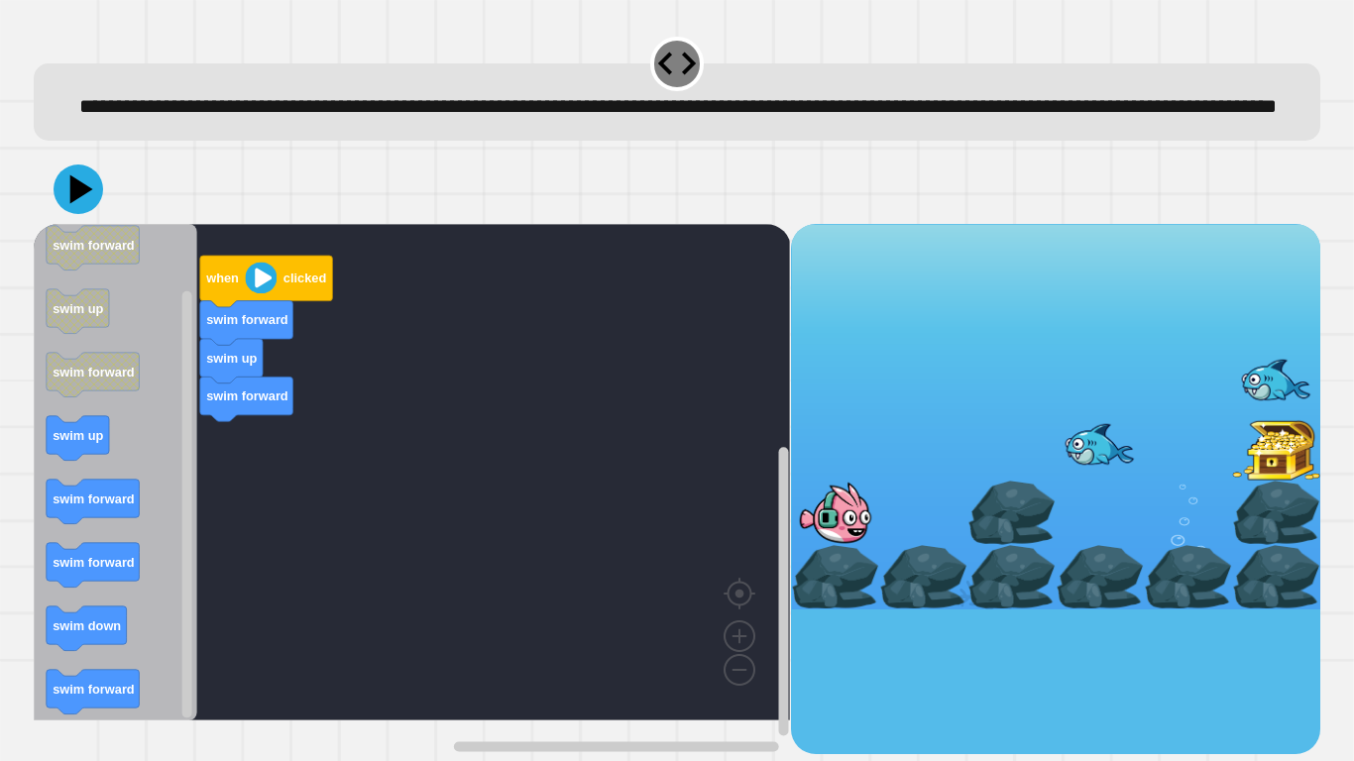
click at [98, 538] on g "when clicked swim forward swim up swim forward swim up swim forward swim forwar…" at bounding box center [113, 435] width 133 height 559
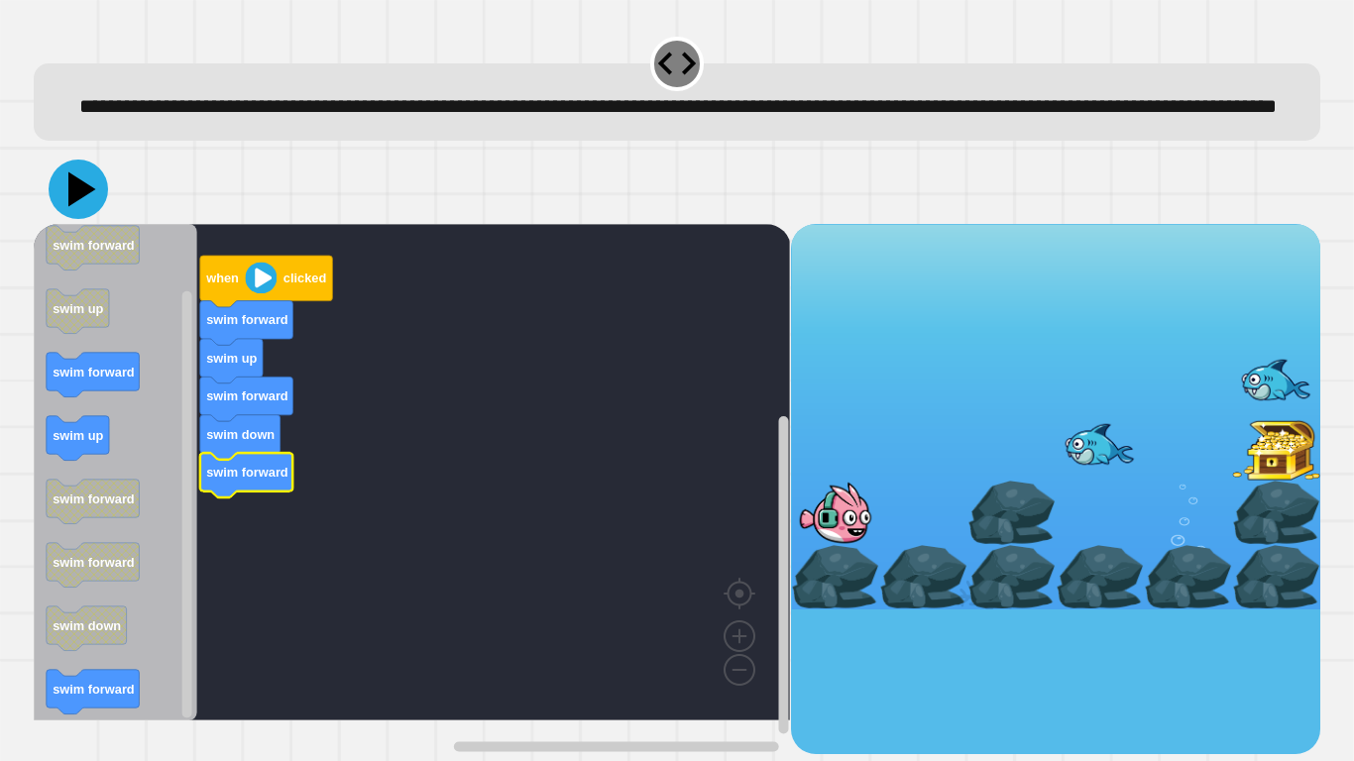
click at [65, 219] on icon at bounding box center [78, 189] width 59 height 59
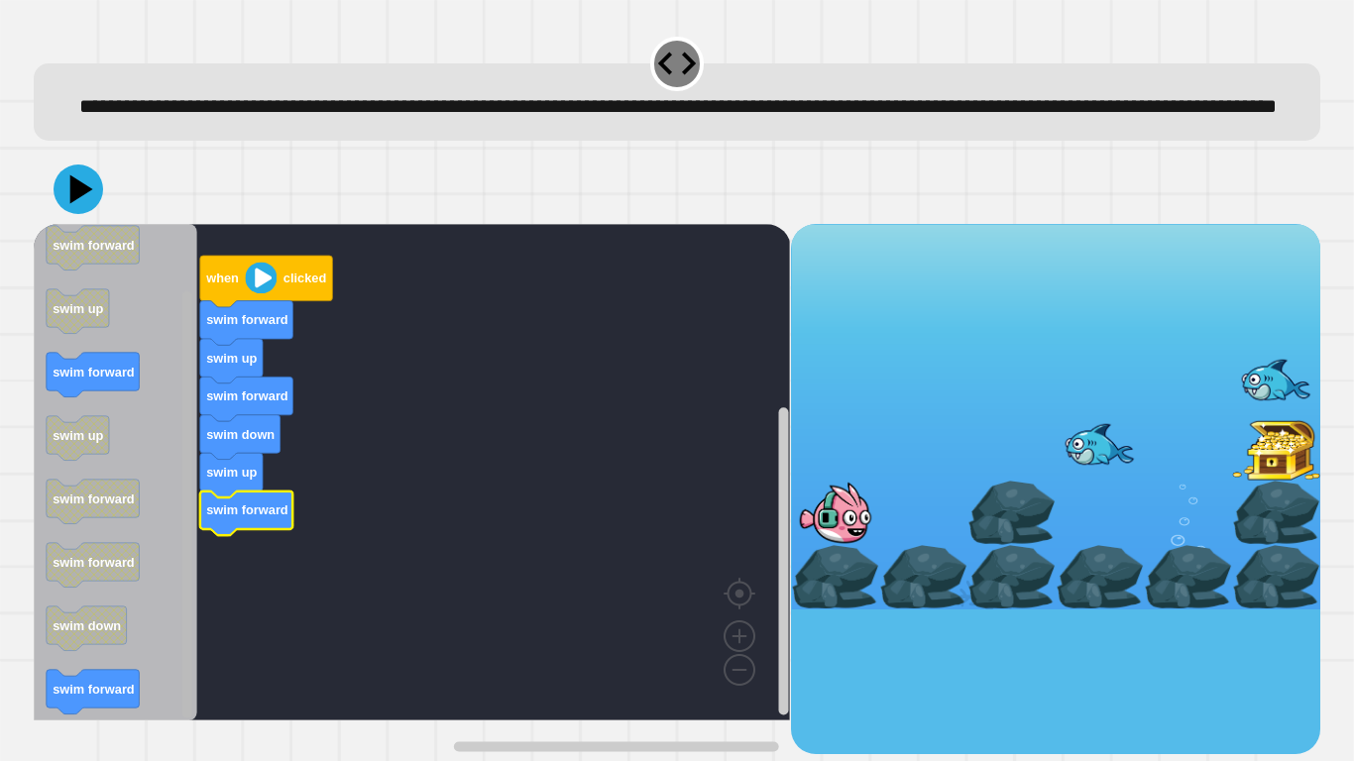
click at [191, 470] on rect "Blockly Workspace" at bounding box center [187, 504] width 10 height 427
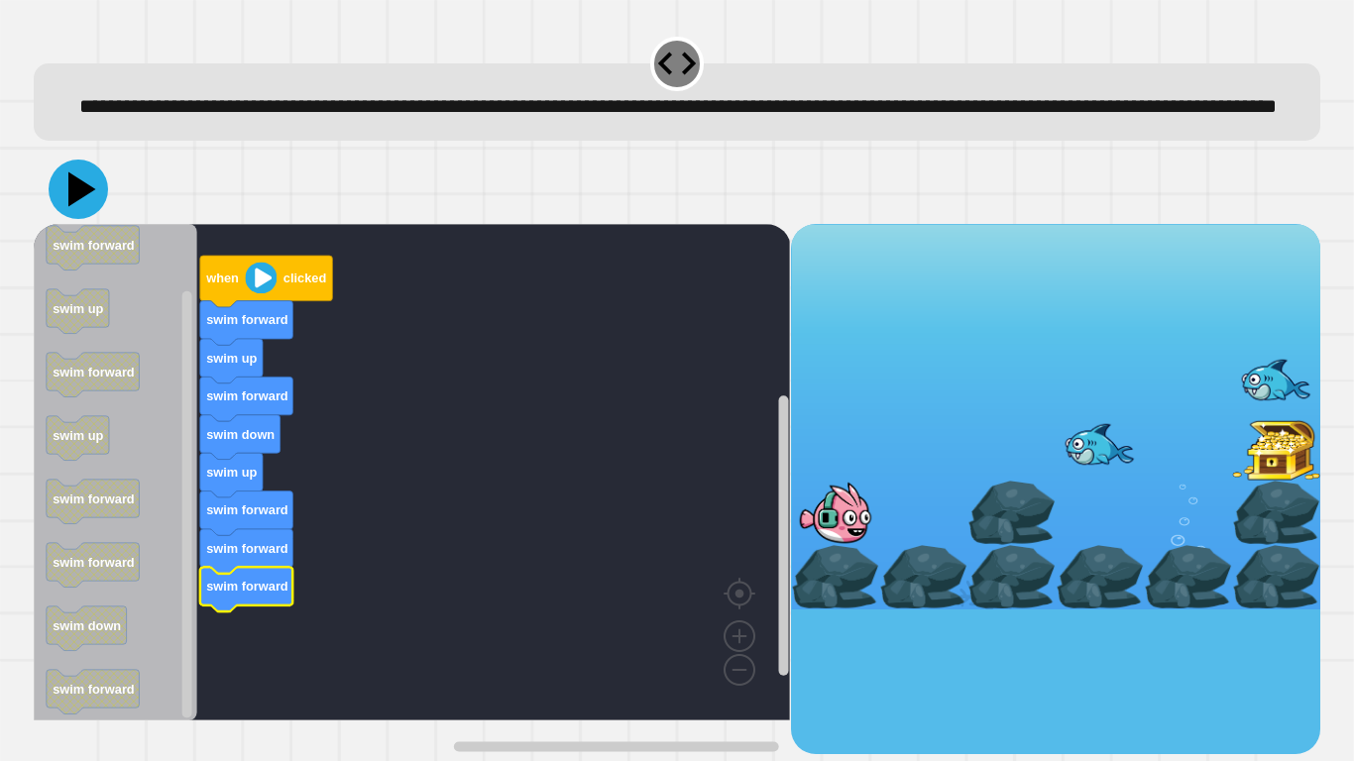
click at [76, 219] on icon at bounding box center [78, 189] width 59 height 59
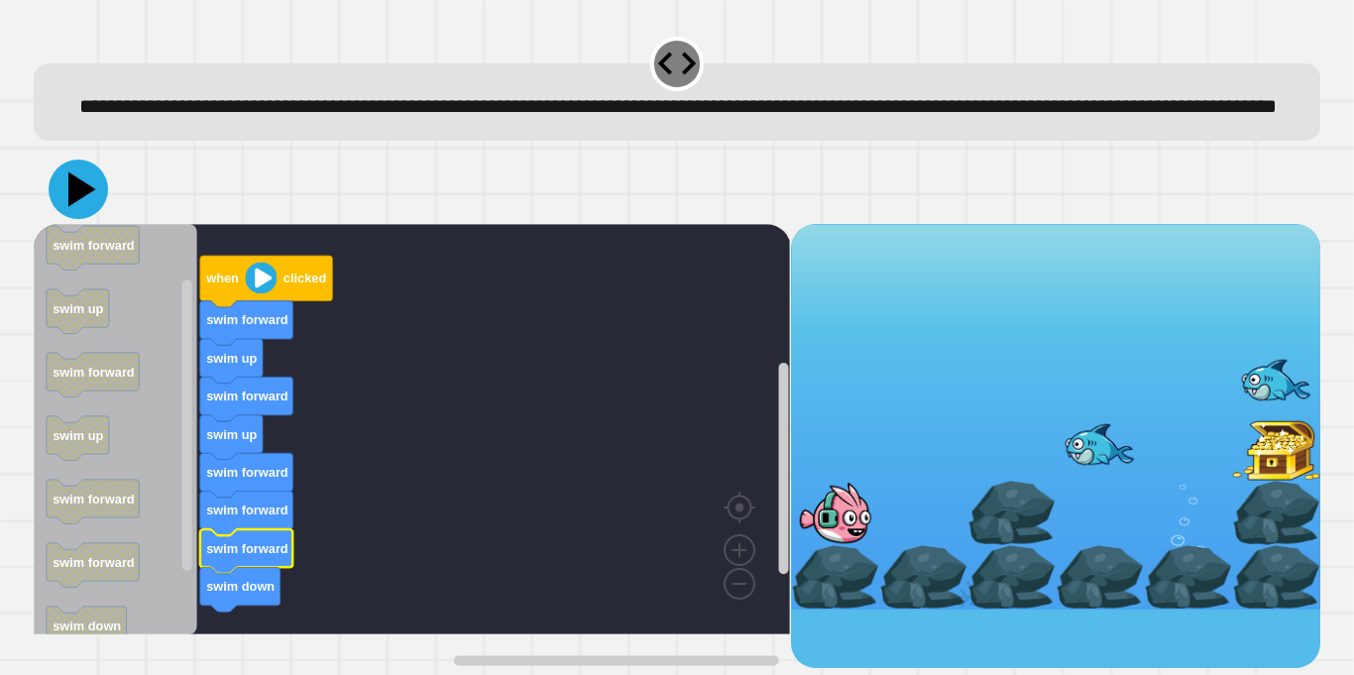
click at [66, 219] on icon at bounding box center [78, 189] width 59 height 59
click at [252, 556] on text "swim forward" at bounding box center [247, 548] width 82 height 15
click at [66, 218] on icon at bounding box center [78, 189] width 59 height 59
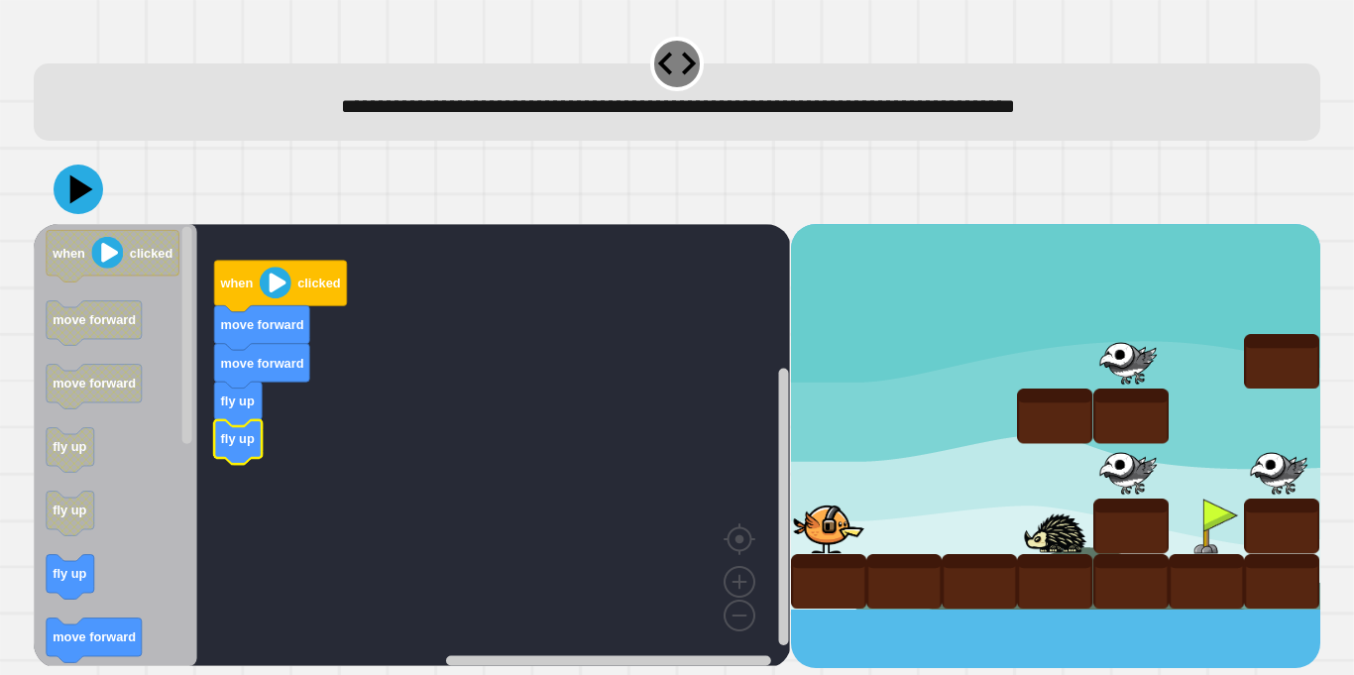
click at [201, 473] on rect "Blockly Workspace" at bounding box center [412, 445] width 756 height 442
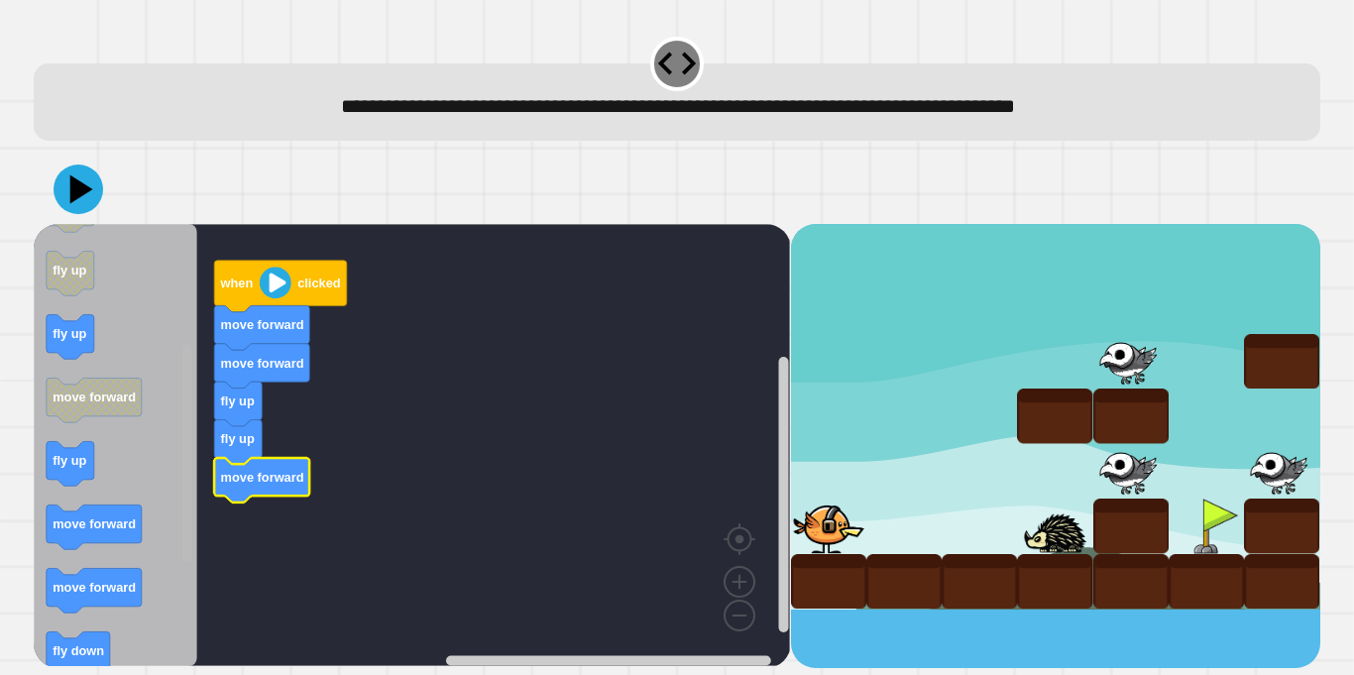
click at [175, 551] on div "when clicked move forward move forward fly up fly up move forward when clicked …" at bounding box center [412, 446] width 756 height 444
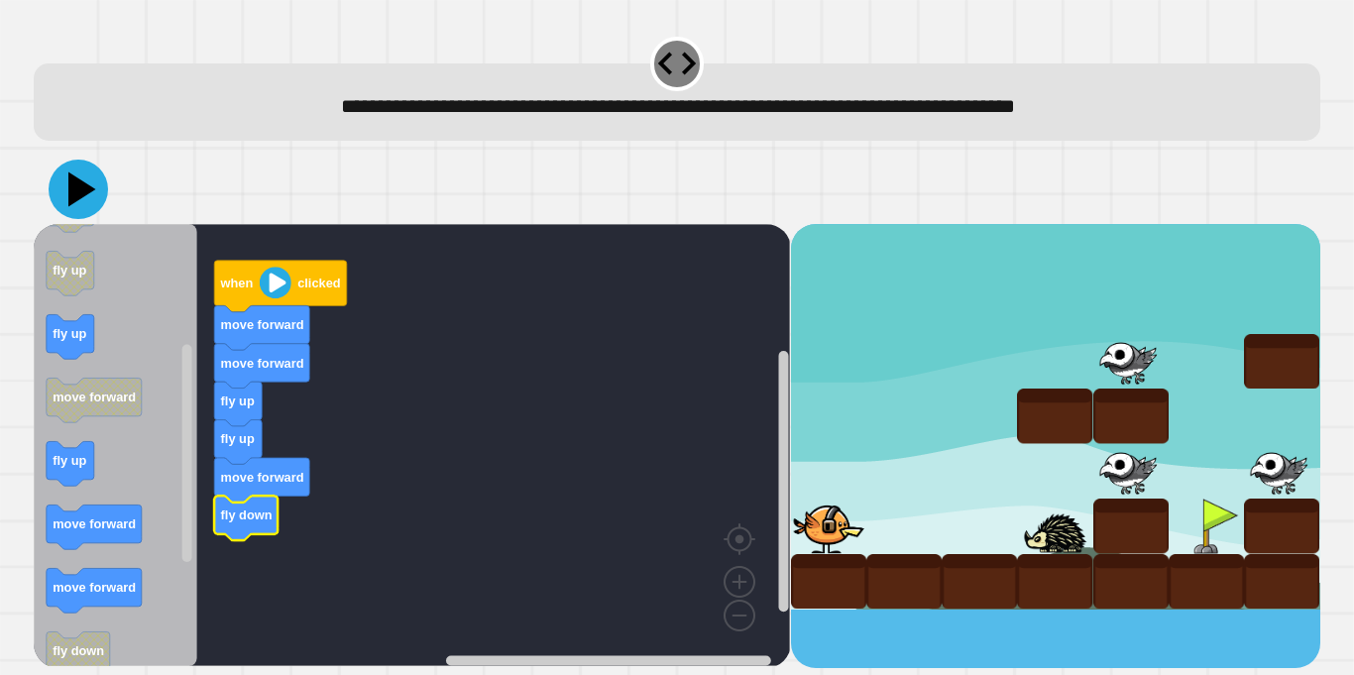
click at [82, 209] on icon at bounding box center [78, 189] width 59 height 59
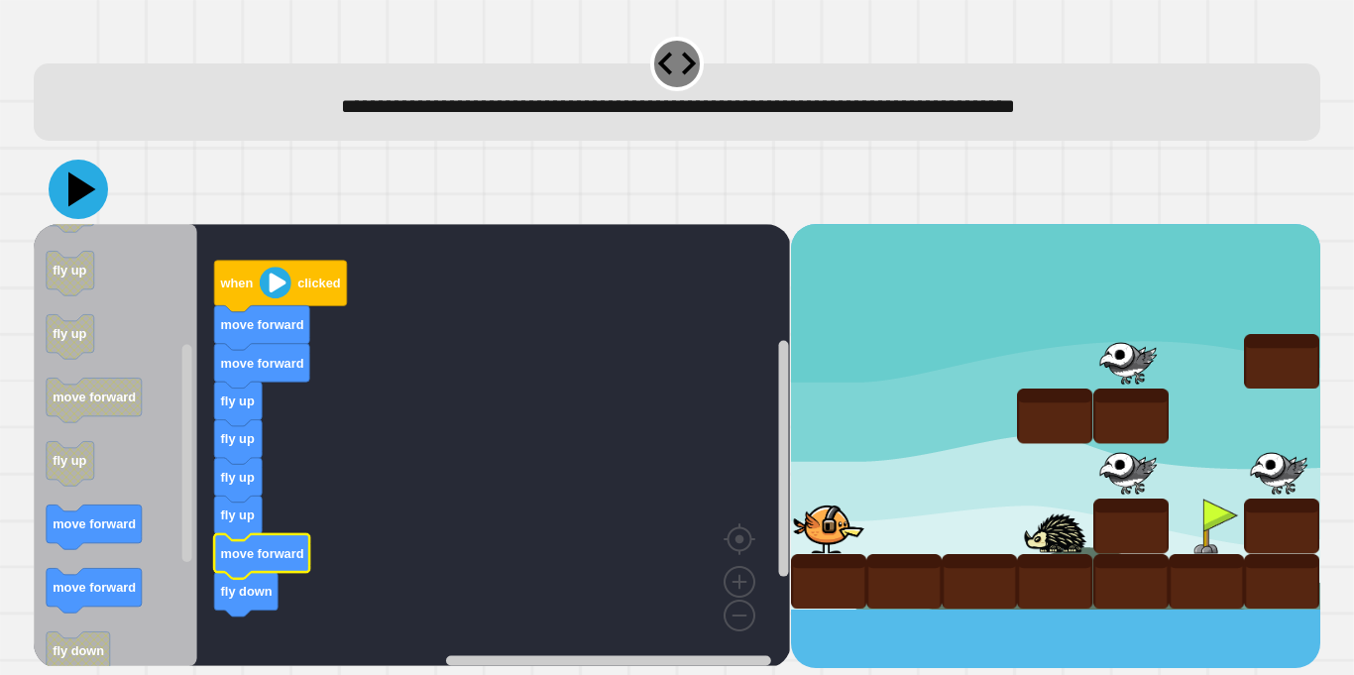
click at [76, 195] on icon at bounding box center [82, 189] width 28 height 35
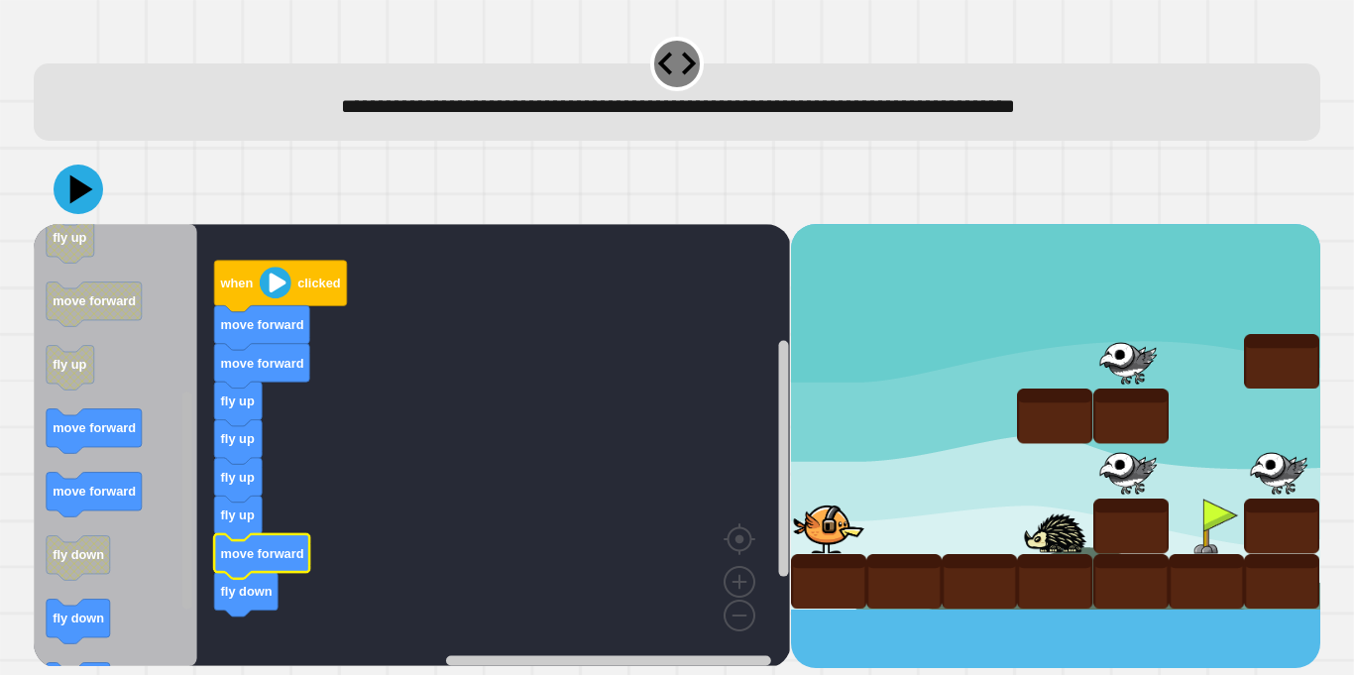
click at [177, 507] on div "when clicked move forward move forward fly up fly up fly up fly up move forward…" at bounding box center [412, 446] width 756 height 444
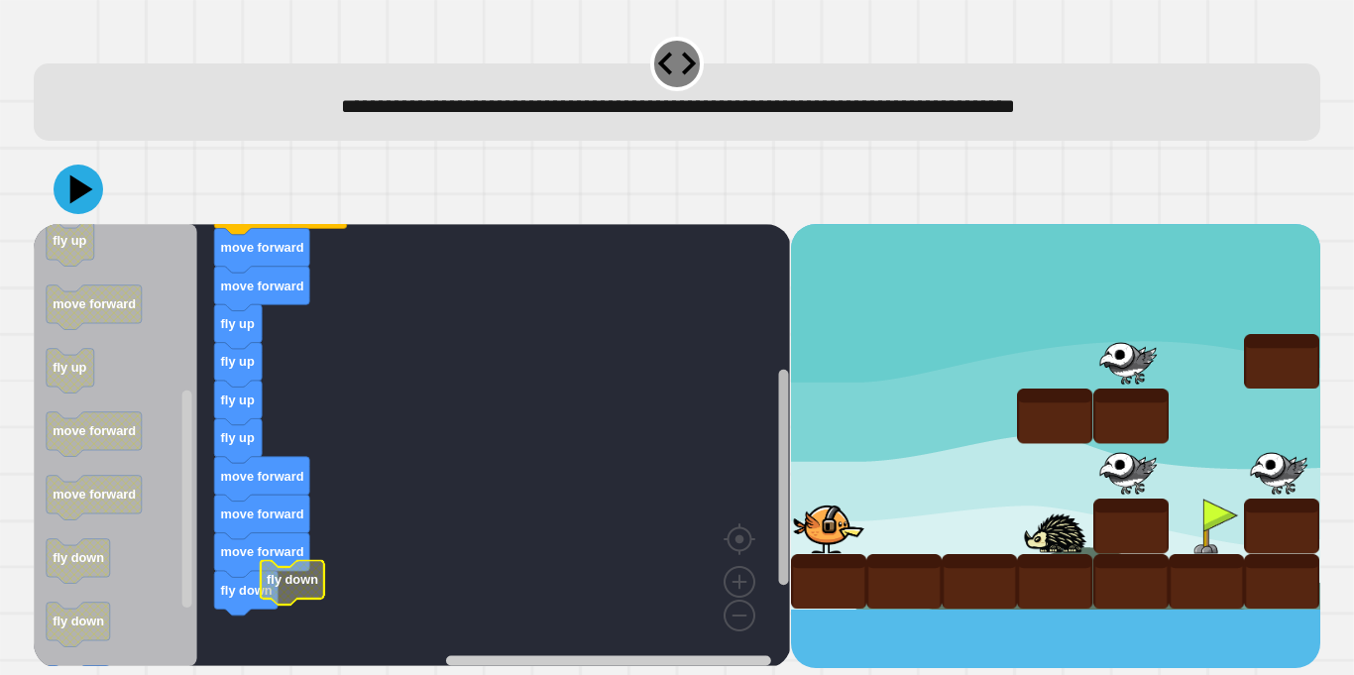
click at [765, 485] on div "when clicked move forward move forward fly up fly up fly up fly up move forward…" at bounding box center [412, 446] width 756 height 444
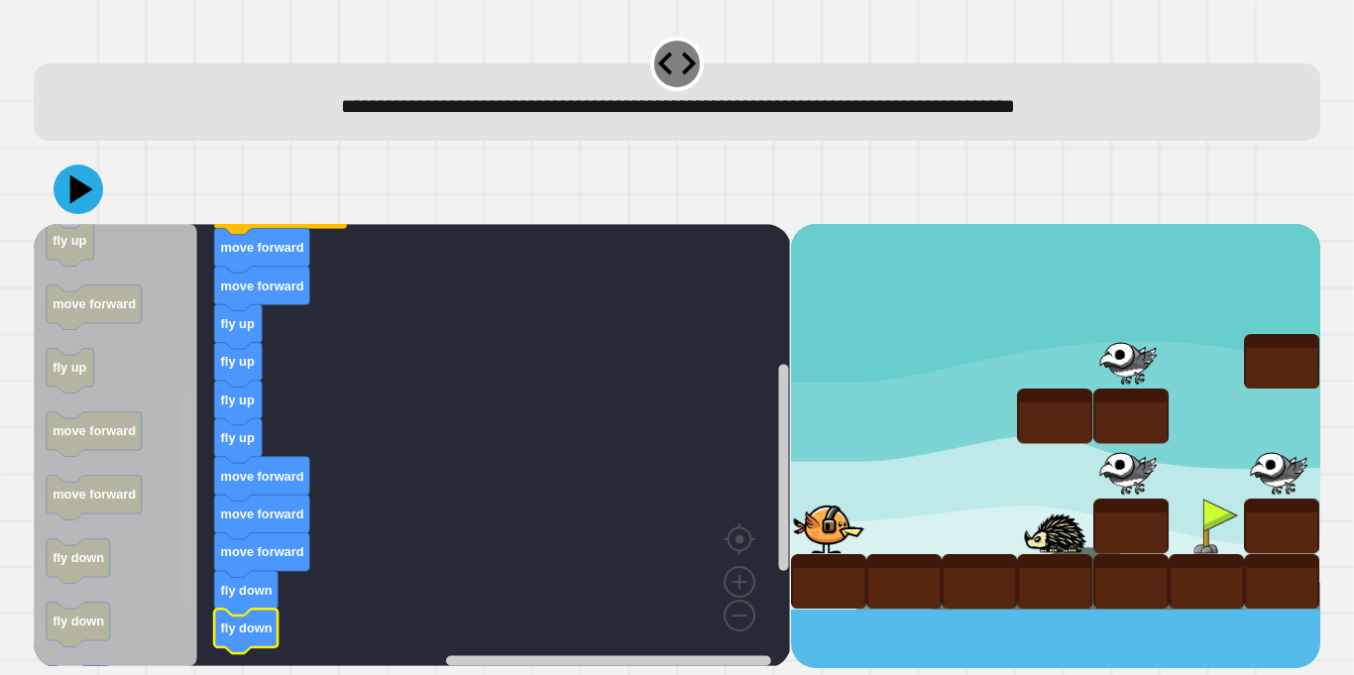
click at [187, 585] on g "Blockly Workspace" at bounding box center [186, 445] width 15 height 437
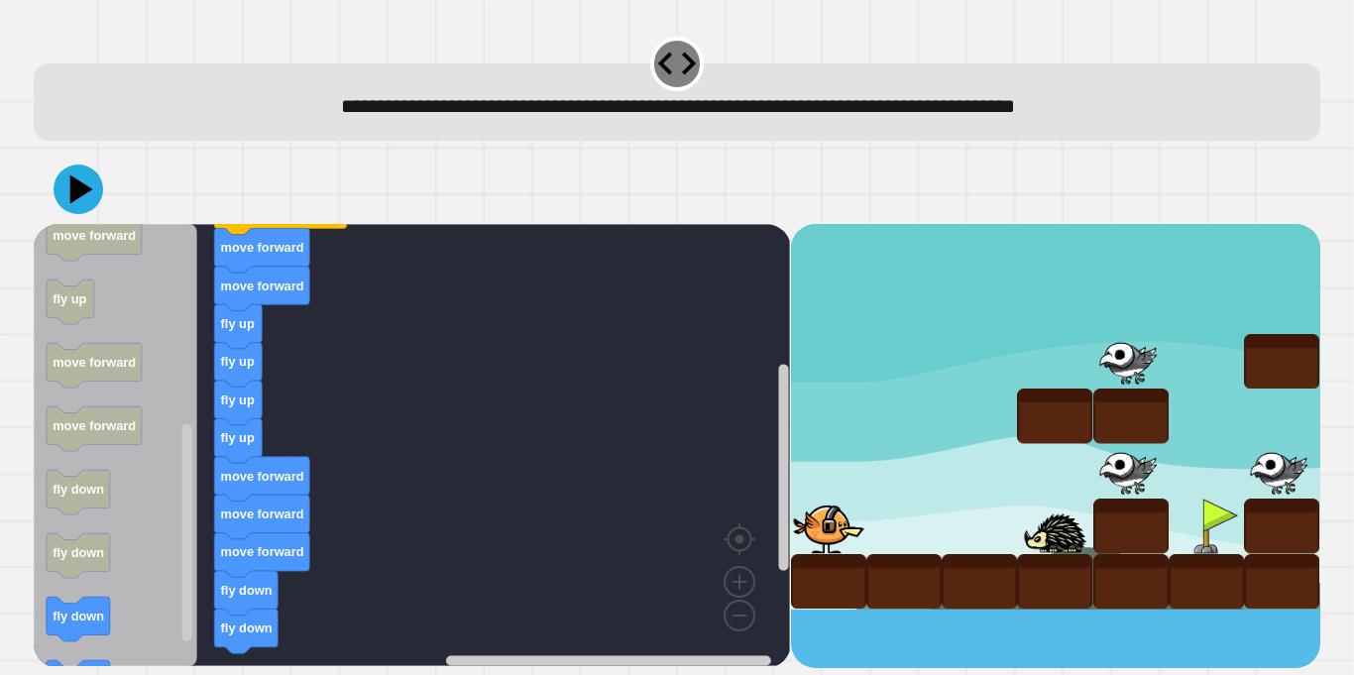
click at [174, 468] on icon "Blockly Workspace" at bounding box center [116, 445] width 164 height 442
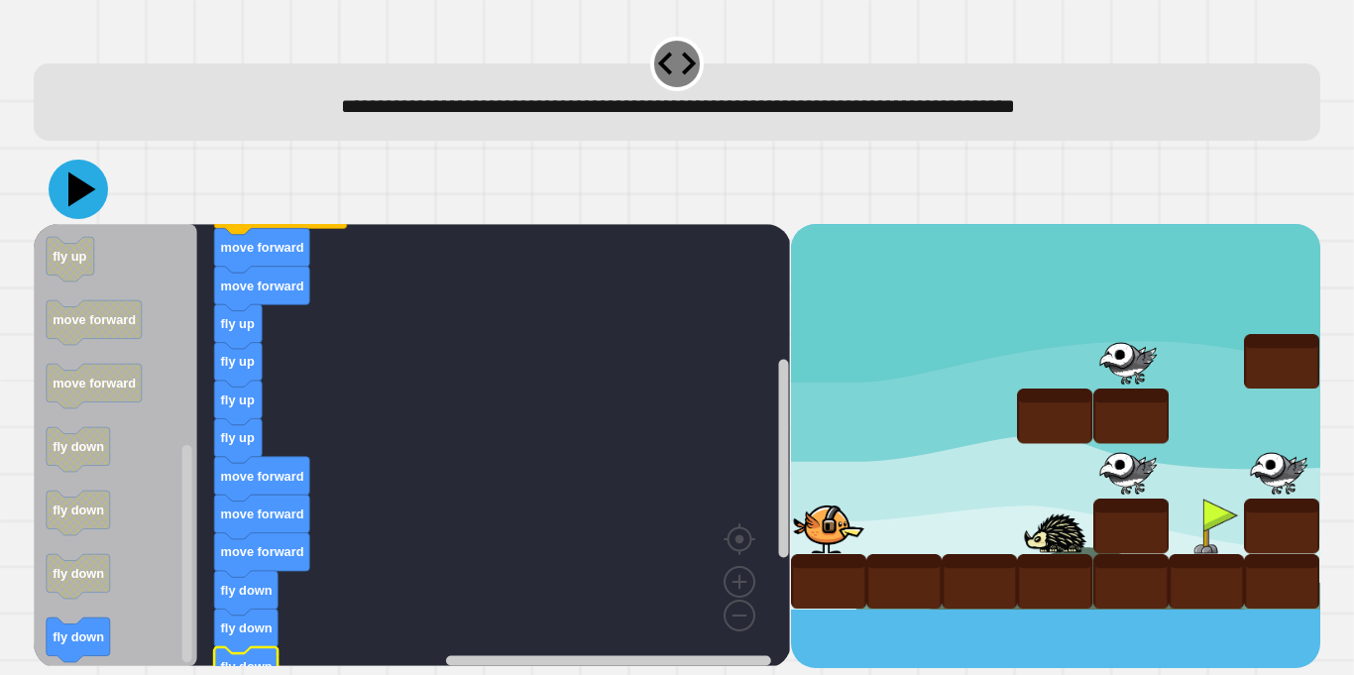
click at [77, 207] on icon at bounding box center [78, 189] width 59 height 59
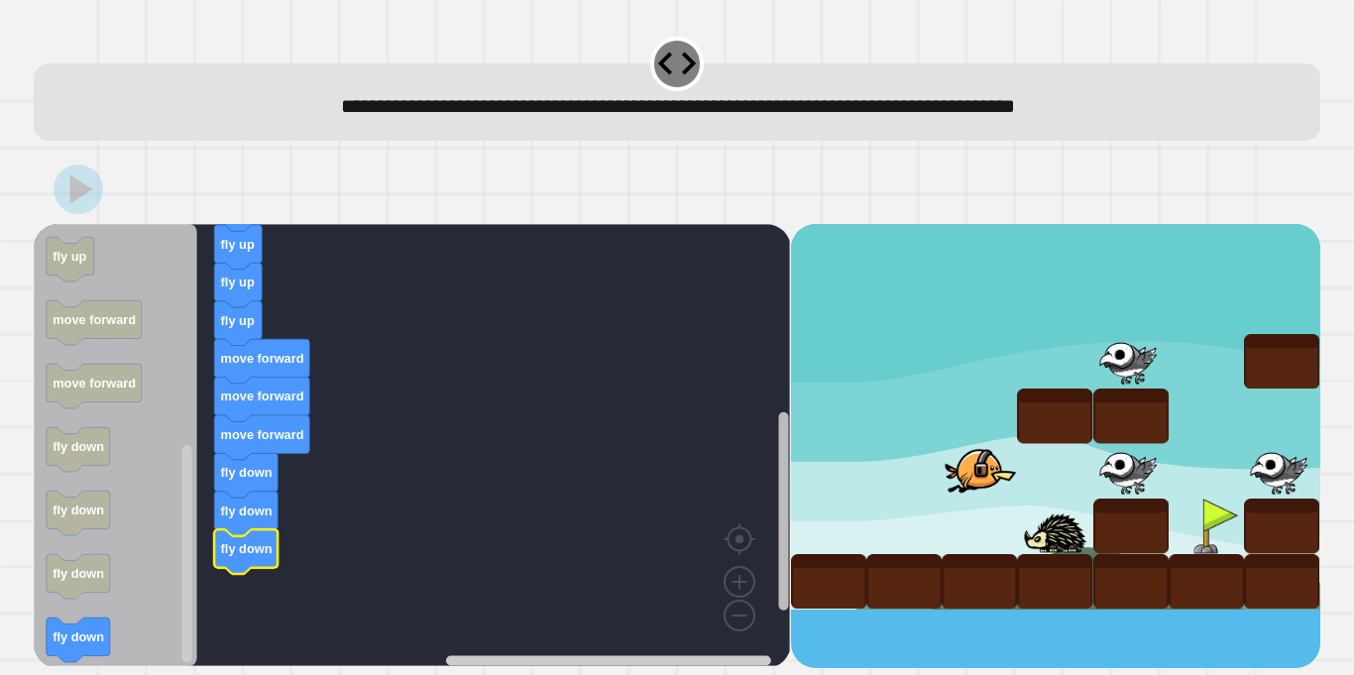
click at [776, 439] on icon "Blockly Workspace" at bounding box center [783, 455] width 15 height 426
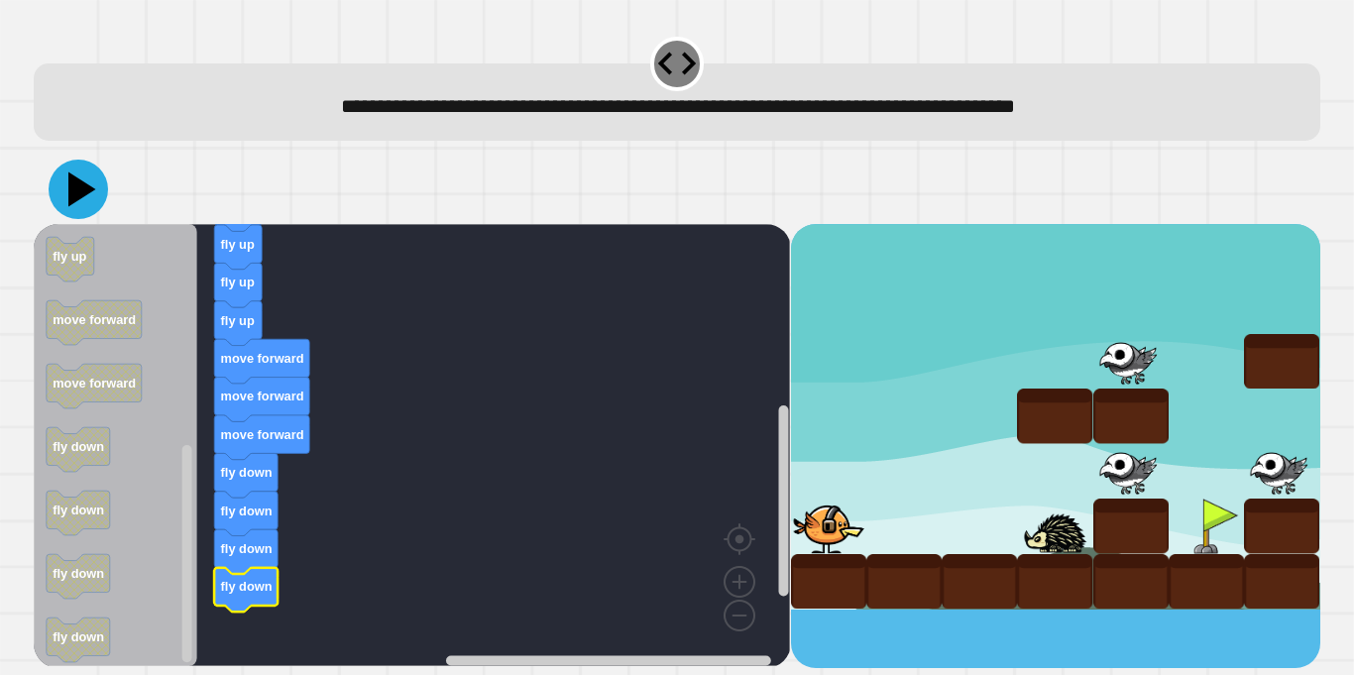
click at [87, 197] on icon at bounding box center [78, 189] width 59 height 59
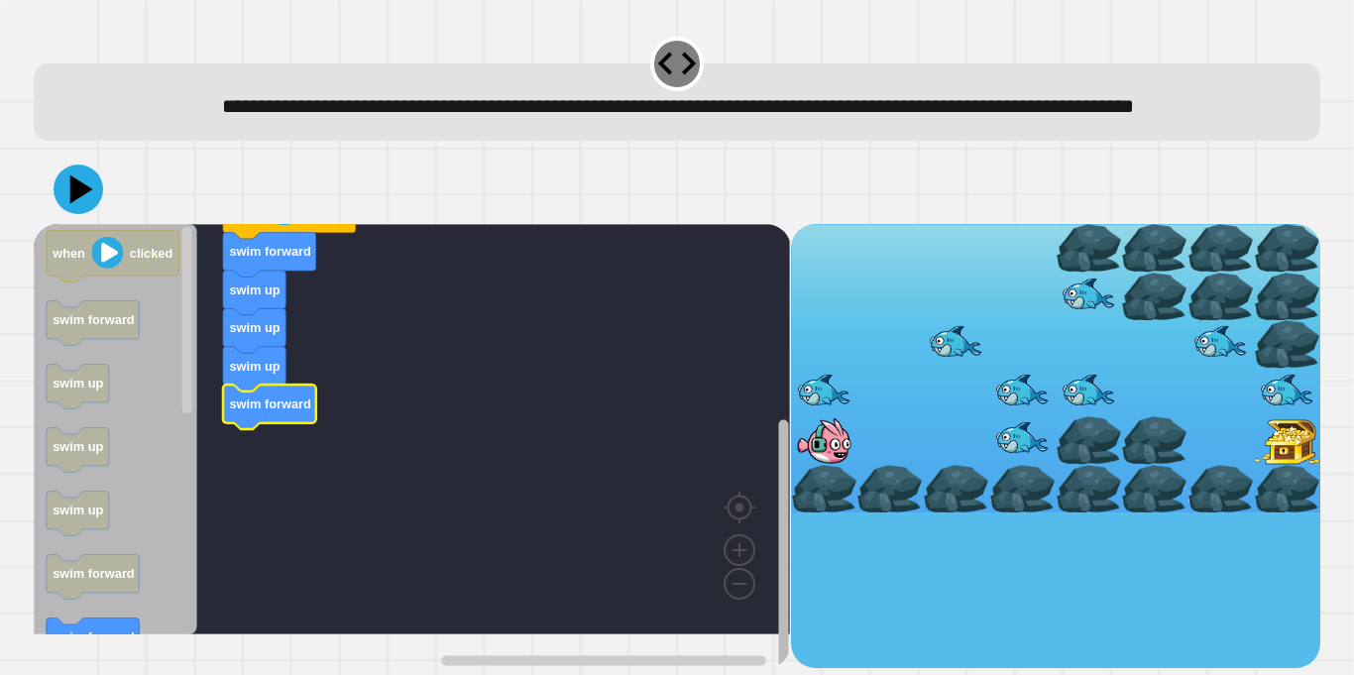
click at [784, 511] on rect "Blockly Workspace" at bounding box center [783, 544] width 10 height 248
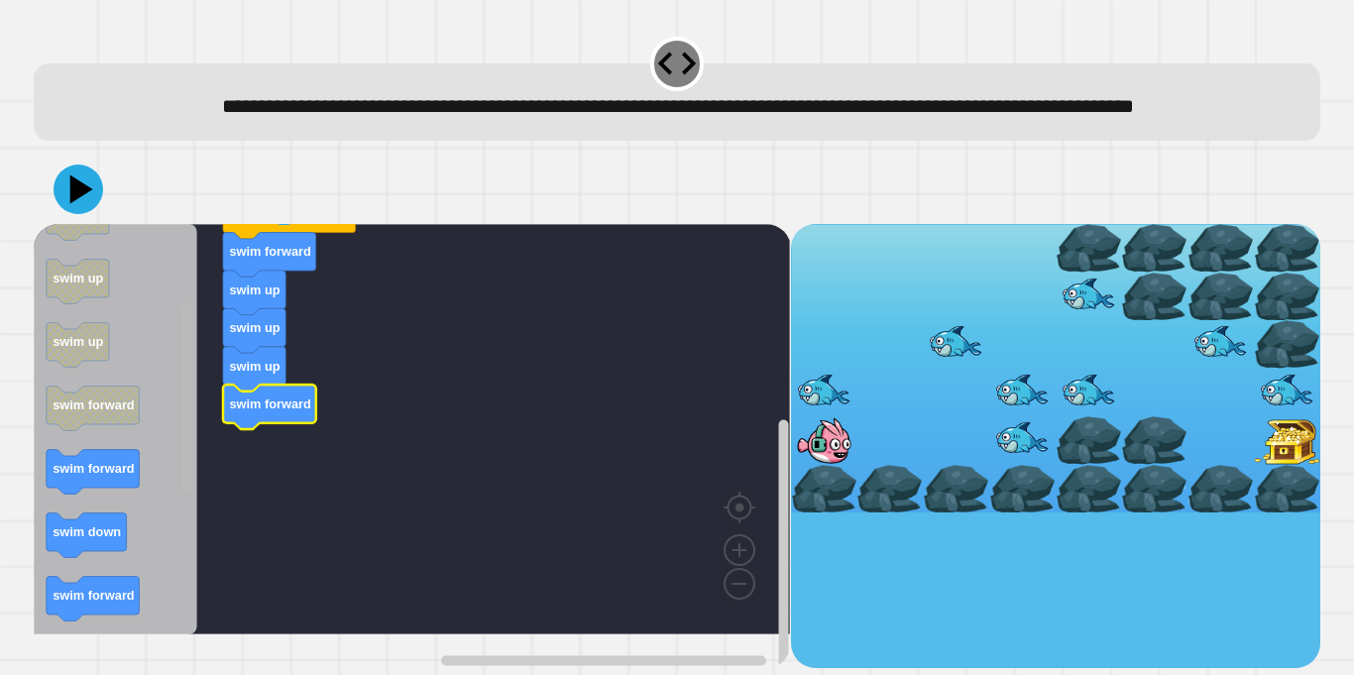
click at [196, 504] on div "when clicked swim forward swim up swim up swim up swim forward when clicked swi…" at bounding box center [412, 446] width 756 height 444
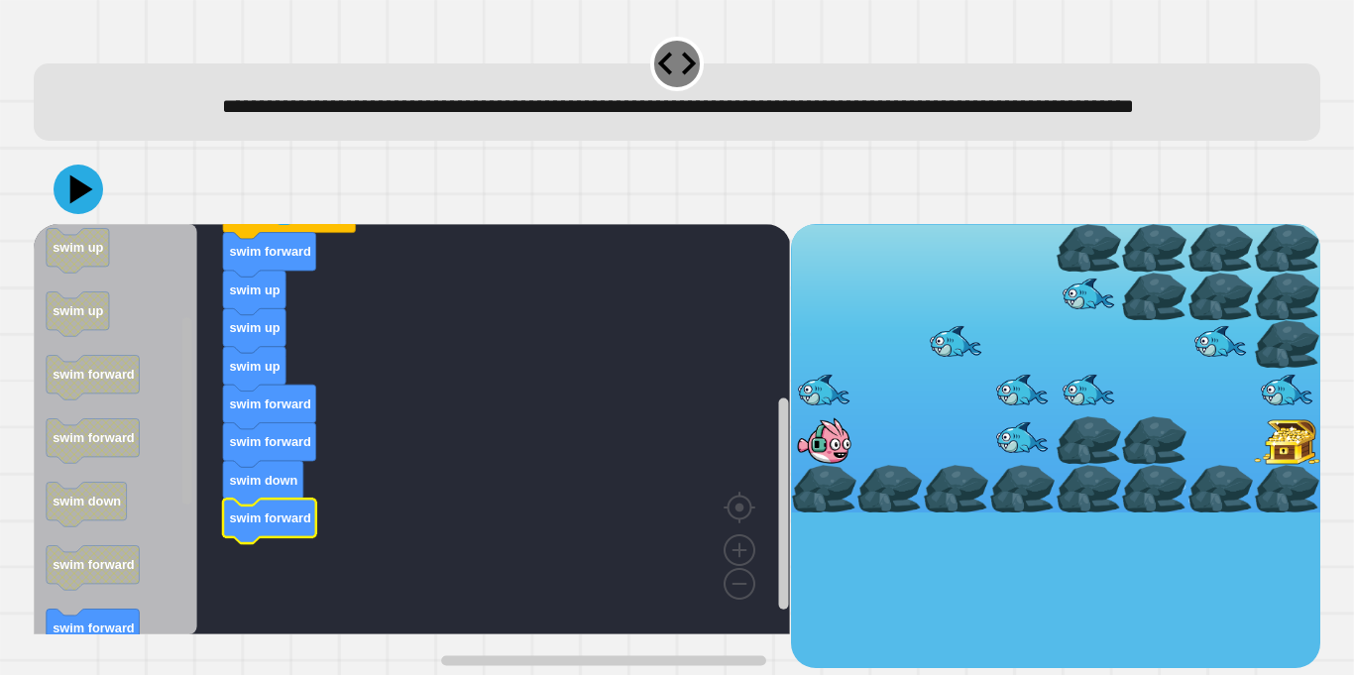
click at [183, 513] on g "Blockly Workspace" at bounding box center [186, 429] width 15 height 405
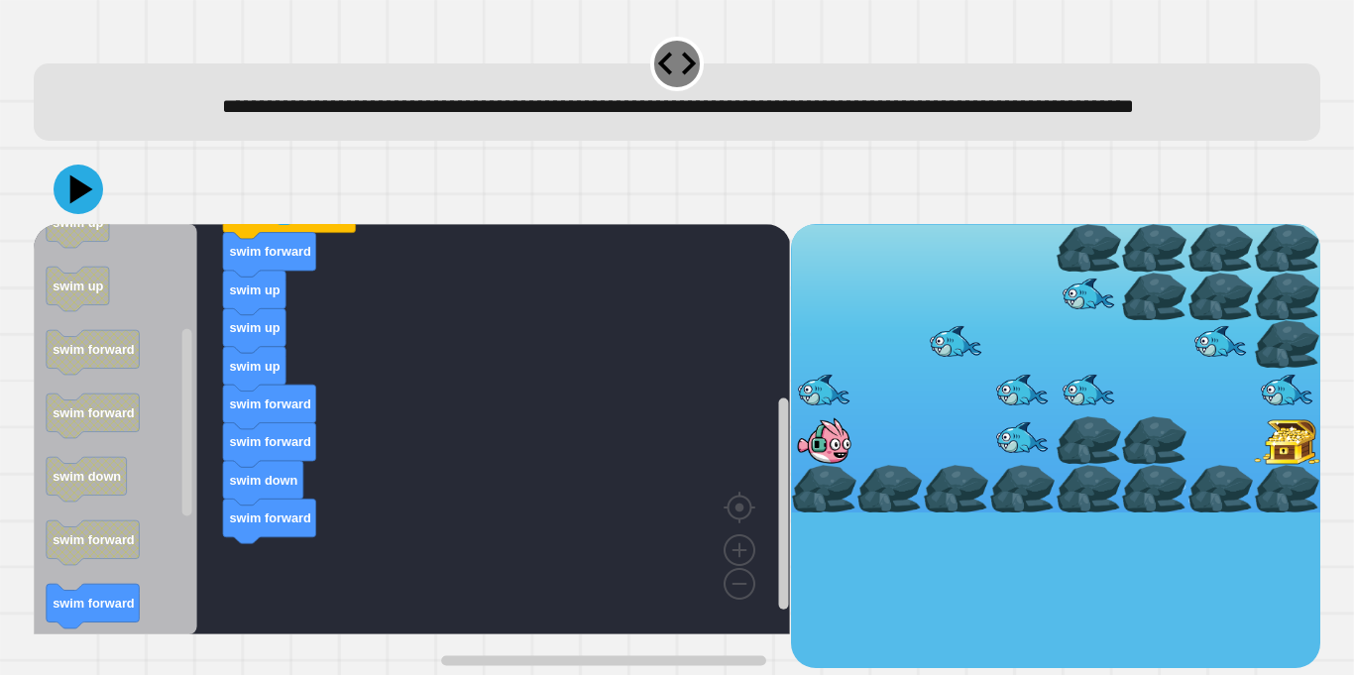
click at [193, 436] on div "when clicked swim forward swim up swim up swim up swim forward swim forward swi…" at bounding box center [412, 446] width 756 height 444
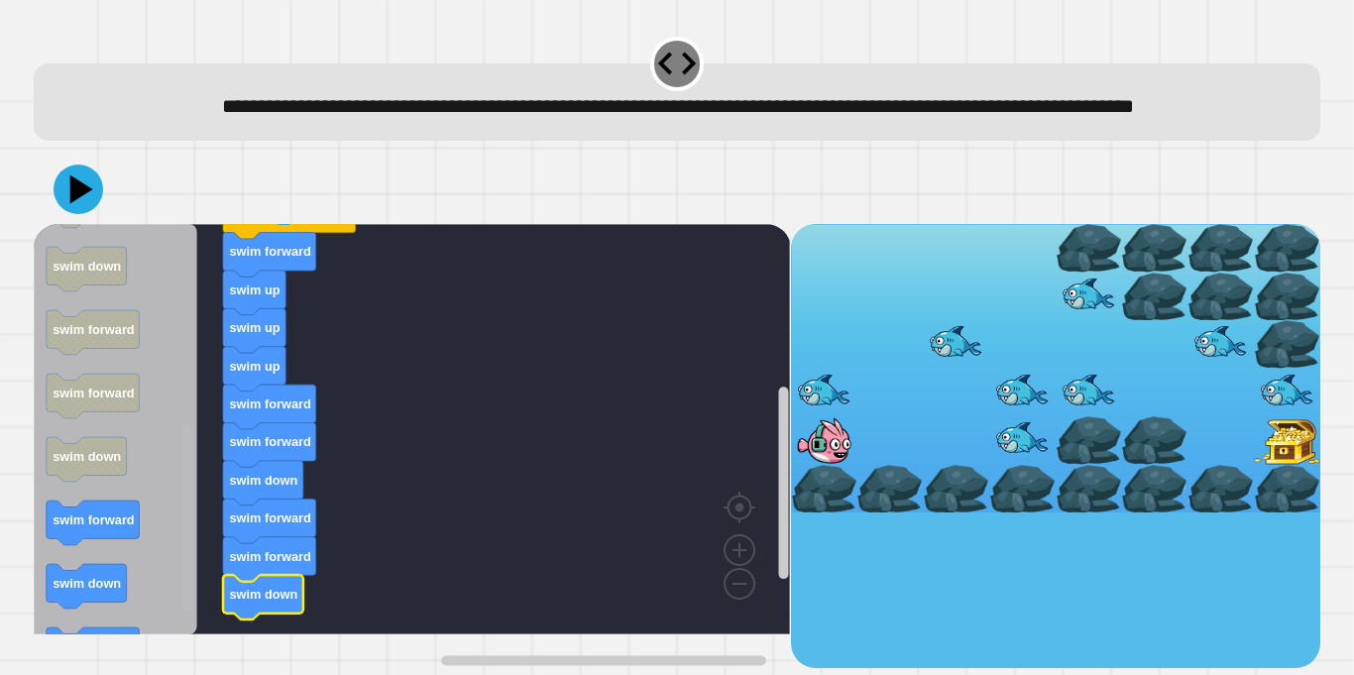
click at [179, 632] on icon "Blockly Workspace" at bounding box center [186, 429] width 15 height 405
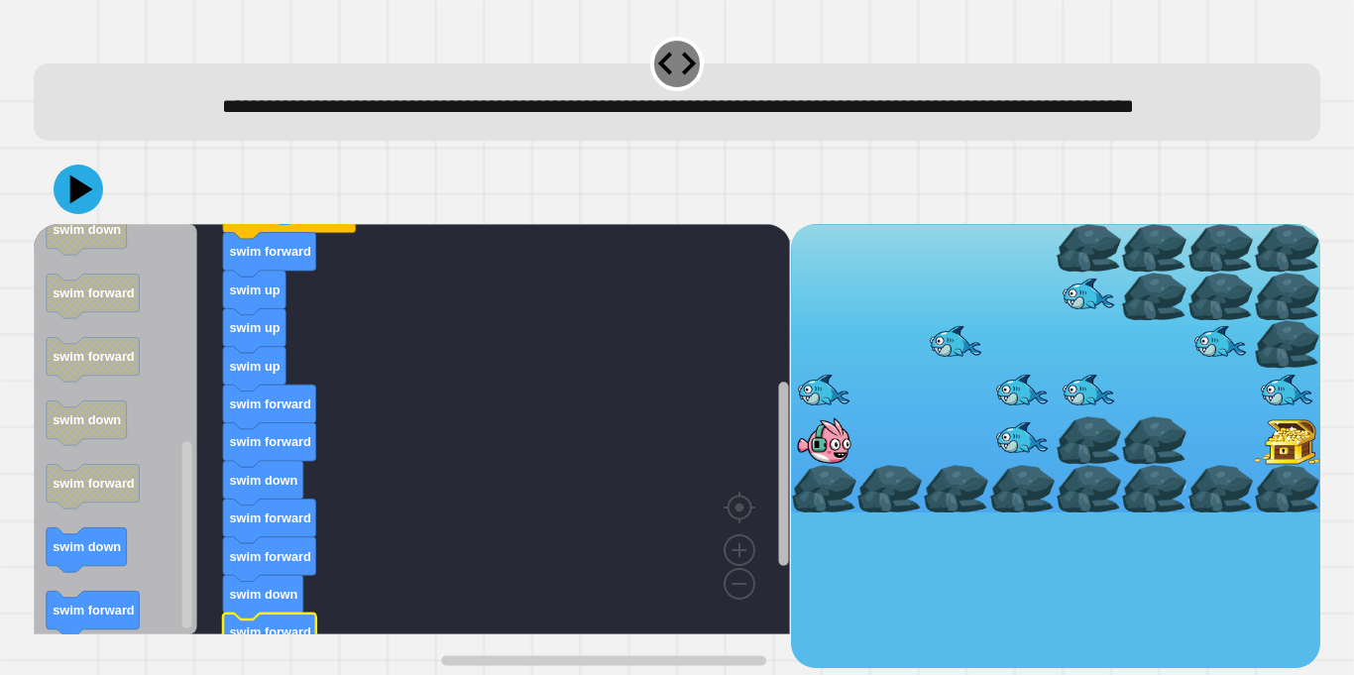
click at [766, 566] on div "when clicked swim forward swim up swim up swim up swim forward swim forward swi…" at bounding box center [412, 446] width 756 height 444
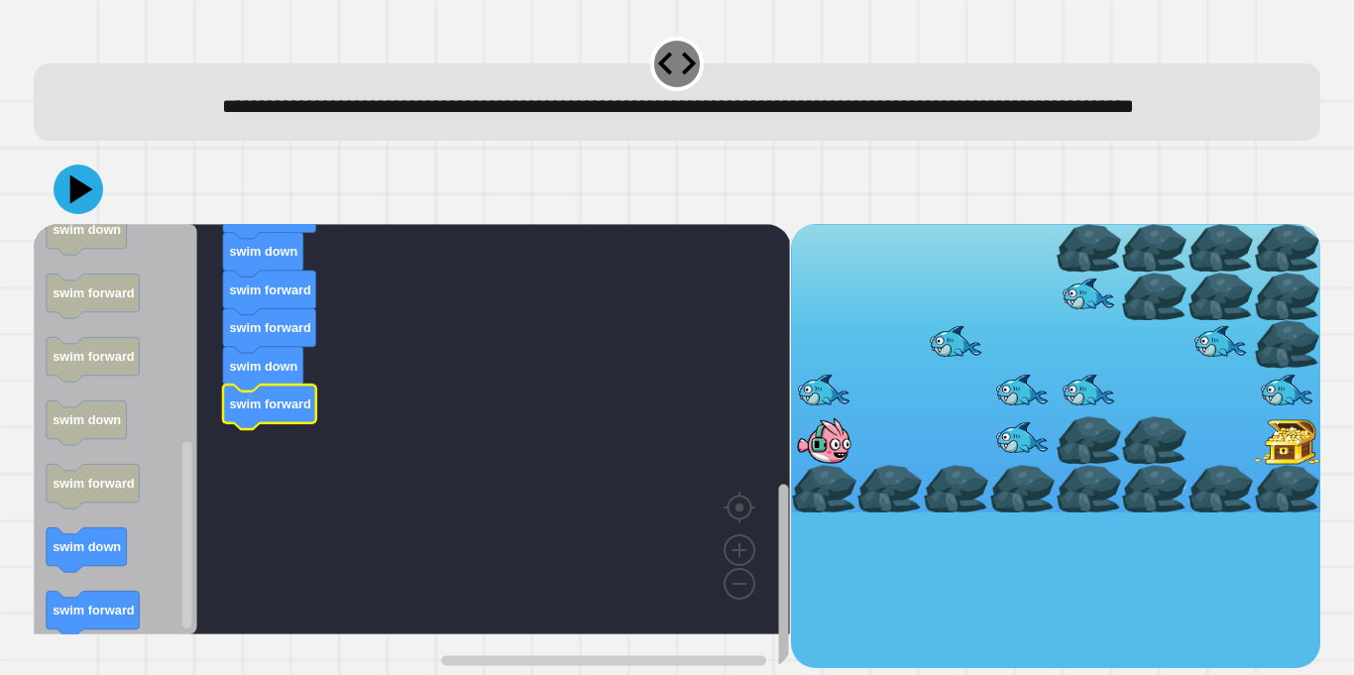
click at [778, 641] on rect "Blockly Workspace" at bounding box center [783, 576] width 10 height 183
click at [179, 589] on icon "Blockly Workspace" at bounding box center [186, 429] width 15 height 405
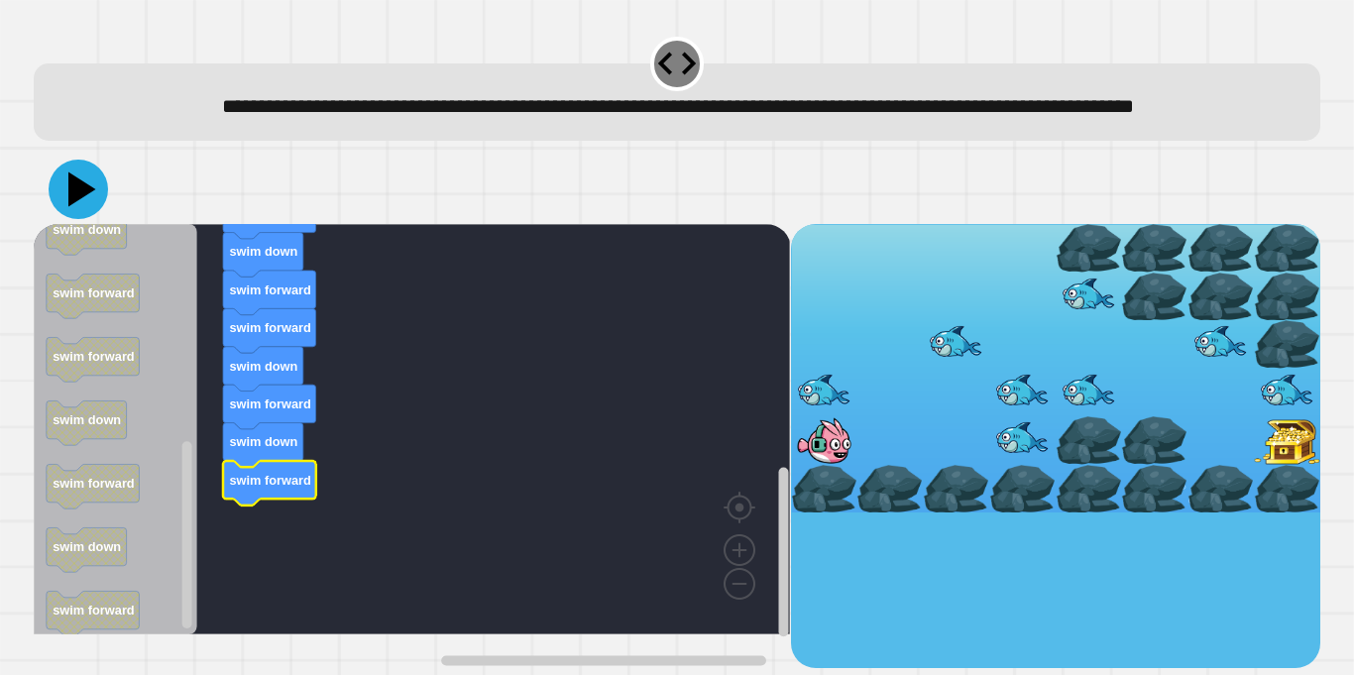
click at [76, 219] on icon at bounding box center [78, 189] width 59 height 59
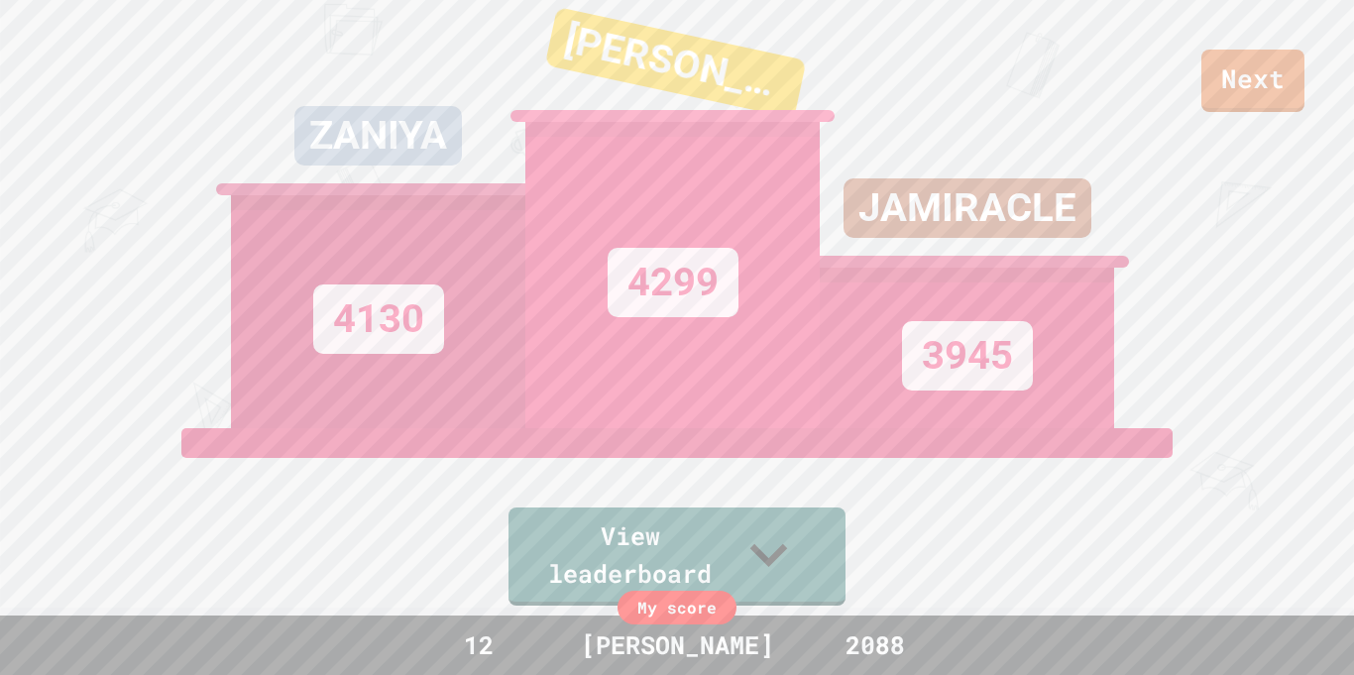
scroll to position [79, 0]
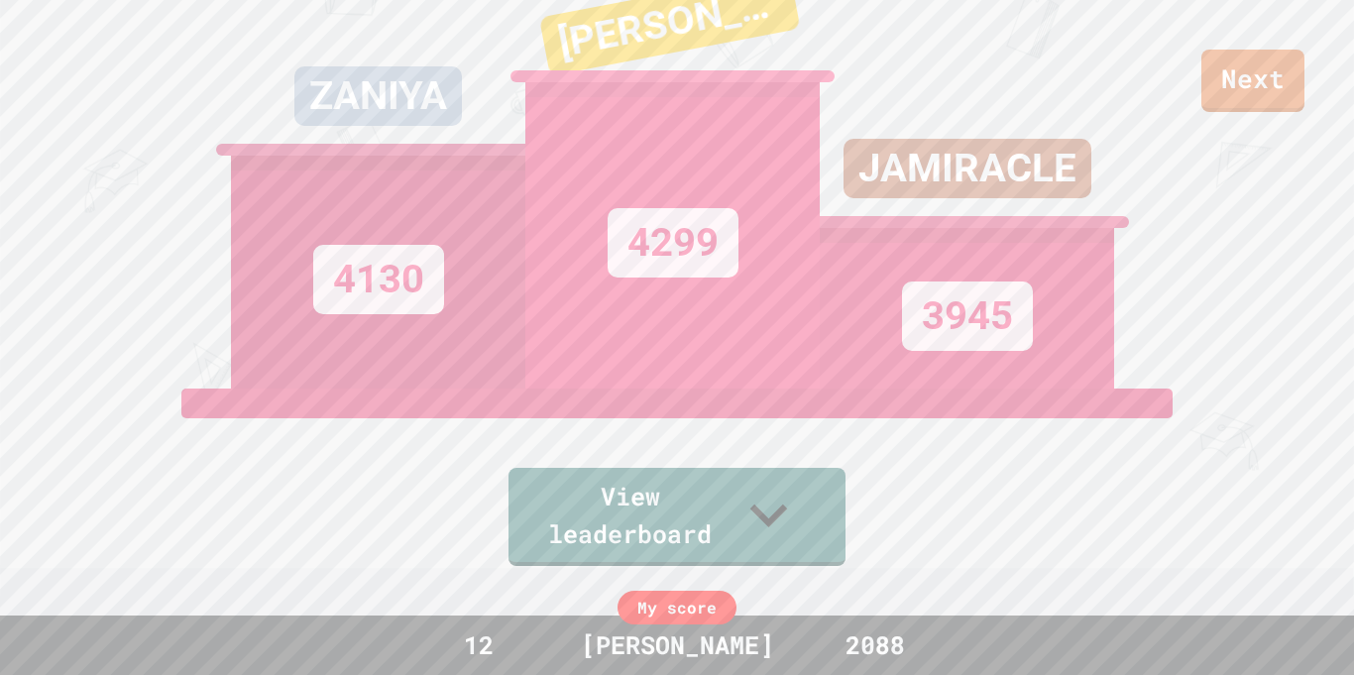
drag, startPoint x: 1353, startPoint y: 227, endPoint x: 1334, endPoint y: 159, distance: 70.9
click at [1334, 159] on div "Next ZANIYA 4130 [PERSON_NAME] 4299 JAMIRACLE 3945 View leaderboard" at bounding box center [677, 258] width 1354 height 675
drag, startPoint x: 1353, startPoint y: 116, endPoint x: 1353, endPoint y: 205, distance: 89.2
click at [1353, 205] on div "Next ZANIYA 4130 [PERSON_NAME] 4299 JAMIRACLE 3945 View leaderboard" at bounding box center [677, 258] width 1354 height 675
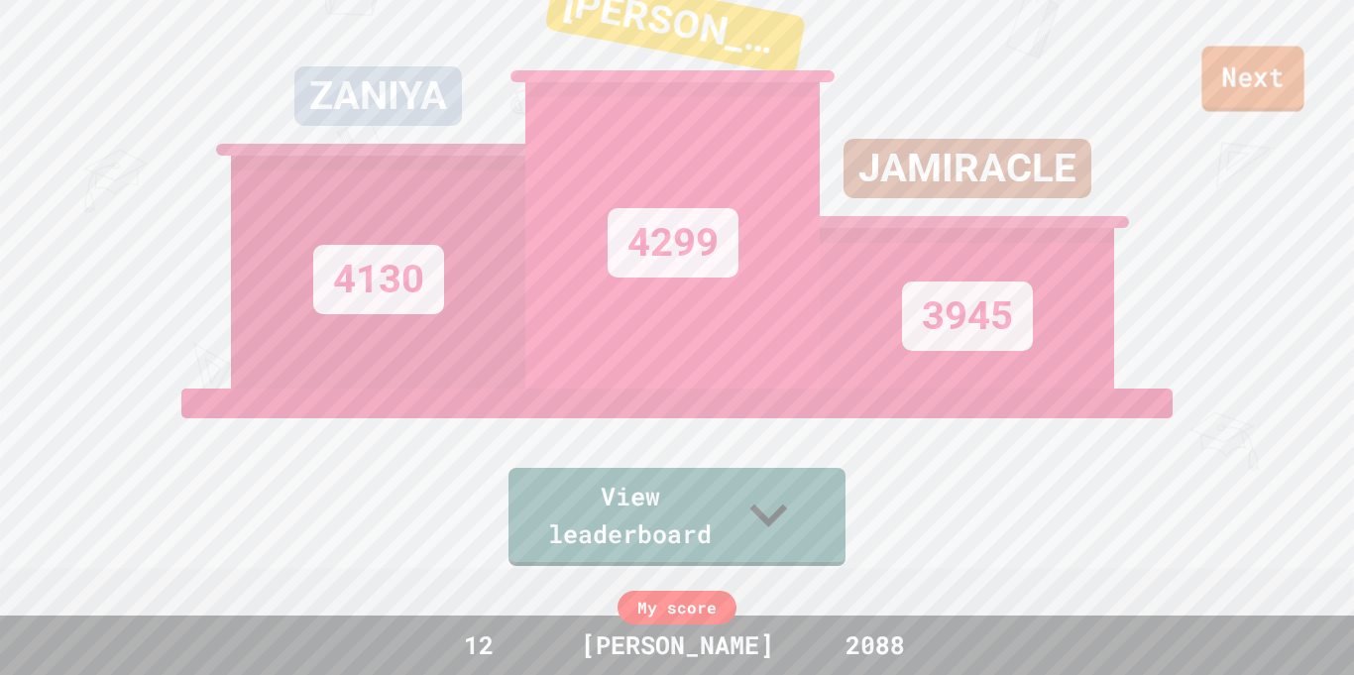
click at [1277, 110] on link "Next" at bounding box center [1252, 79] width 102 height 65
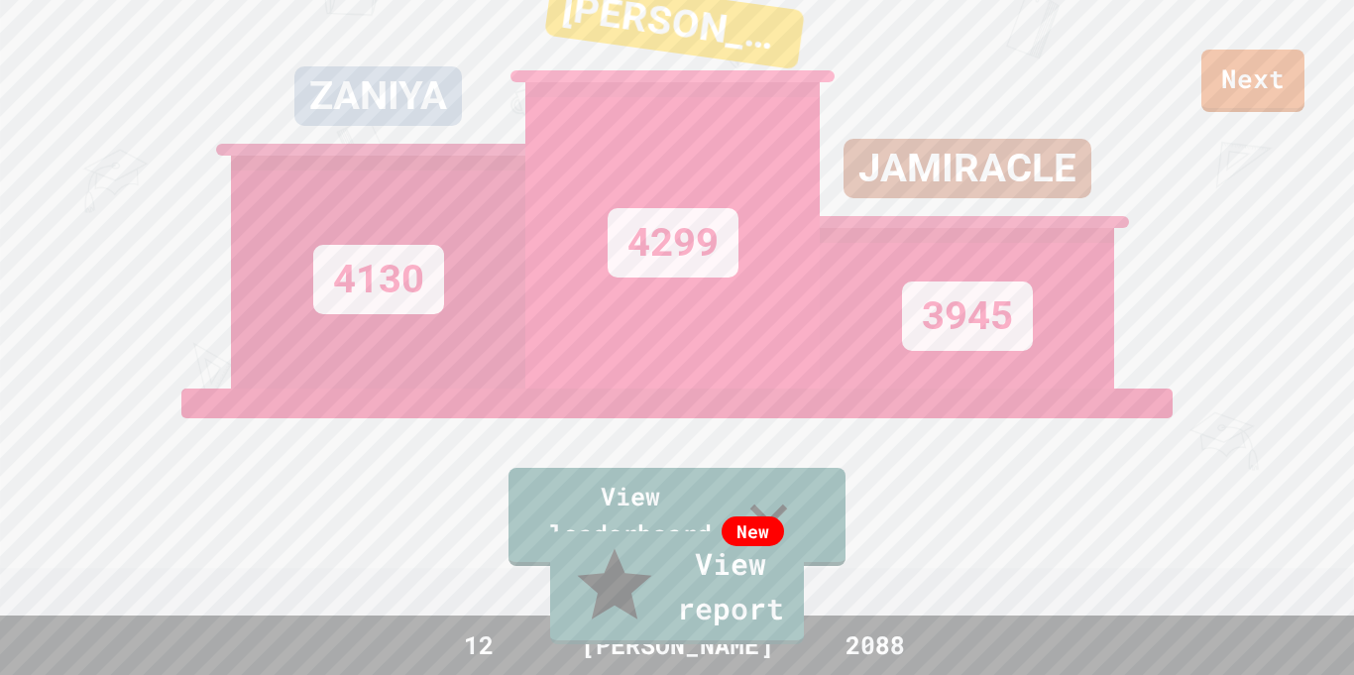
type textarea "*"
